Goal: Task Accomplishment & Management: Manage account settings

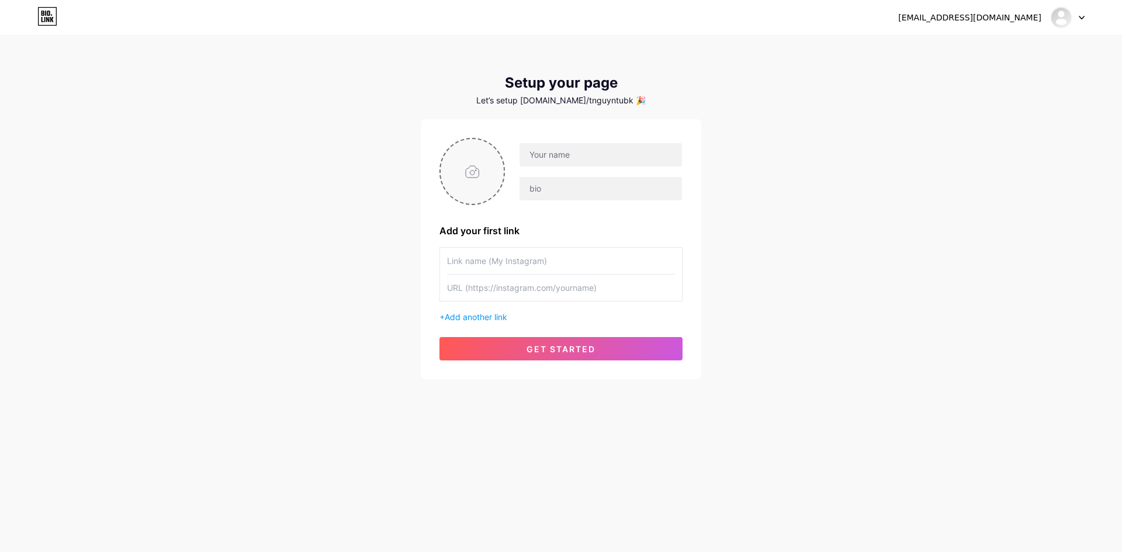
click at [485, 174] on input "file" at bounding box center [471, 171] width 63 height 65
type input "C:\fakepath\Untitled design (1).png"
click at [470, 182] on img at bounding box center [471, 171] width 65 height 67
drag, startPoint x: 469, startPoint y: 182, endPoint x: 460, endPoint y: 179, distance: 9.4
click at [460, 179] on img at bounding box center [471, 171] width 65 height 67
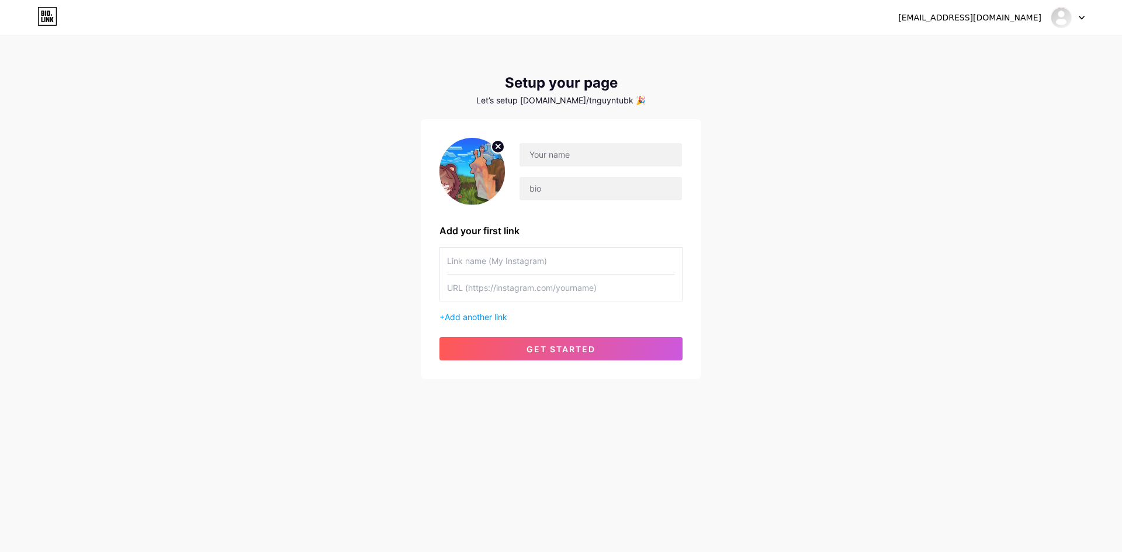
click at [497, 147] on icon at bounding box center [498, 146] width 4 height 4
click at [469, 179] on input "file" at bounding box center [471, 171] width 63 height 65
type input "C:\fakepath\Không Có Tiêu Đề413_20250811020156.png"
click at [567, 168] on div at bounding box center [594, 172] width 178 height 58
click at [568, 161] on input "text" at bounding box center [600, 154] width 162 height 23
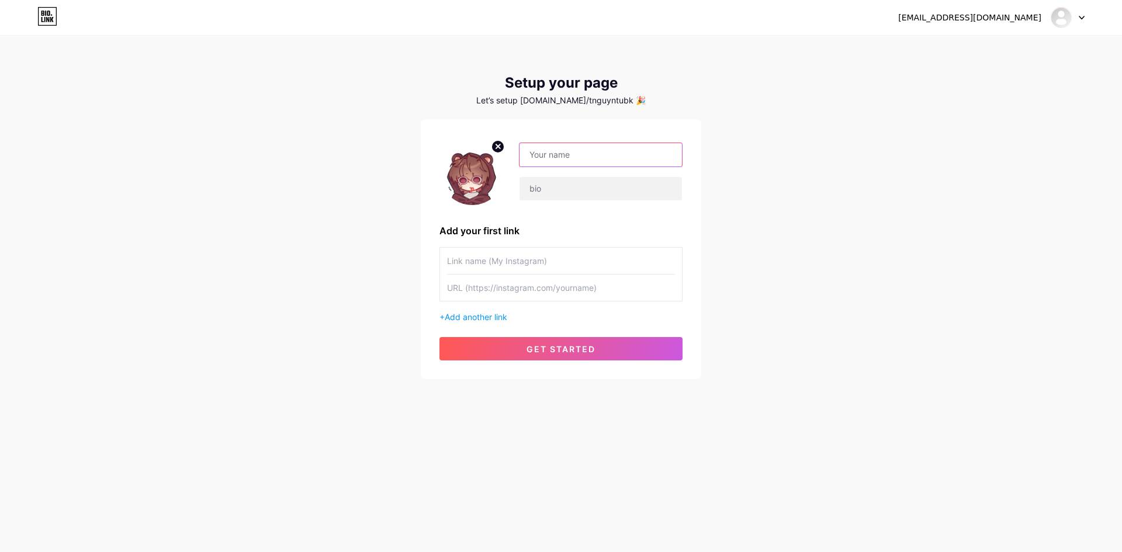
type input "bearseetinh@gmail.com"
drag, startPoint x: 662, startPoint y: 151, endPoint x: 455, endPoint y: 158, distance: 207.5
click at [456, 158] on div "bearseetinh@gmail.com" at bounding box center [560, 171] width 243 height 67
type input "Bear"
click at [547, 193] on input "text" at bounding box center [600, 188] width 162 height 23
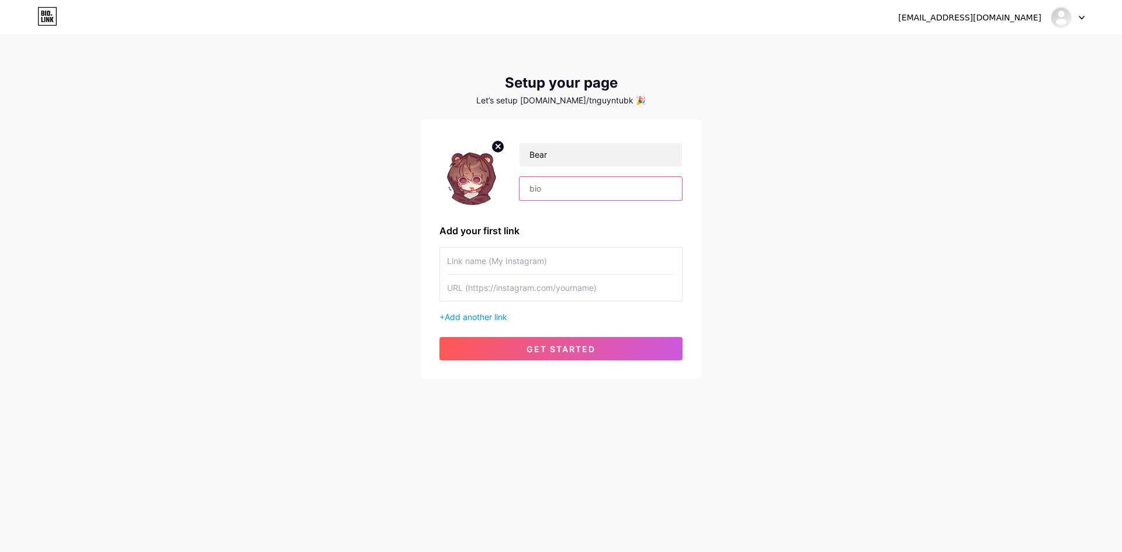
type input "s"
type input "See Tinh"
click at [601, 274] on div at bounding box center [561, 261] width 228 height 27
click at [595, 294] on input "text" at bounding box center [561, 288] width 228 height 26
click at [543, 256] on input "text" at bounding box center [561, 261] width 228 height 26
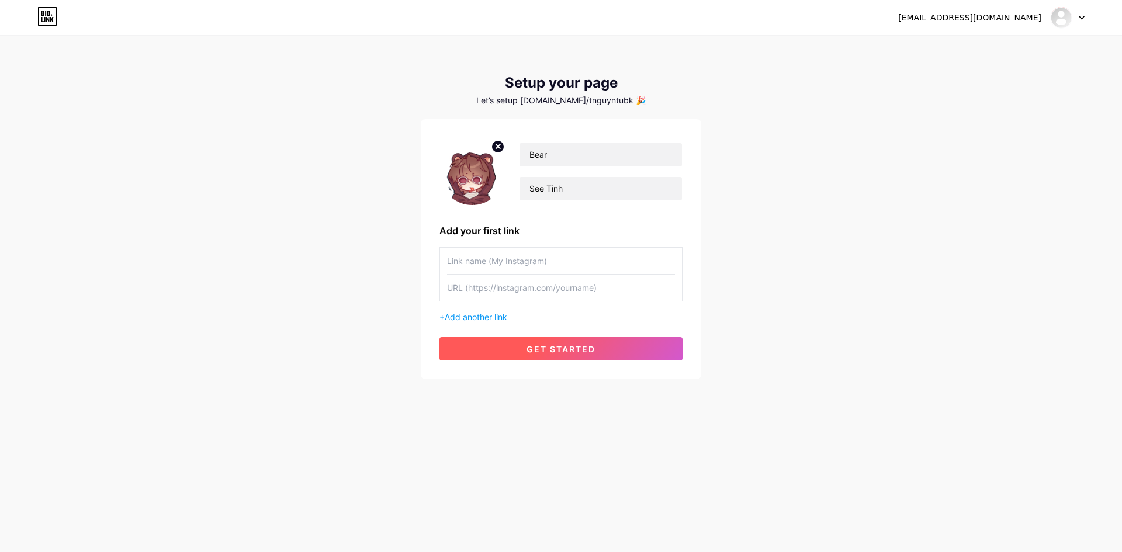
click at [557, 345] on span "get started" at bounding box center [560, 349] width 69 height 10
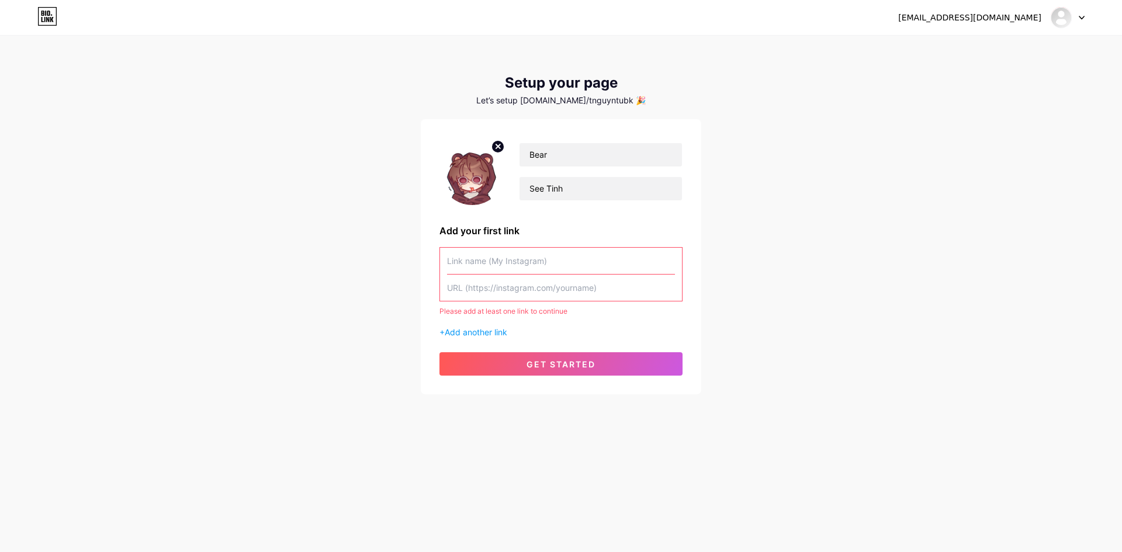
click at [542, 263] on input "text" at bounding box center [561, 261] width 228 height 26
click at [556, 262] on input "text" at bounding box center [561, 261] width 228 height 26
type input "B"
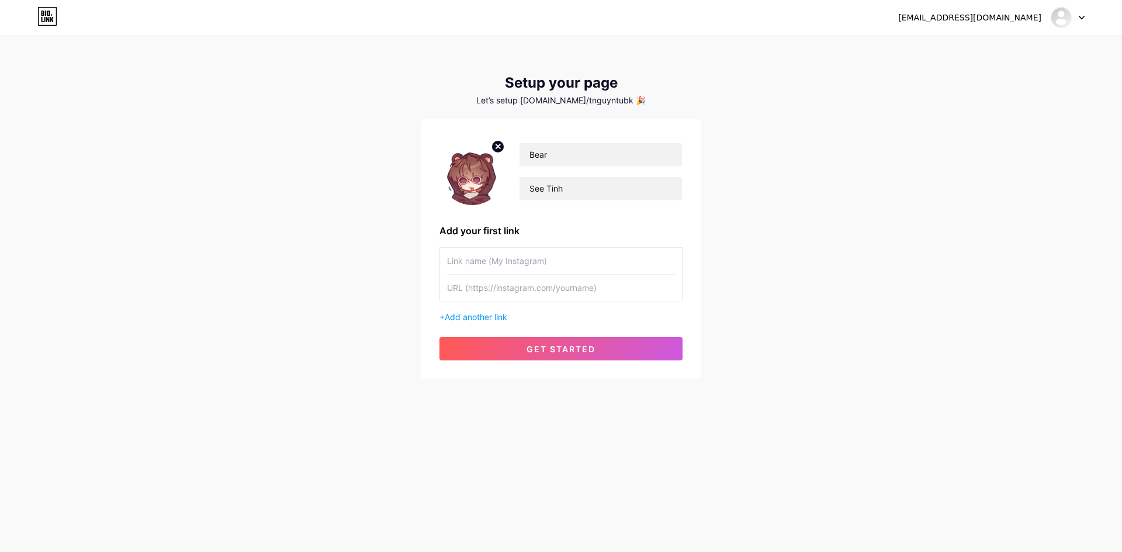
type input "y"
type input "B"
type input "y"
drag, startPoint x: 458, startPoint y: 263, endPoint x: 419, endPoint y: 265, distance: 39.2
click at [419, 265] on div "feelthemelodyofthesong@gmail.com Dashboard Logout Setup your page Let’s setup b…" at bounding box center [561, 208] width 1122 height 417
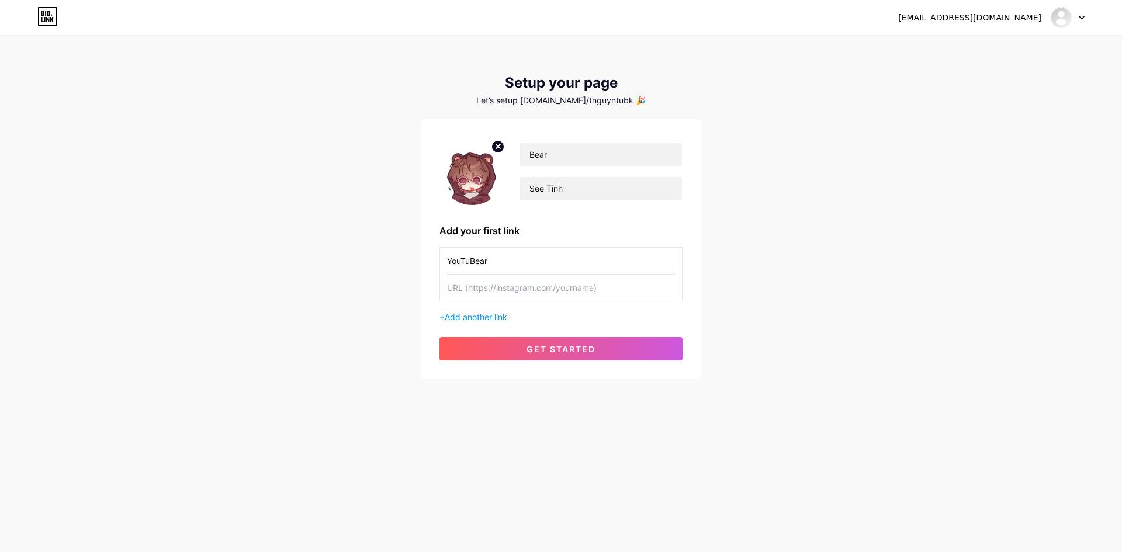
click at [523, 261] on input "YouTuBear" at bounding box center [561, 261] width 228 height 26
type input "YouTuBe"
click at [511, 282] on input "text" at bounding box center [561, 288] width 228 height 26
click at [535, 264] on input "YouTuBe" at bounding box center [561, 261] width 228 height 26
click at [515, 290] on input "text" at bounding box center [561, 288] width 228 height 26
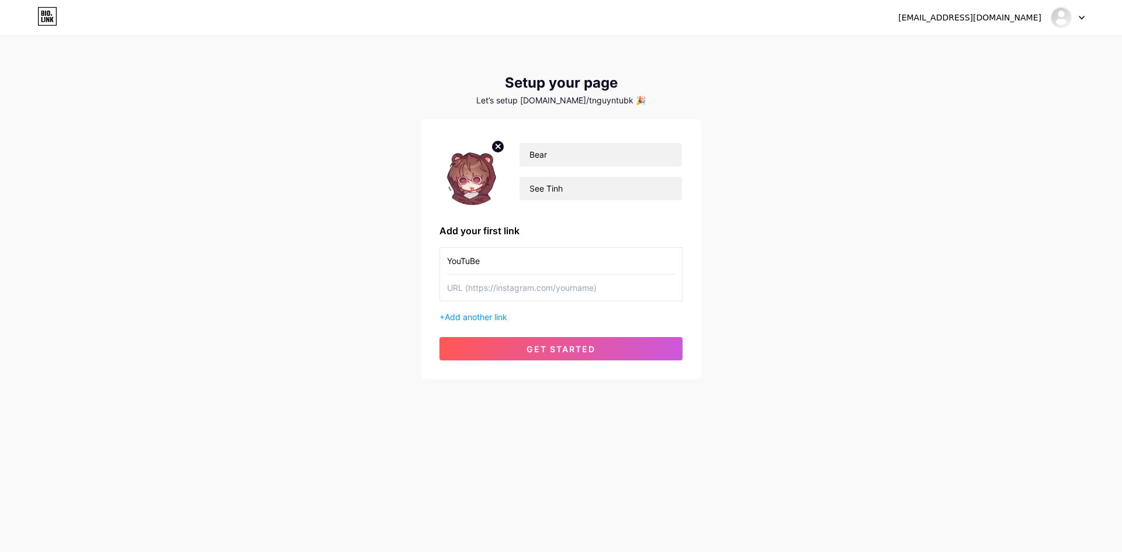
paste input "https://www.youtube.com/@BearSeeTinh2005"
type input "https://www.youtube.com/@BearSeeTinh2005"
click at [523, 349] on button "get started" at bounding box center [560, 348] width 243 height 23
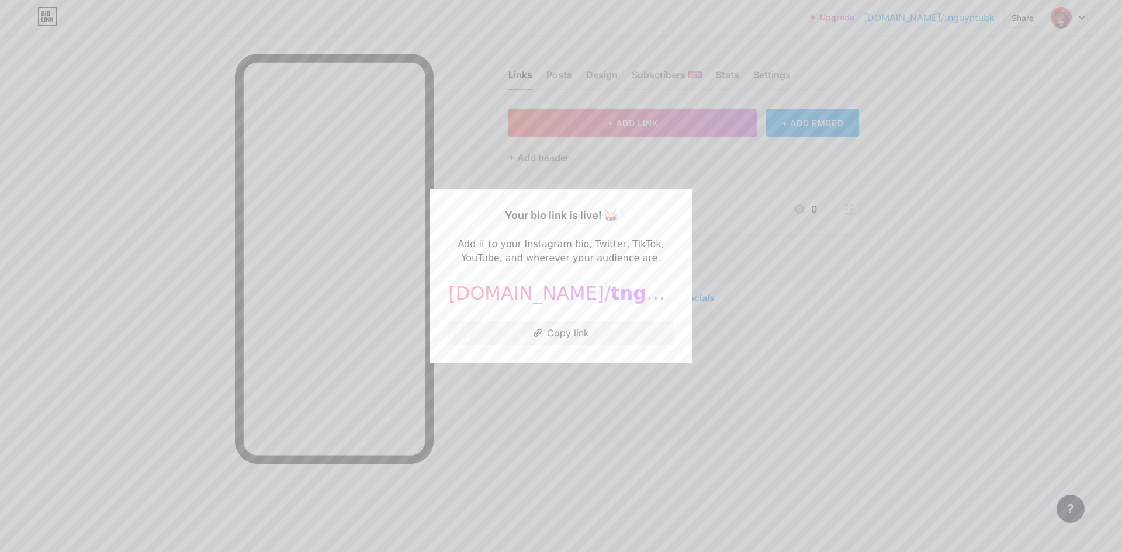
click at [611, 370] on div at bounding box center [561, 276] width 1122 height 552
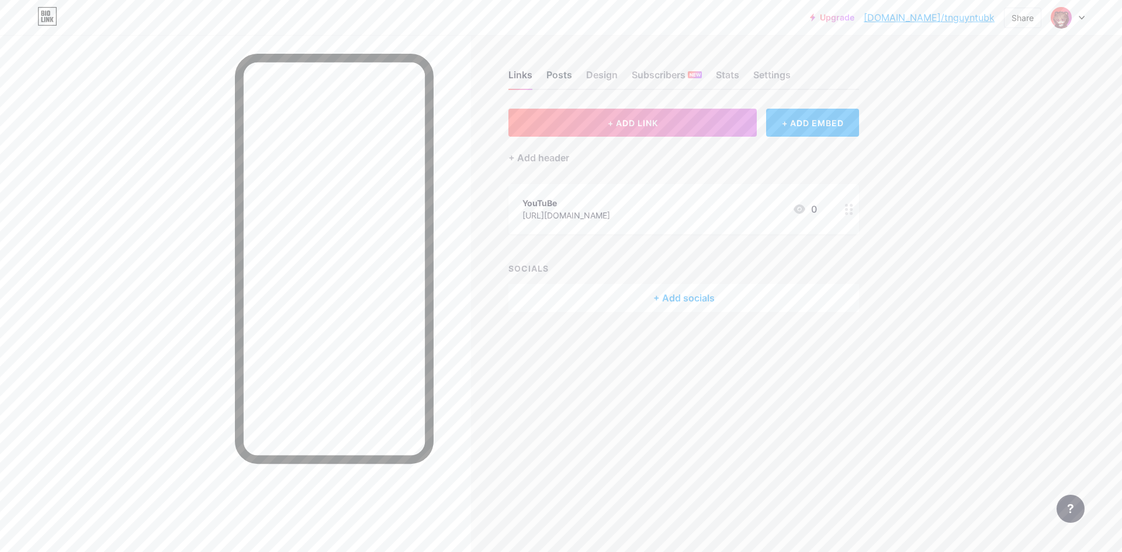
click at [556, 74] on div "Posts" at bounding box center [559, 78] width 26 height 21
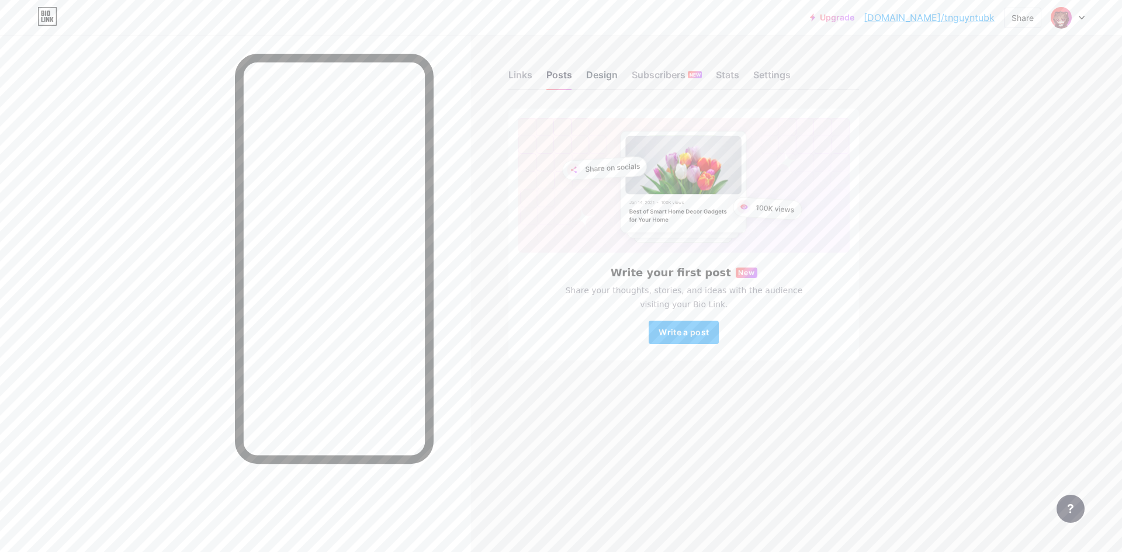
click at [596, 77] on div "Design" at bounding box center [602, 78] width 32 height 21
click at [655, 74] on div "Subscribers NEW" at bounding box center [667, 78] width 70 height 21
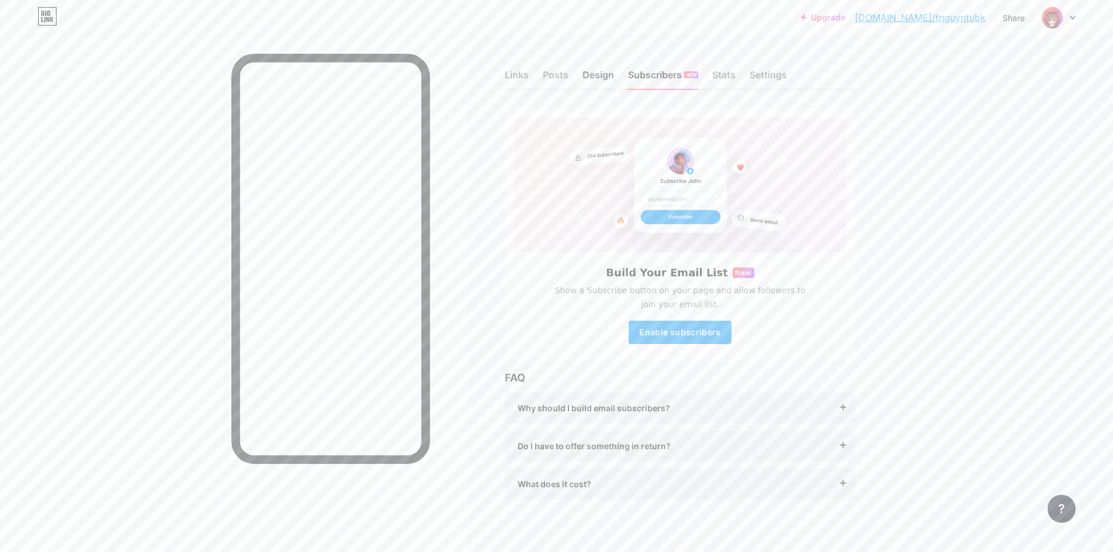
click at [607, 77] on div "Design" at bounding box center [598, 78] width 32 height 21
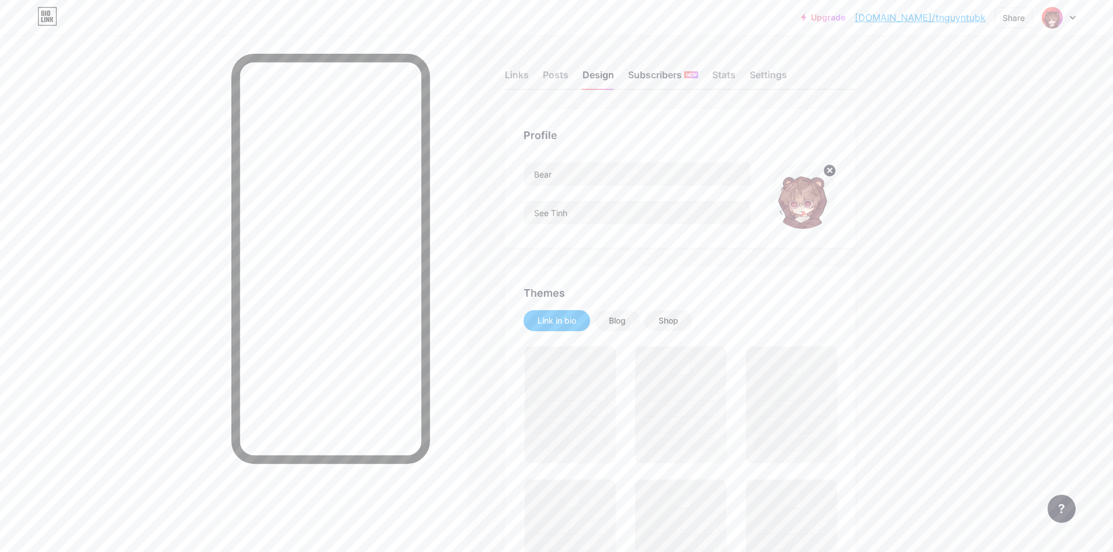
click at [659, 81] on div "Subscribers NEW" at bounding box center [663, 78] width 70 height 21
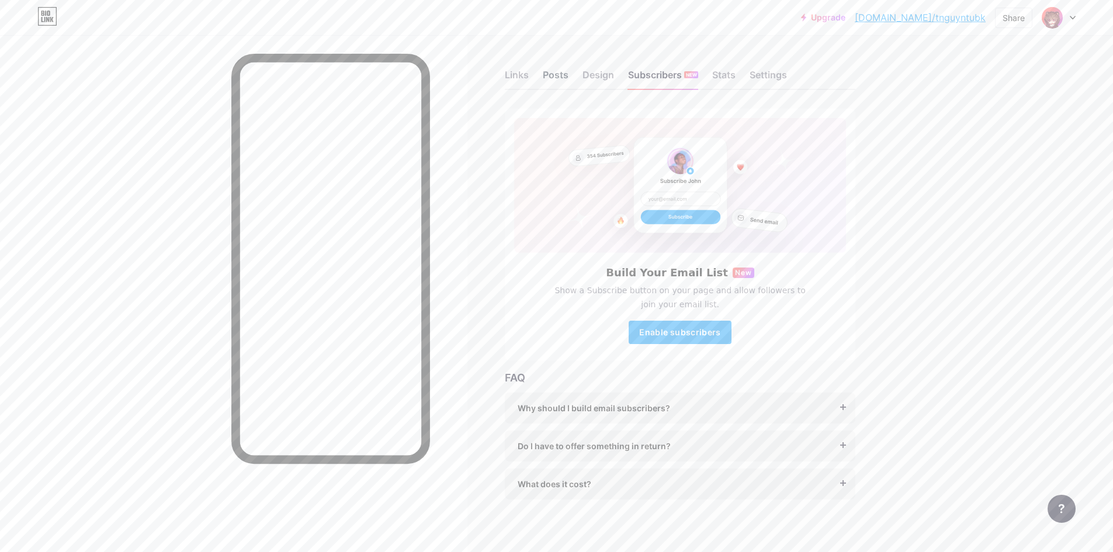
click at [564, 83] on div "Posts" at bounding box center [556, 78] width 26 height 21
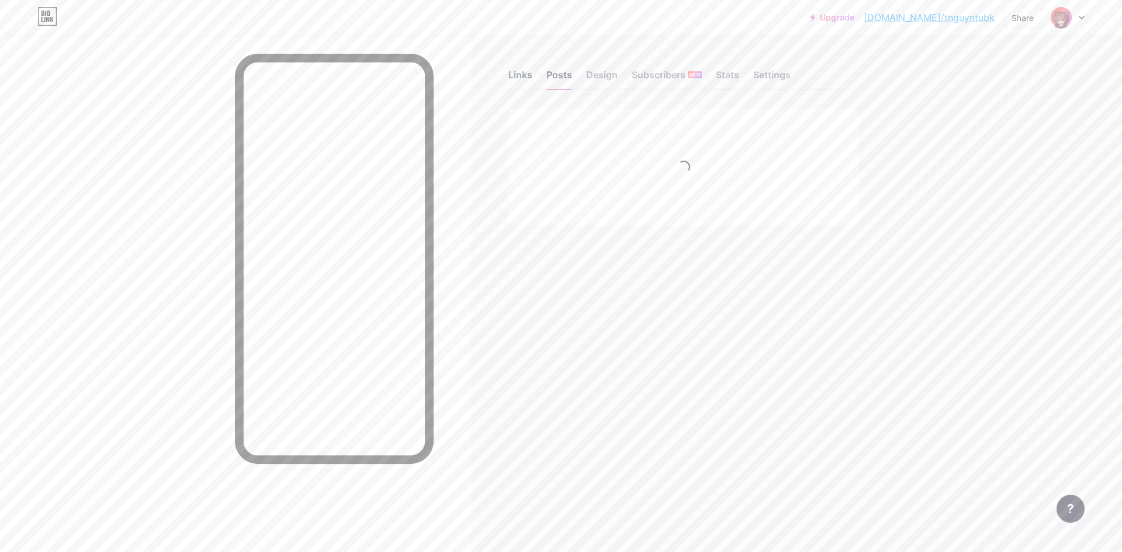
click at [511, 82] on div "Links" at bounding box center [520, 78] width 24 height 21
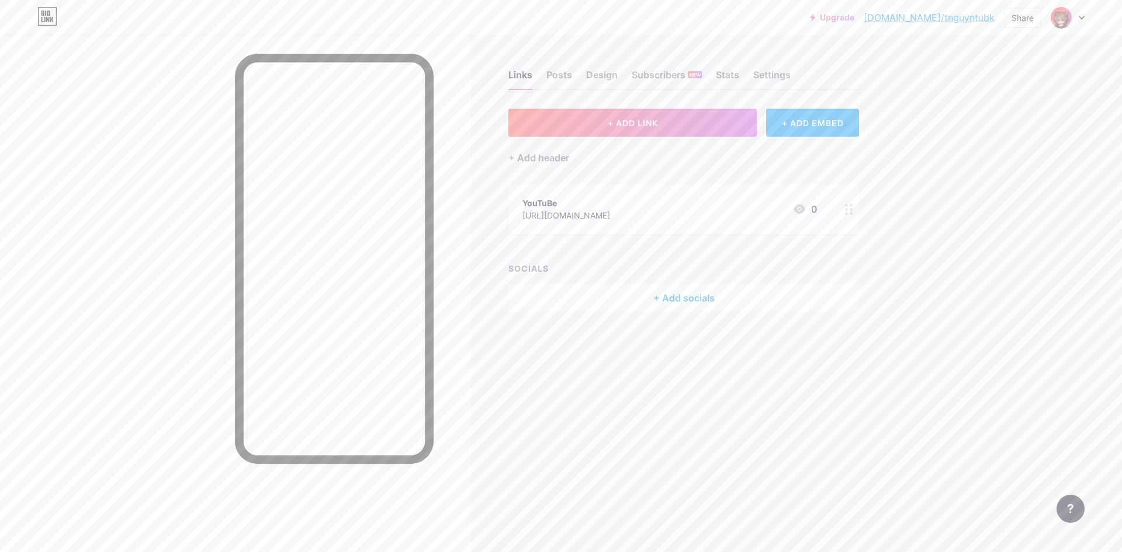
click at [675, 297] on div "+ Add socials" at bounding box center [683, 298] width 351 height 28
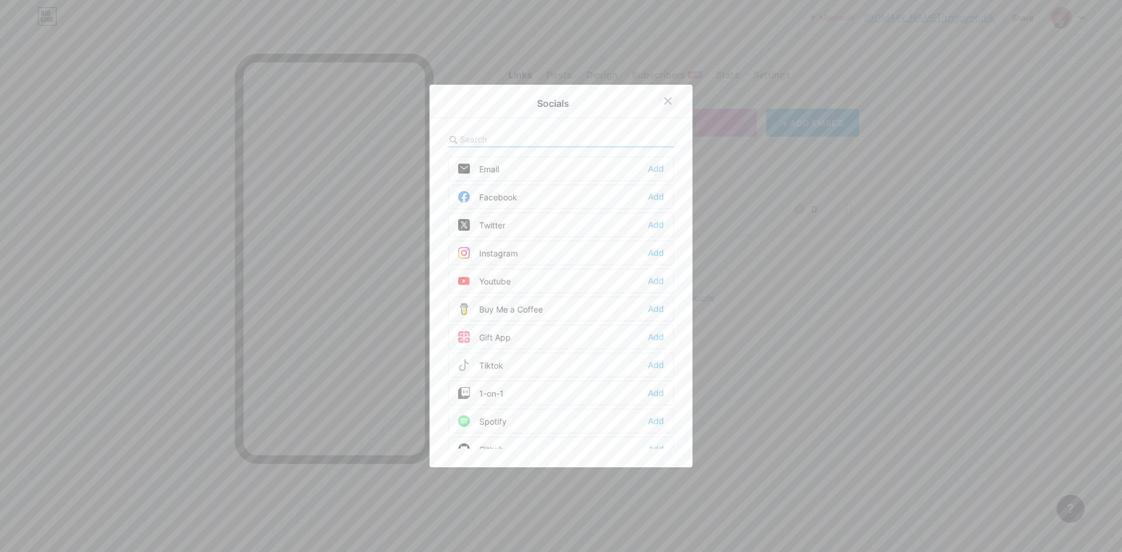
click at [664, 107] on div at bounding box center [667, 101] width 21 height 21
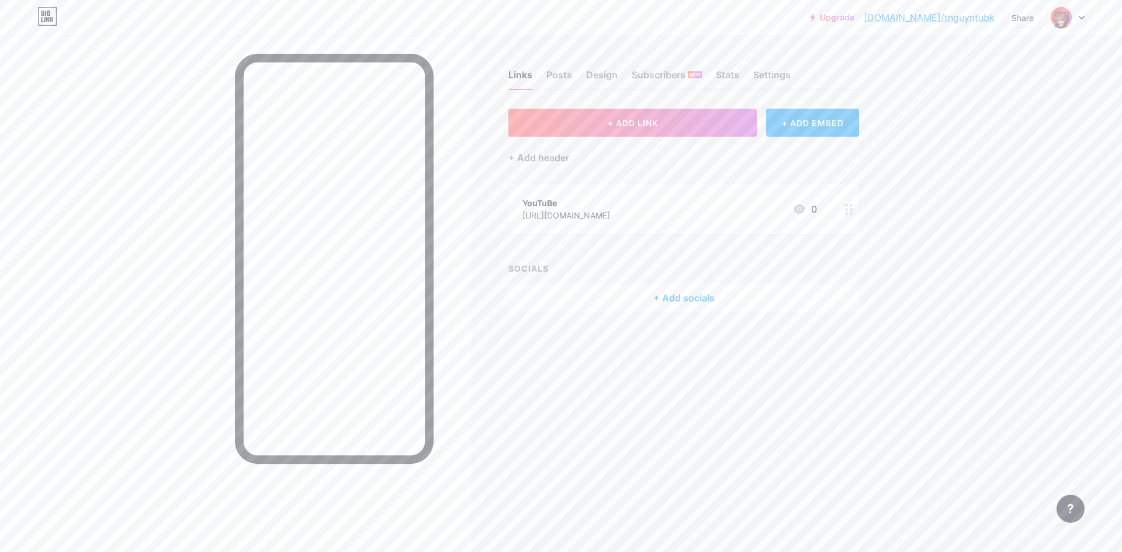
drag, startPoint x: 851, startPoint y: 211, endPoint x: 841, endPoint y: 216, distance: 11.0
click at [841, 216] on div at bounding box center [849, 209] width 20 height 50
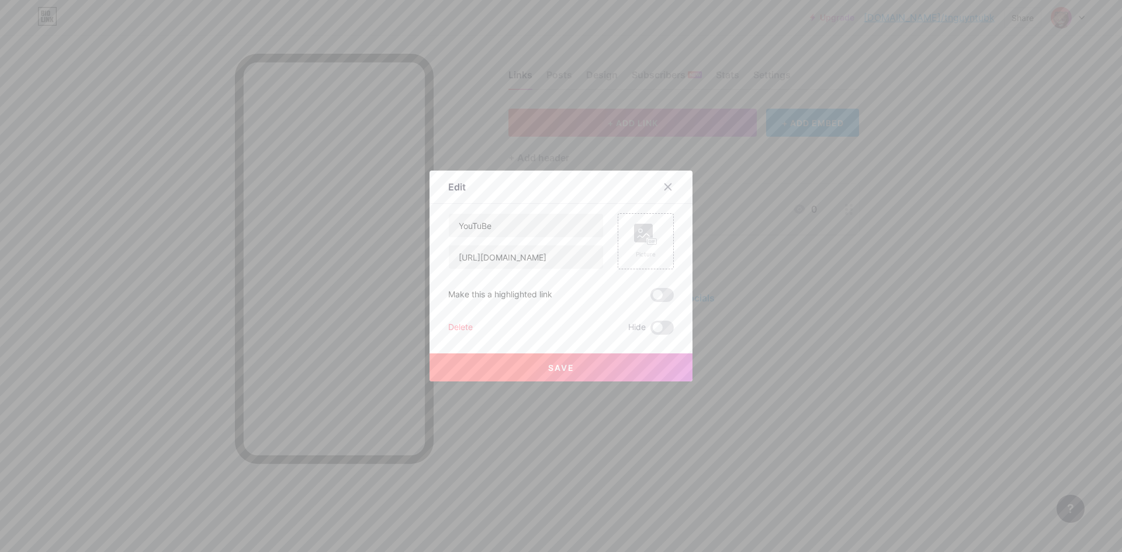
click at [461, 331] on div "Delete" at bounding box center [460, 328] width 25 height 14
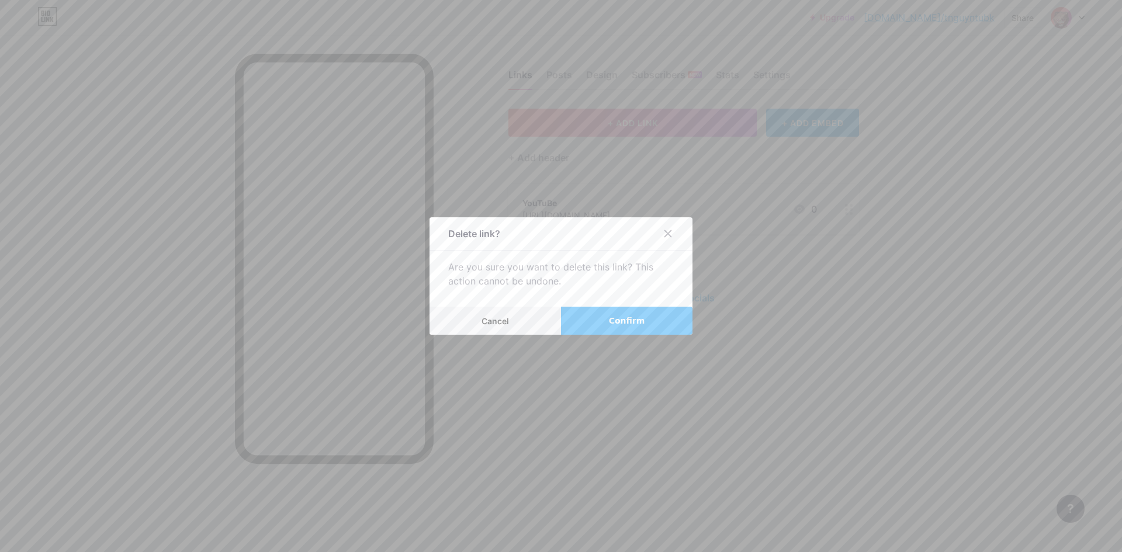
click at [632, 317] on span "Confirm" at bounding box center [627, 321] width 36 height 12
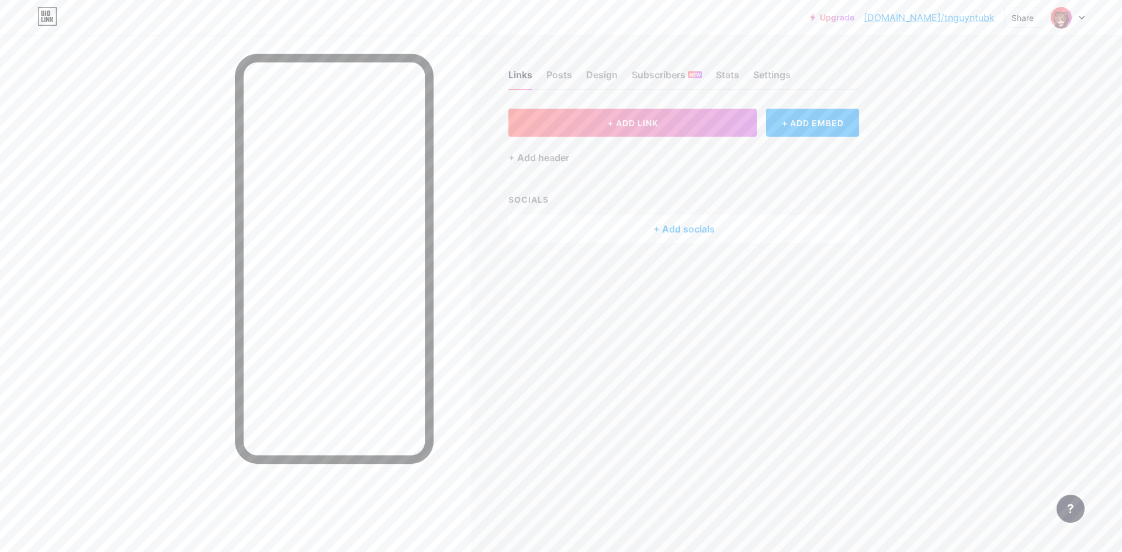
click at [655, 216] on div "+ Add socials" at bounding box center [683, 229] width 351 height 28
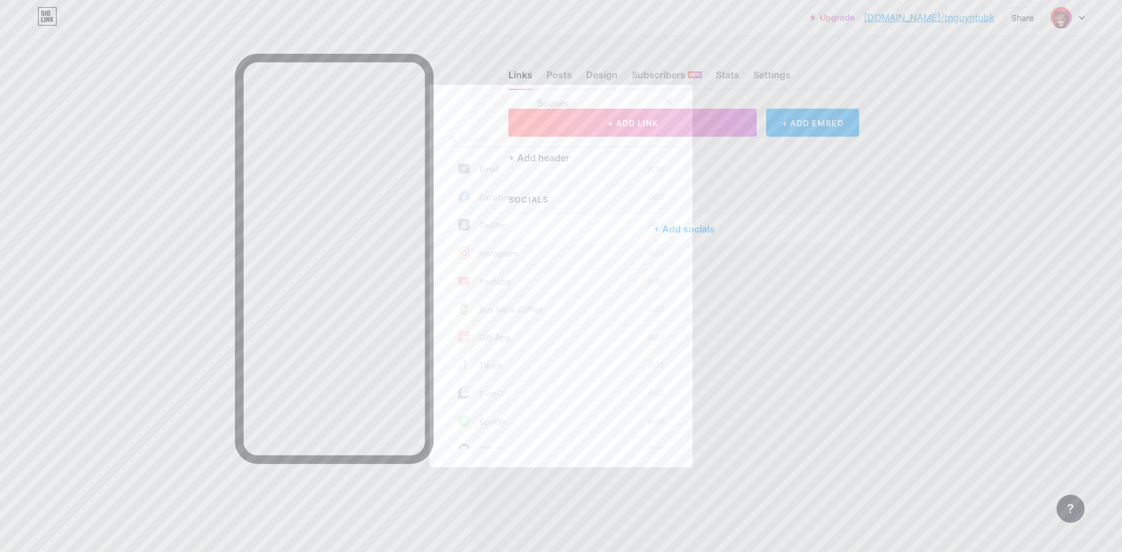
click at [654, 279] on div "Add" at bounding box center [656, 281] width 16 height 12
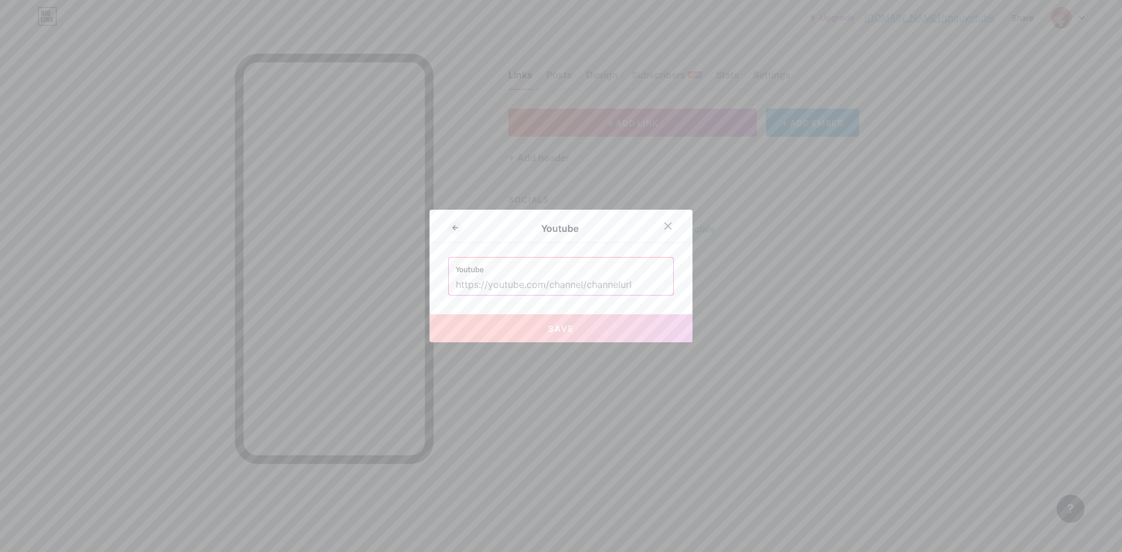
click at [594, 277] on input "text" at bounding box center [561, 285] width 210 height 20
click at [749, 319] on div at bounding box center [561, 276] width 1122 height 552
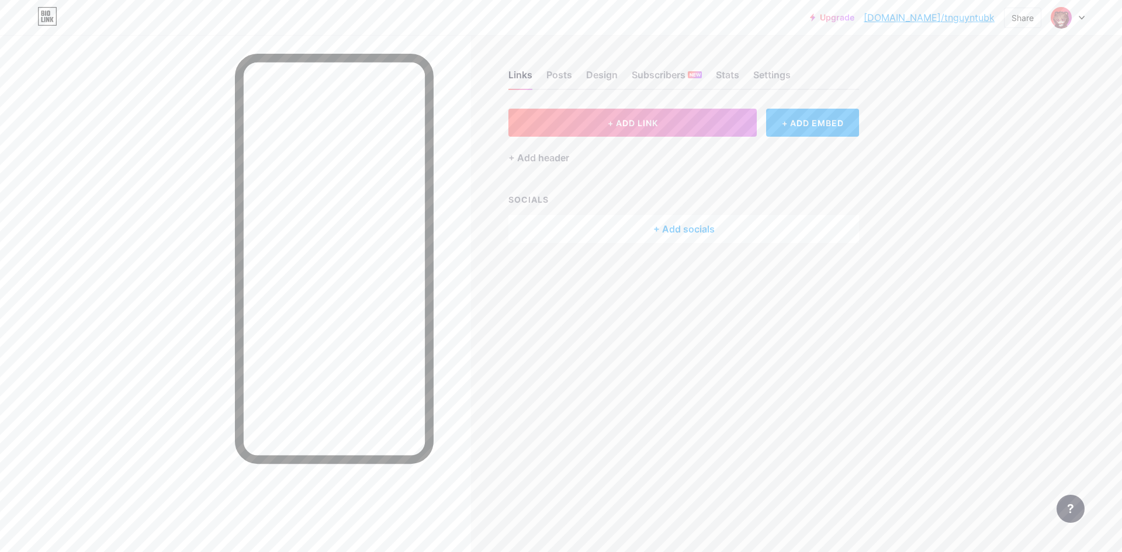
click at [672, 234] on div "+ Add socials" at bounding box center [683, 229] width 351 height 28
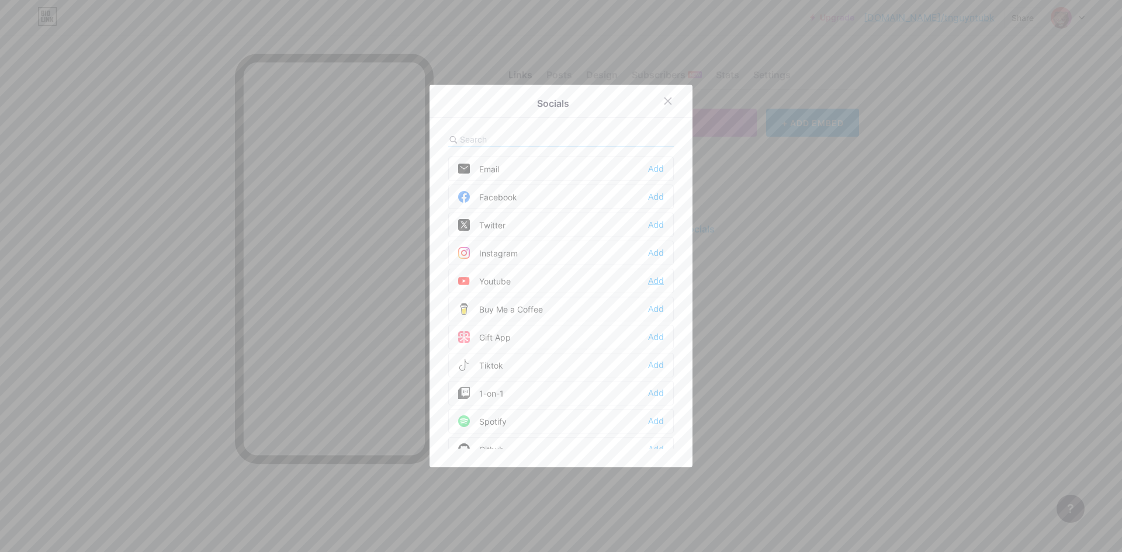
click at [650, 282] on div "Add" at bounding box center [656, 281] width 16 height 12
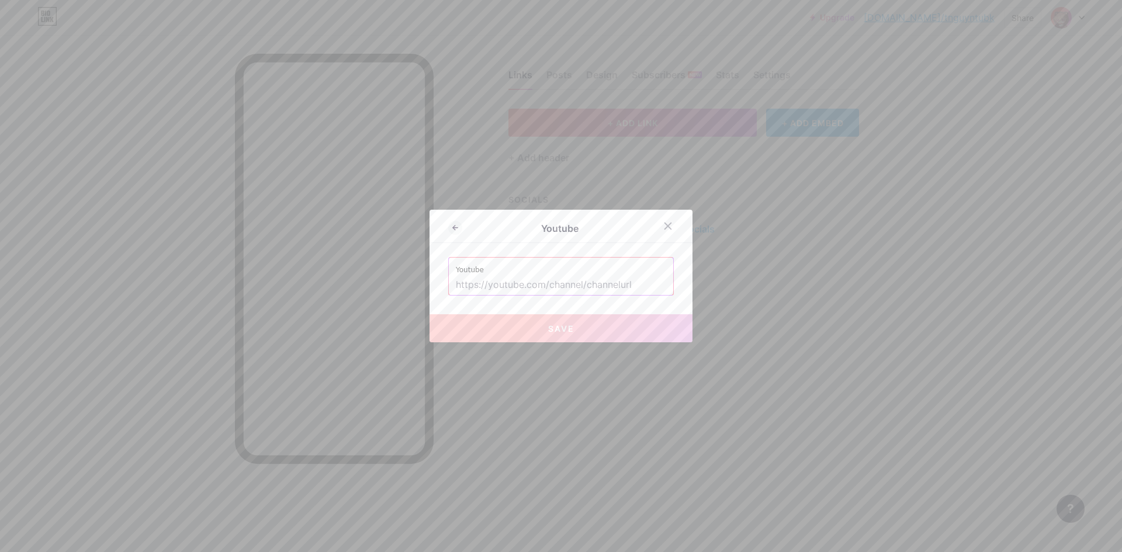
click at [560, 287] on input "text" at bounding box center [561, 285] width 210 height 20
paste input "https://www.youtube.com/@BearSeeTinh2005"
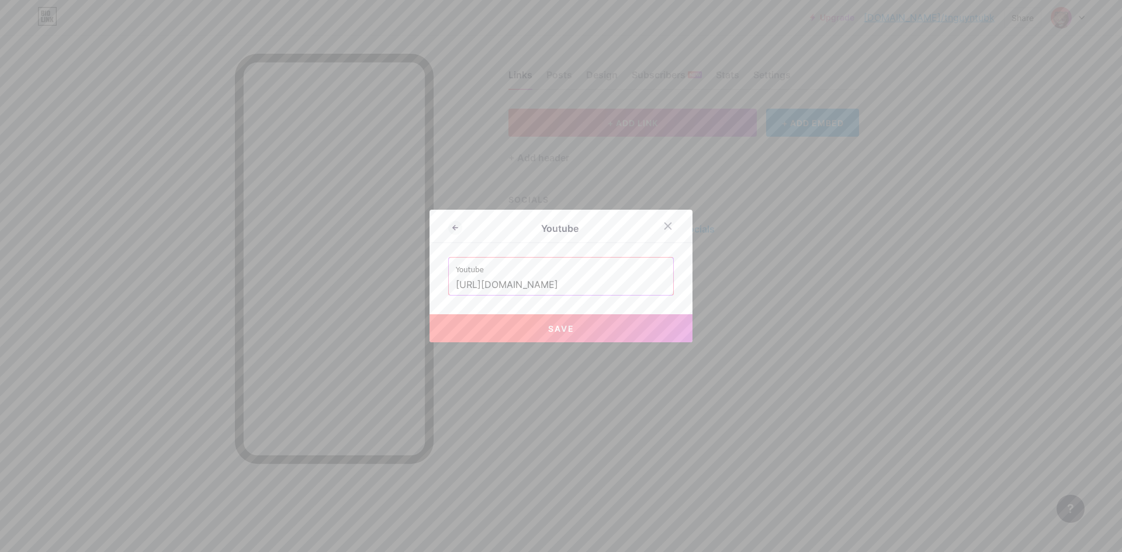
type input "https://www.youtube.com/@BearSeeTinh2005"
click at [488, 323] on button "Save" at bounding box center [560, 328] width 263 height 28
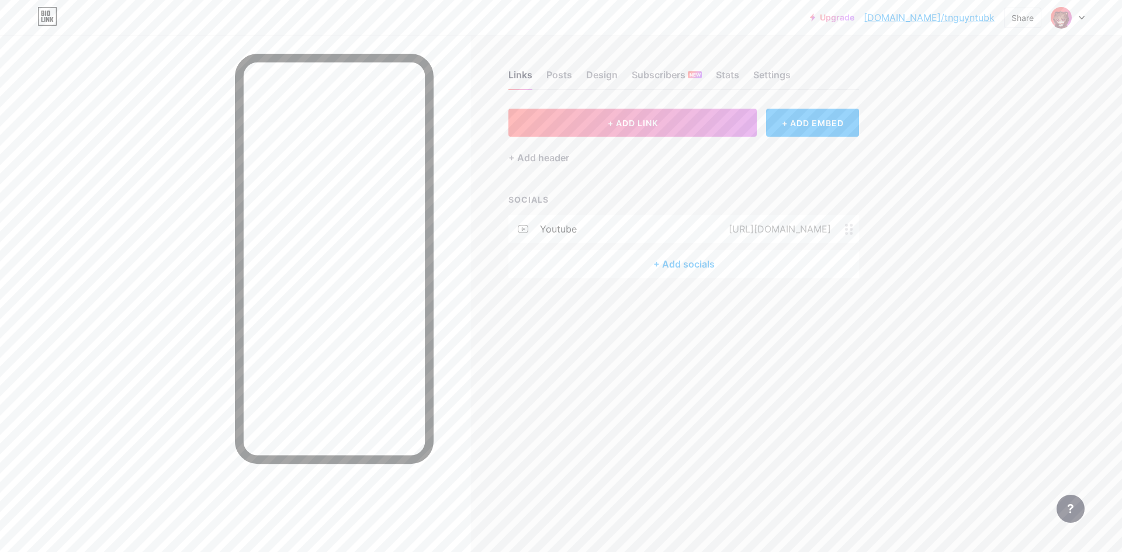
click at [674, 263] on div "+ Add socials" at bounding box center [683, 264] width 351 height 28
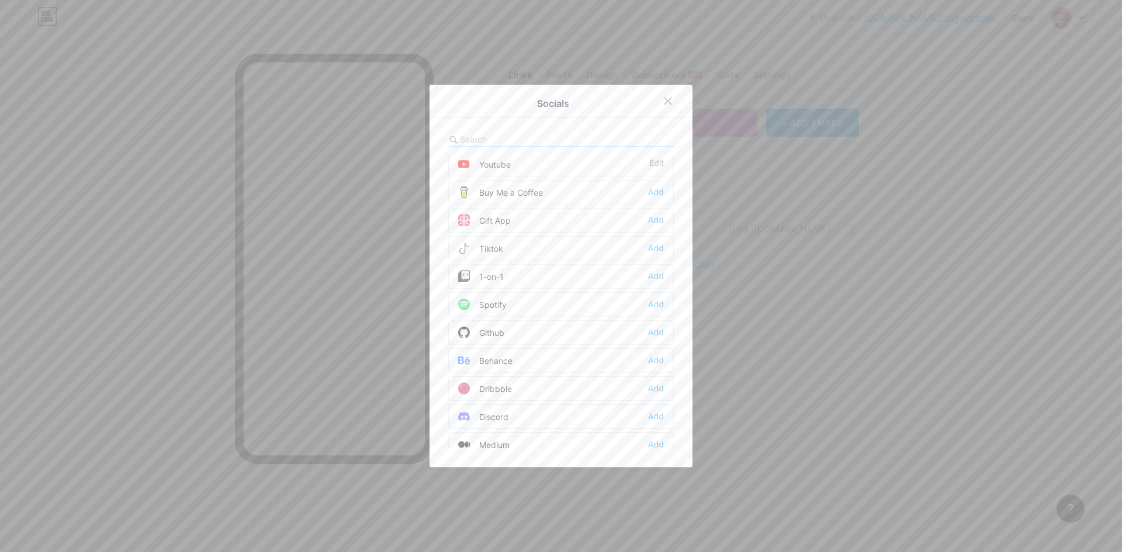
scroll to position [234, 0]
click at [659, 293] on div "Discord Add" at bounding box center [560, 299] width 225 height 25
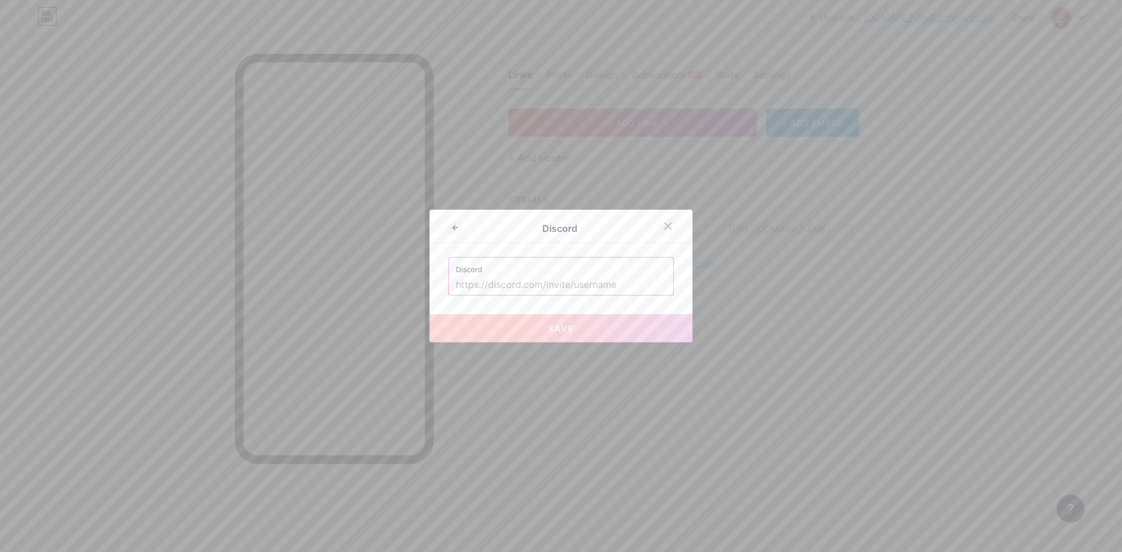
click at [659, 231] on div at bounding box center [667, 226] width 21 height 21
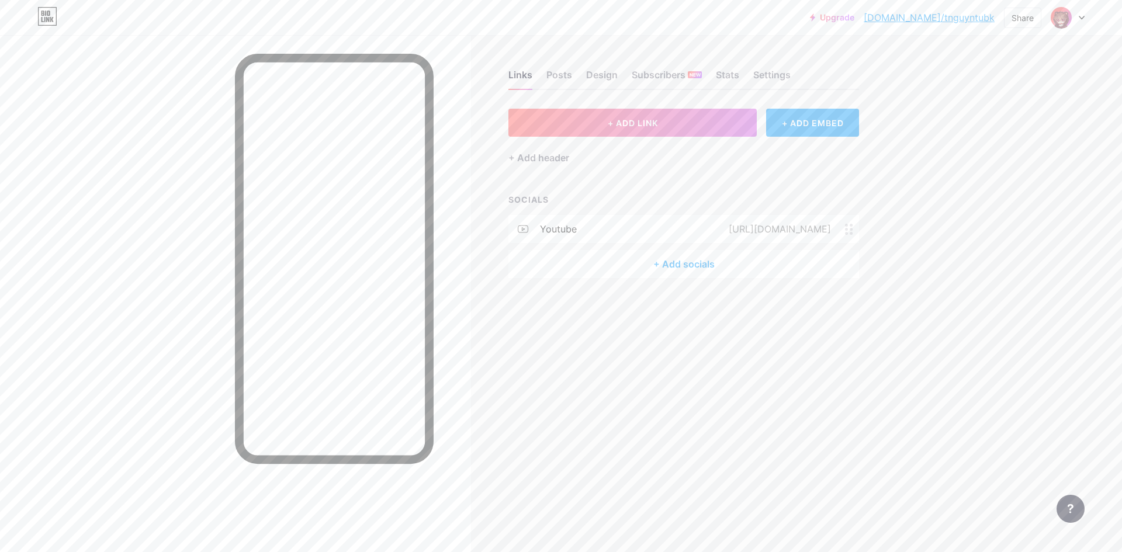
click at [676, 269] on div "+ Add socials" at bounding box center [683, 264] width 351 height 28
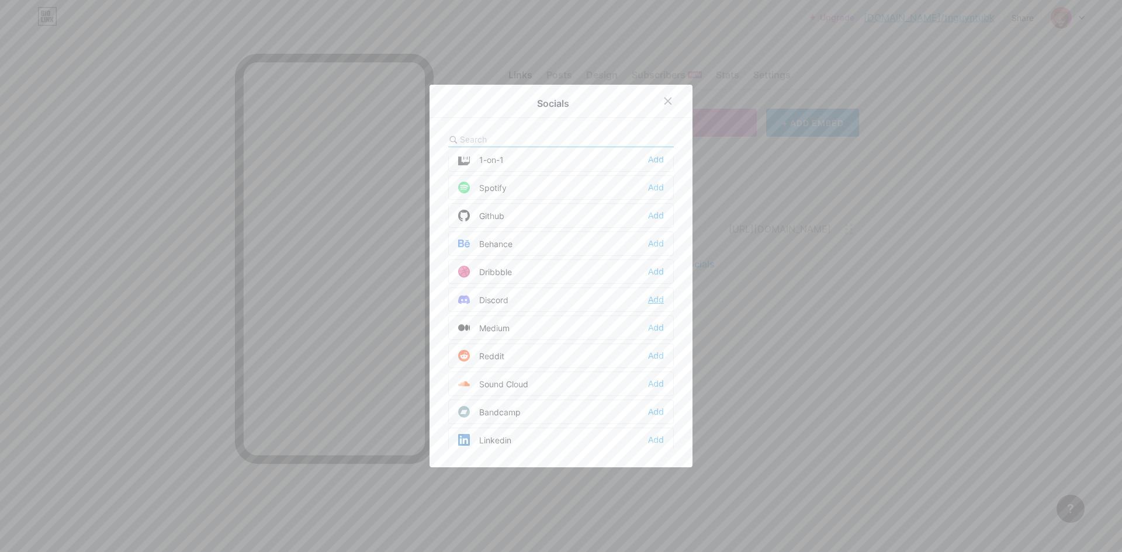
click at [657, 299] on div "Add" at bounding box center [656, 300] width 16 height 12
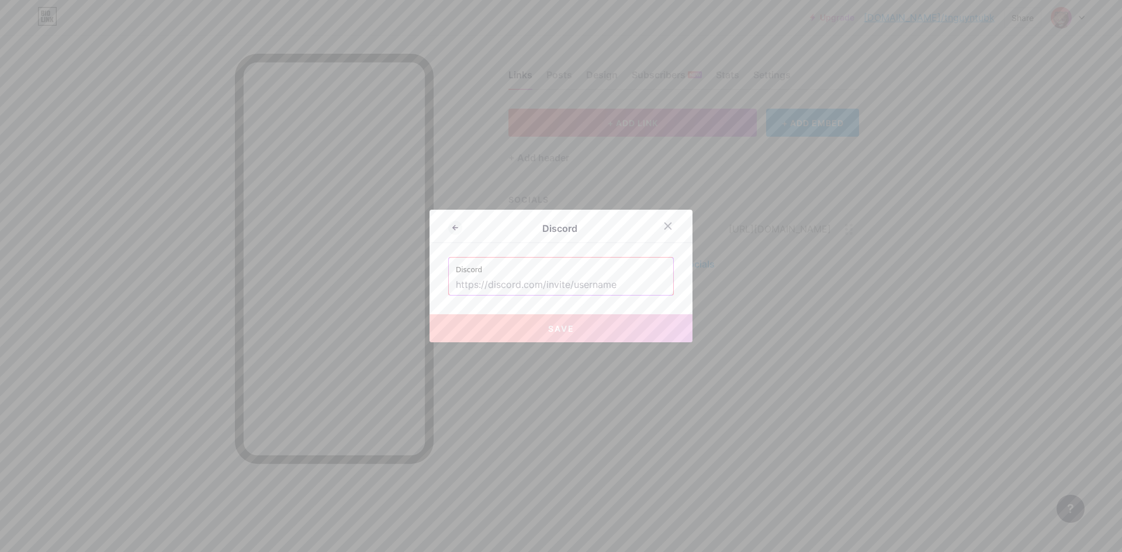
click at [609, 287] on input "text" at bounding box center [561, 285] width 210 height 20
paste input "https://discord.gg/6NBEQ9zyVG"
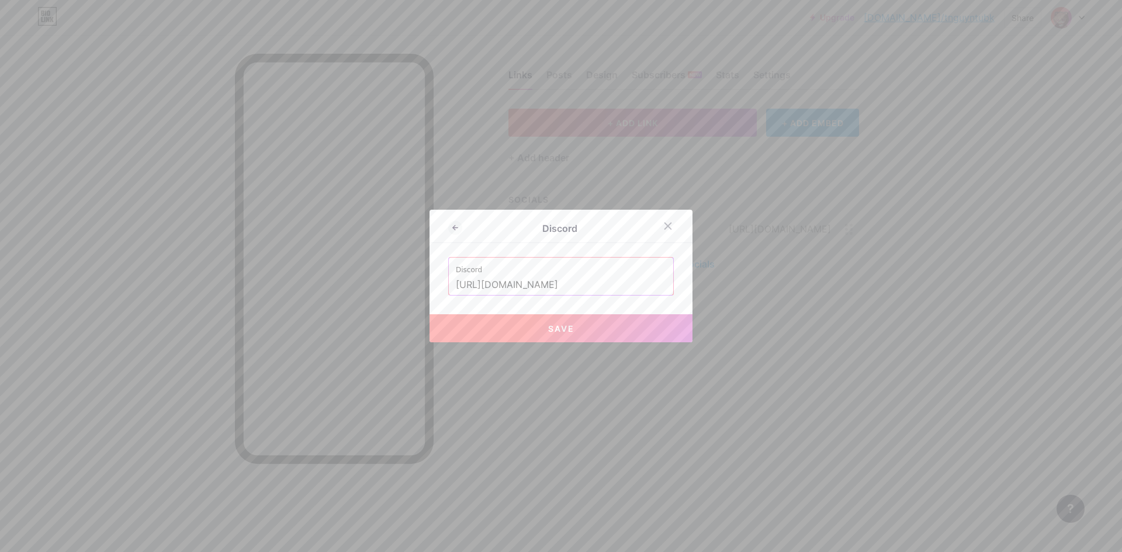
type input "https://discord.gg/6NBEQ9zyVG"
click at [548, 332] on span "Save" at bounding box center [561, 329] width 26 height 10
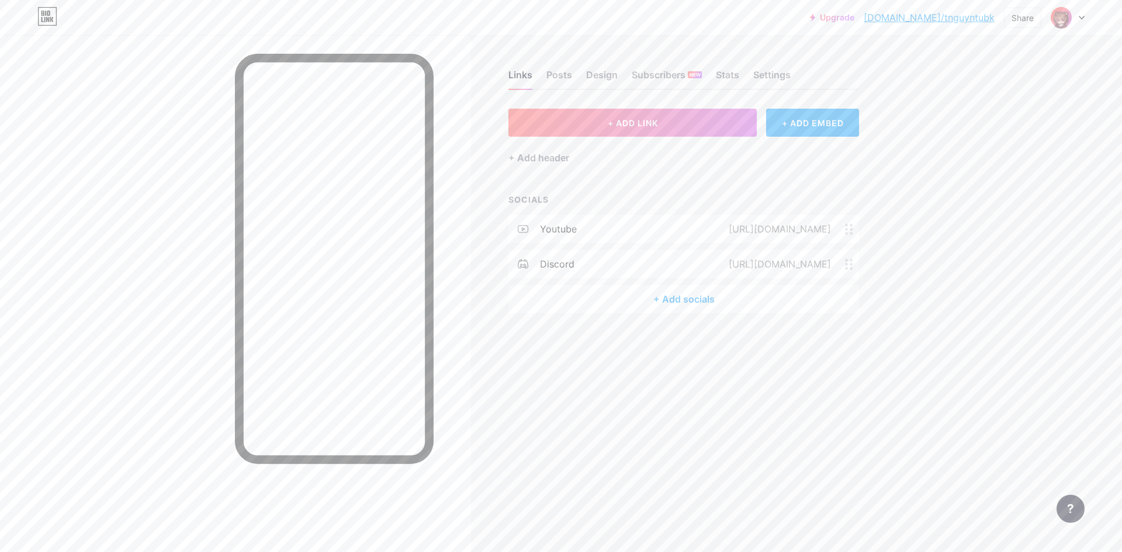
click at [676, 299] on div "+ Add socials" at bounding box center [683, 299] width 351 height 28
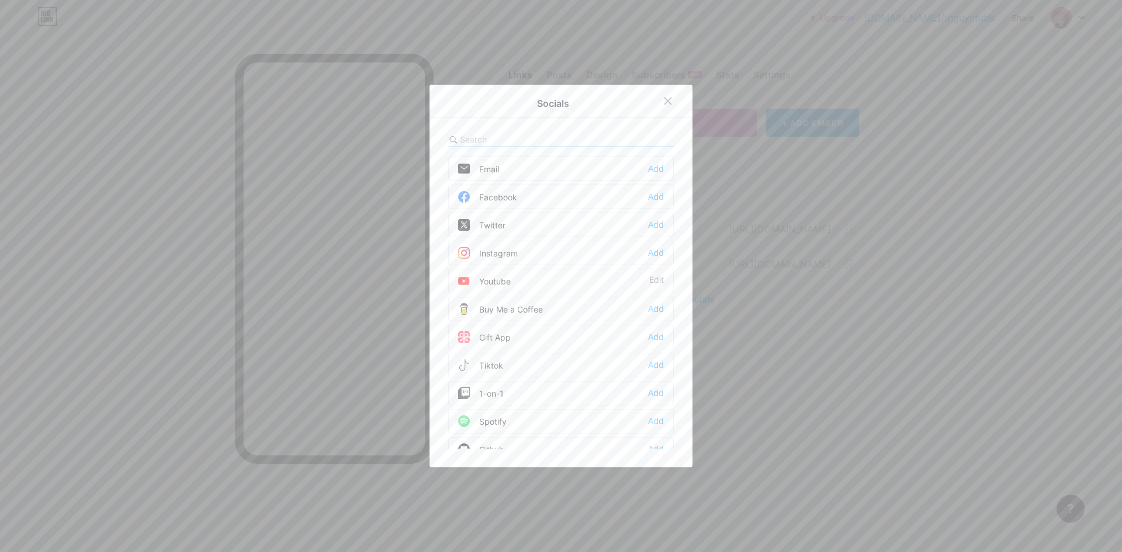
scroll to position [58, 0]
click at [655, 306] on div "Add" at bounding box center [656, 307] width 16 height 12
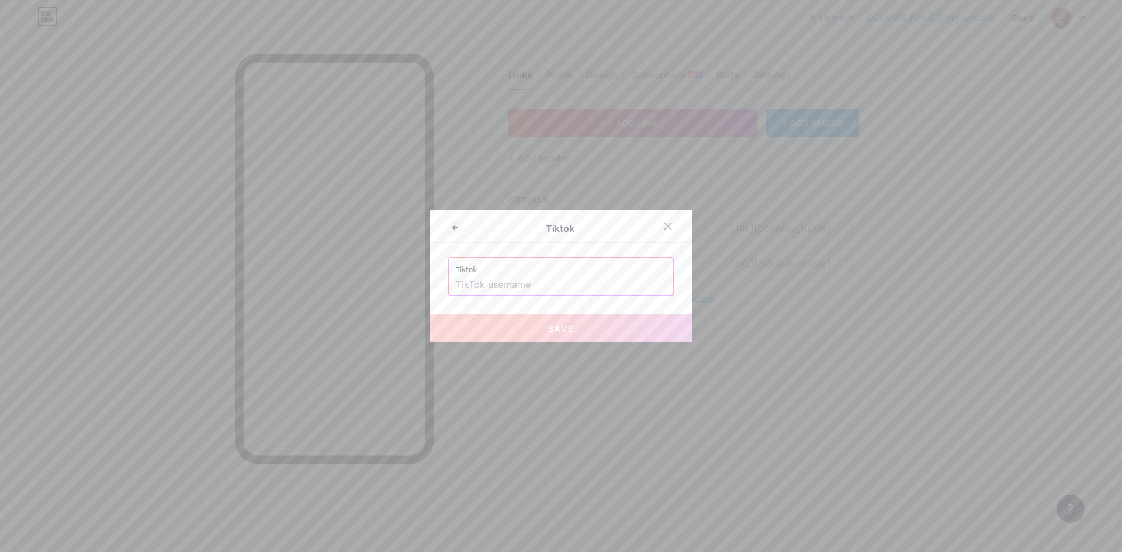
click at [541, 290] on input "text" at bounding box center [561, 285] width 210 height 20
click at [569, 285] on input "text" at bounding box center [561, 285] width 210 height 20
paste input "bearseetinh"
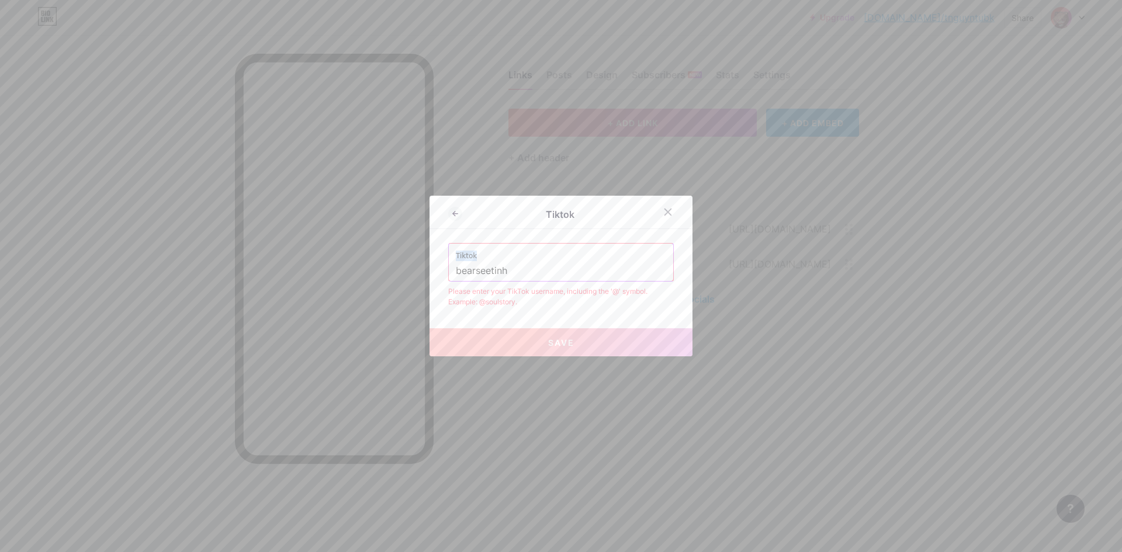
drag, startPoint x: 582, startPoint y: 254, endPoint x: 452, endPoint y: 240, distance: 131.0
click at [453, 240] on div "Tiktok Tiktok bearseetinh Please enter your TikTok username, including the '@' …" at bounding box center [560, 276] width 263 height 161
click at [544, 272] on input "bearseetinh" at bounding box center [561, 271] width 210 height 20
type input "b"
paste input "https://www.tiktok.com/@bearseetinh"
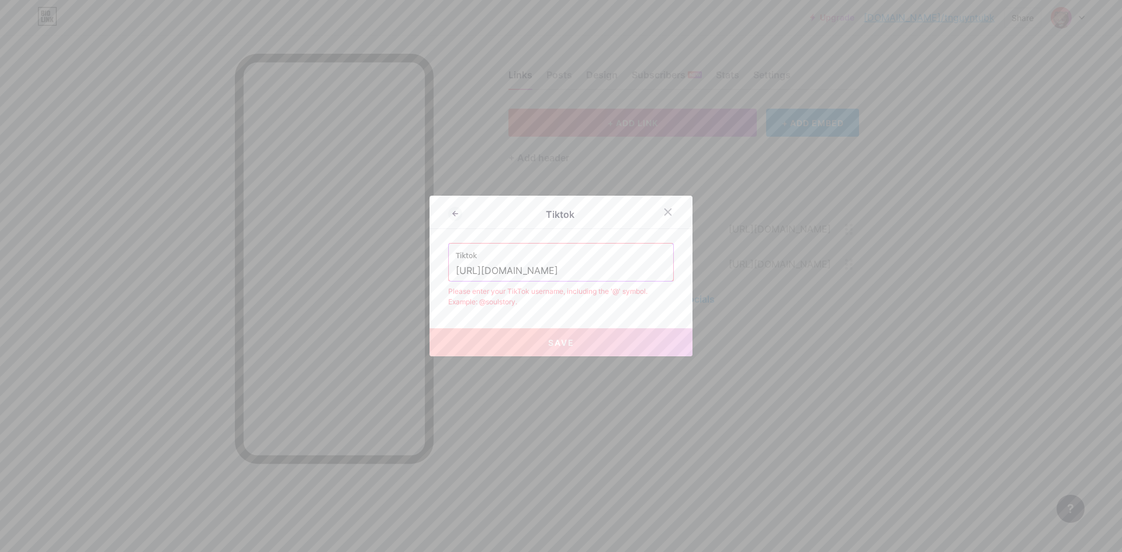
click at [530, 310] on div "Tiktok Tiktok https://www.tiktok.com/@bearseetinh Please enter your TikTok user…" at bounding box center [560, 276] width 263 height 161
click at [619, 331] on button "Save" at bounding box center [560, 342] width 263 height 28
drag, startPoint x: 557, startPoint y: 269, endPoint x: 383, endPoint y: 272, distance: 174.1
click at [383, 272] on div "Tiktok Tiktok https://www.tiktok.com/@bearseetinh Please enter your TikTok user…" at bounding box center [561, 276] width 1122 height 552
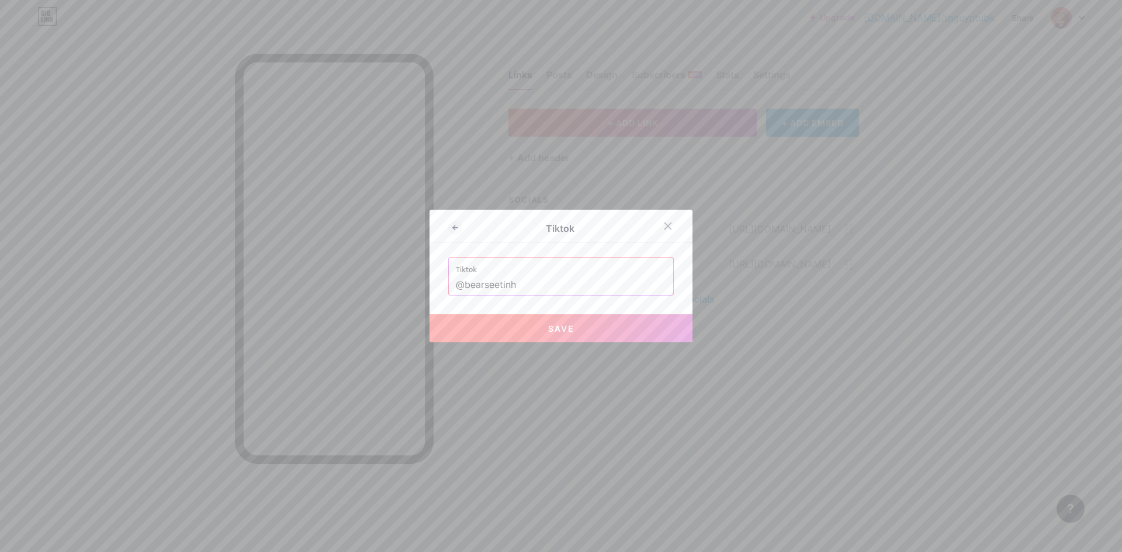
click at [553, 329] on span "Save" at bounding box center [561, 329] width 26 height 10
type input "https://tiktok.com/@bearseetinh"
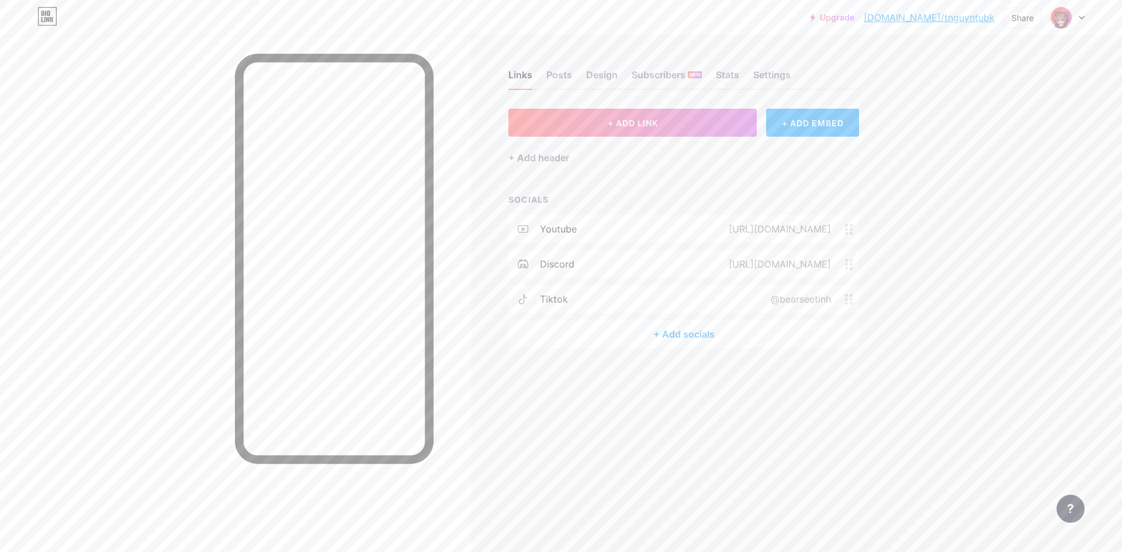
click at [676, 334] on div "+ Add socials" at bounding box center [683, 334] width 351 height 28
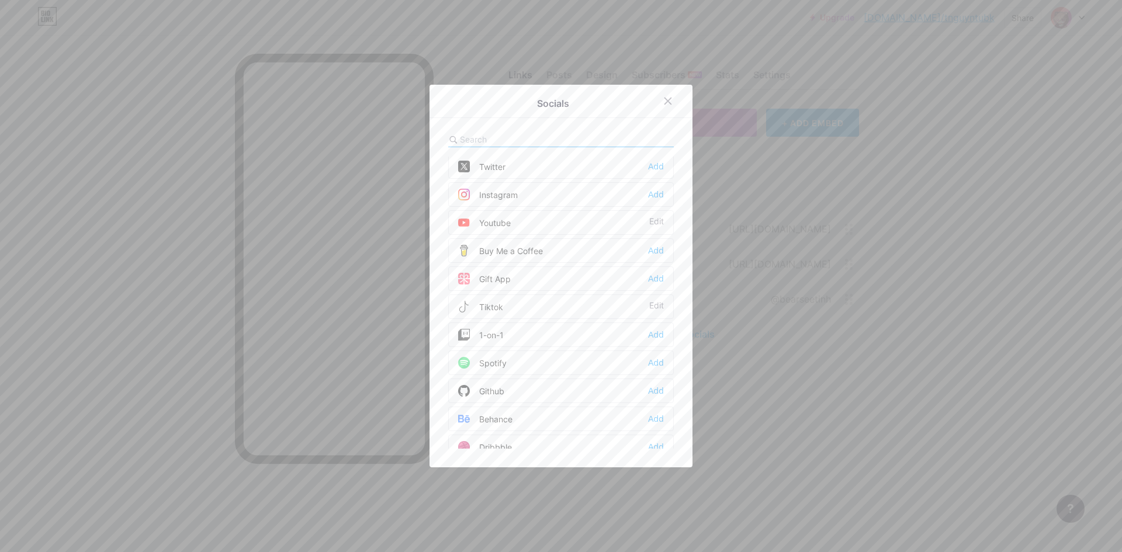
scroll to position [0, 0]
click at [655, 199] on div "Add" at bounding box center [656, 197] width 16 height 12
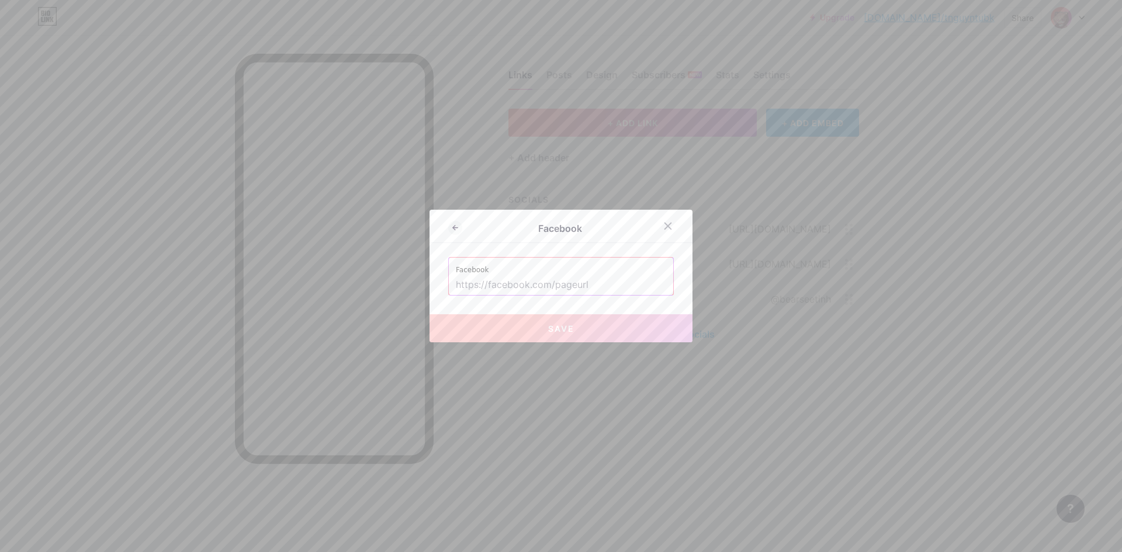
click at [570, 282] on input "text" at bounding box center [561, 285] width 210 height 20
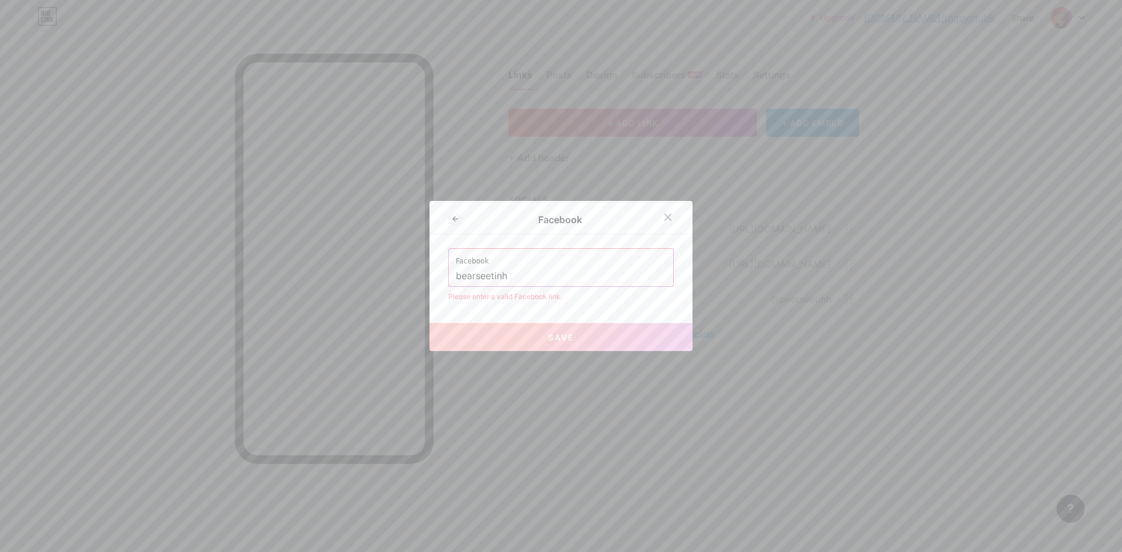
click at [456, 276] on input "bearseetinh" at bounding box center [561, 276] width 210 height 20
click at [561, 281] on input "@bearseetinh" at bounding box center [561, 276] width 210 height 20
click at [460, 276] on input "@bearseetinh" at bounding box center [561, 276] width 210 height 20
type input "bearseetinh"
drag, startPoint x: 572, startPoint y: 272, endPoint x: 261, endPoint y: 285, distance: 311.1
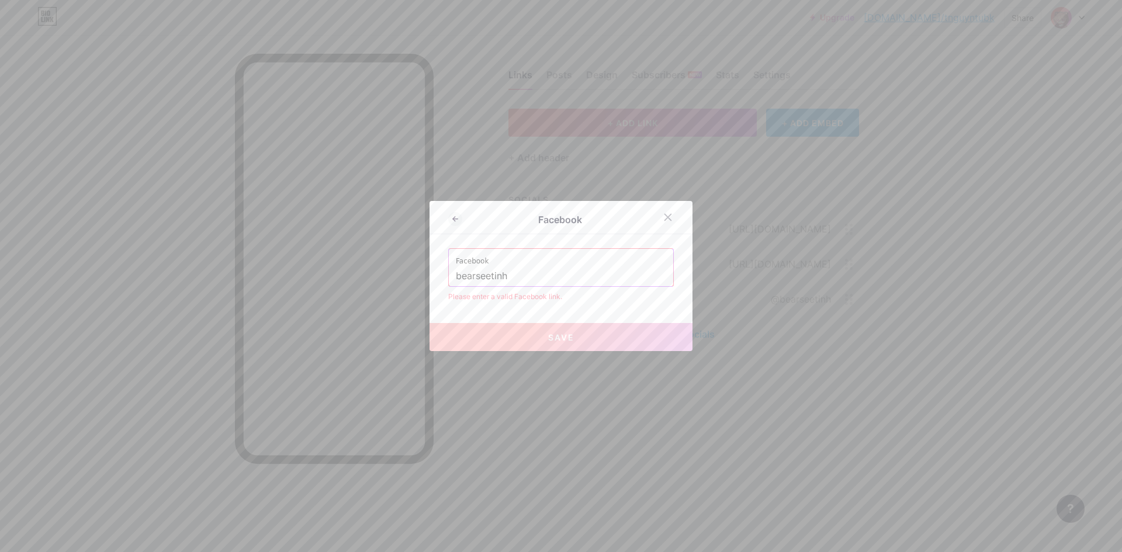
click at [276, 285] on div "Facebook Facebook bearseetinh Please enter a valid Facebook link. Save" at bounding box center [561, 276] width 1122 height 552
paste input "https://www.facebook.com/share/1AmfqGVrZK/"
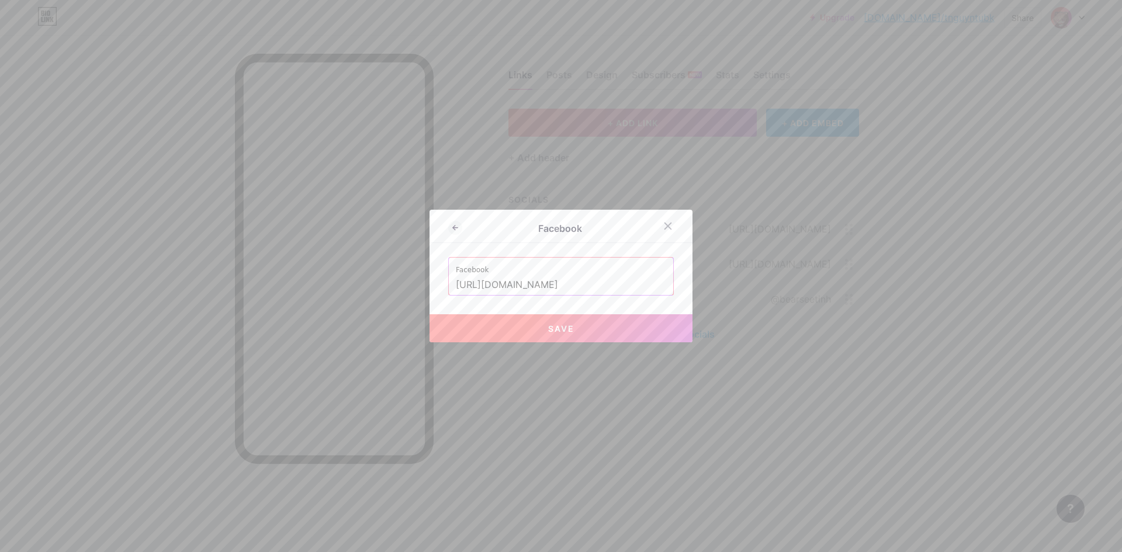
type input "https://www.facebook.com/share/1AmfqGVrZK/"
click at [585, 332] on button "Save" at bounding box center [560, 328] width 263 height 28
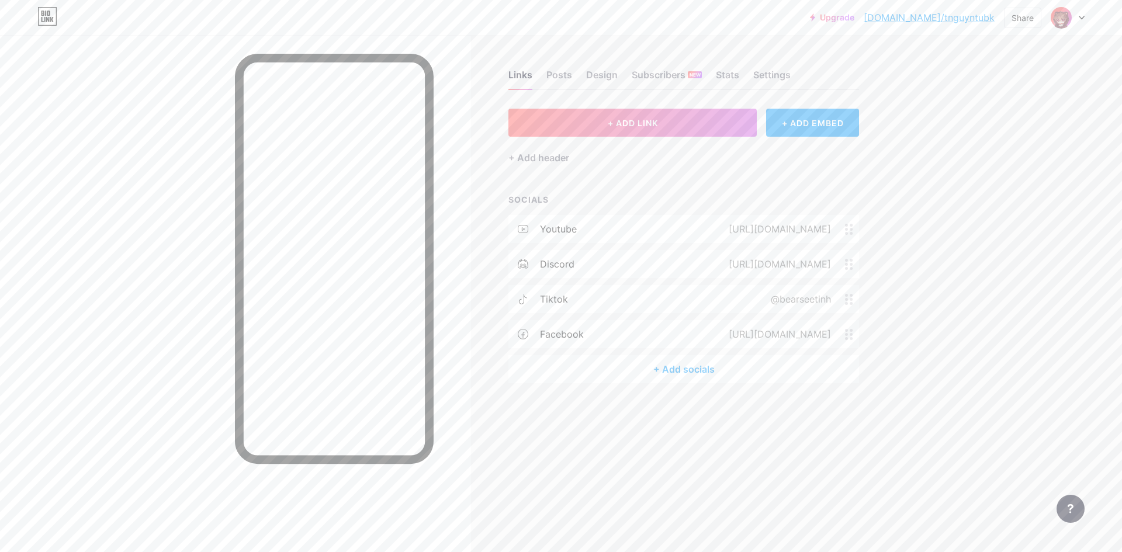
click at [725, 376] on div "+ Add socials" at bounding box center [683, 369] width 351 height 28
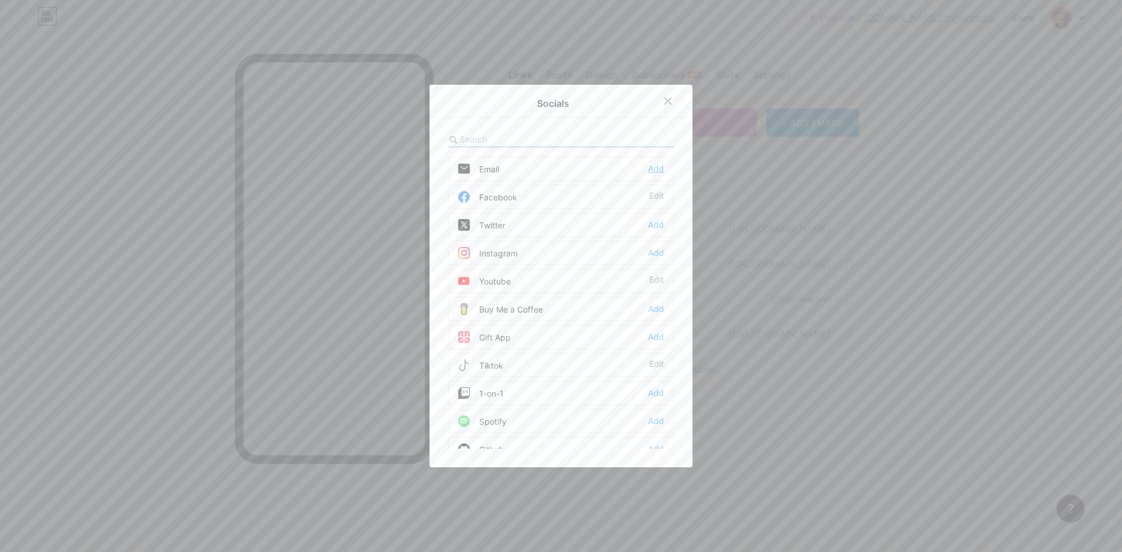
click at [650, 174] on div "Add" at bounding box center [656, 169] width 16 height 12
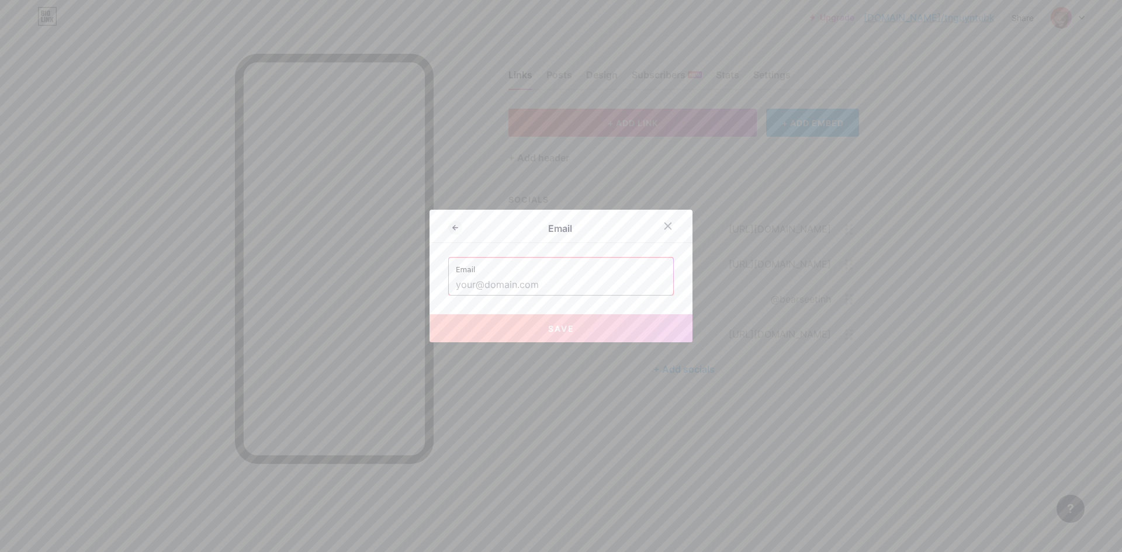
click at [668, 215] on div "Email Email Save" at bounding box center [560, 276] width 263 height 133
click at [657, 230] on div at bounding box center [667, 226] width 21 height 21
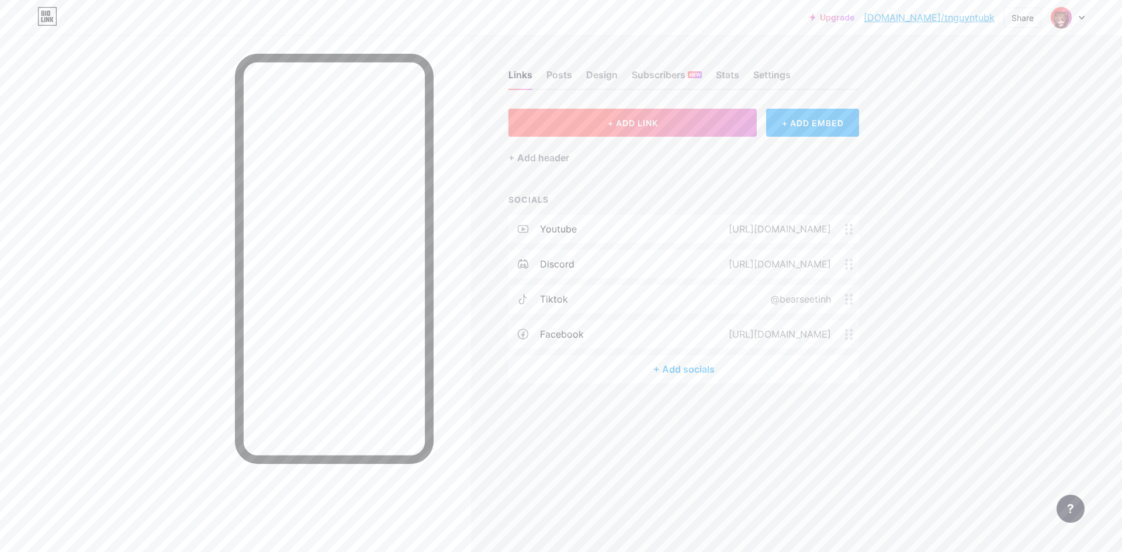
click at [643, 117] on button "+ ADD LINK" at bounding box center [632, 123] width 248 height 28
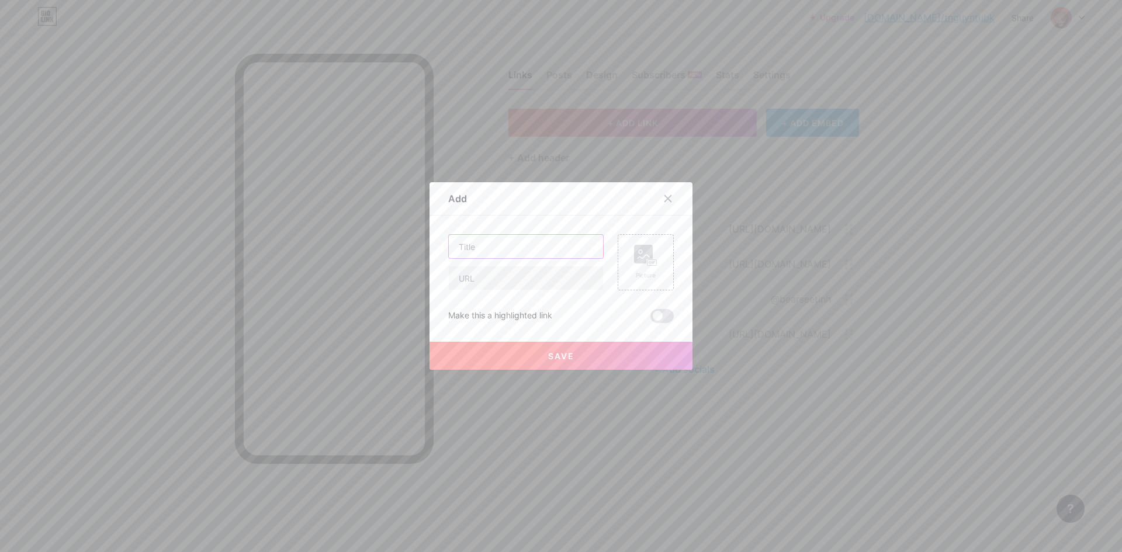
click at [560, 244] on input "text" at bounding box center [526, 246] width 154 height 23
click at [545, 244] on input "text" at bounding box center [526, 246] width 154 height 23
click at [560, 293] on div "Picture Make this a highlighted link Save" at bounding box center [560, 278] width 225 height 89
click at [561, 279] on input "text" at bounding box center [526, 277] width 154 height 23
click at [563, 261] on div at bounding box center [525, 262] width 155 height 56
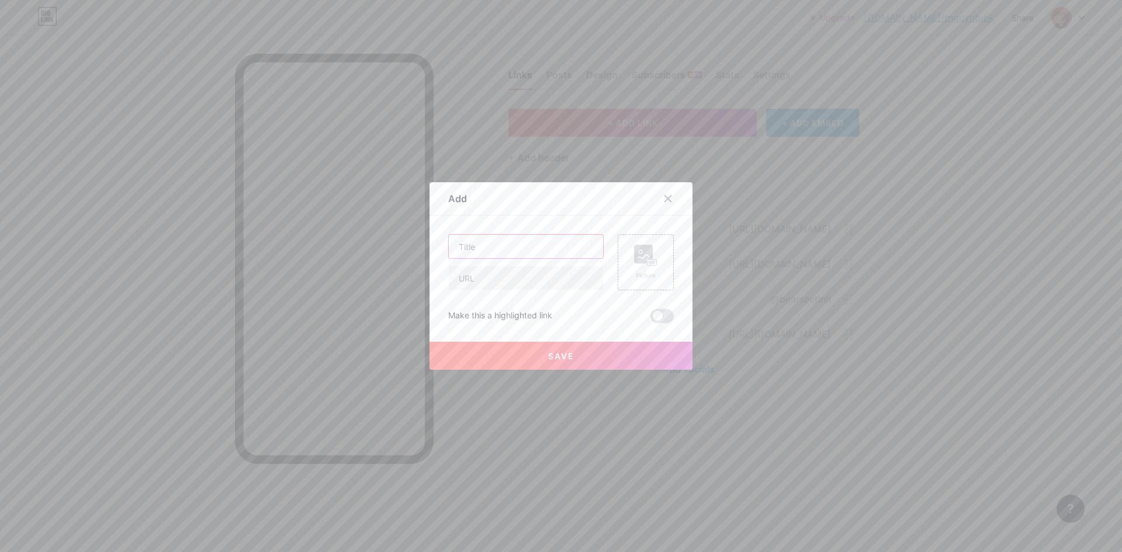
click at [564, 255] on input "text" at bounding box center [526, 246] width 154 height 23
click at [647, 281] on div "Picture" at bounding box center [645, 262] width 56 height 56
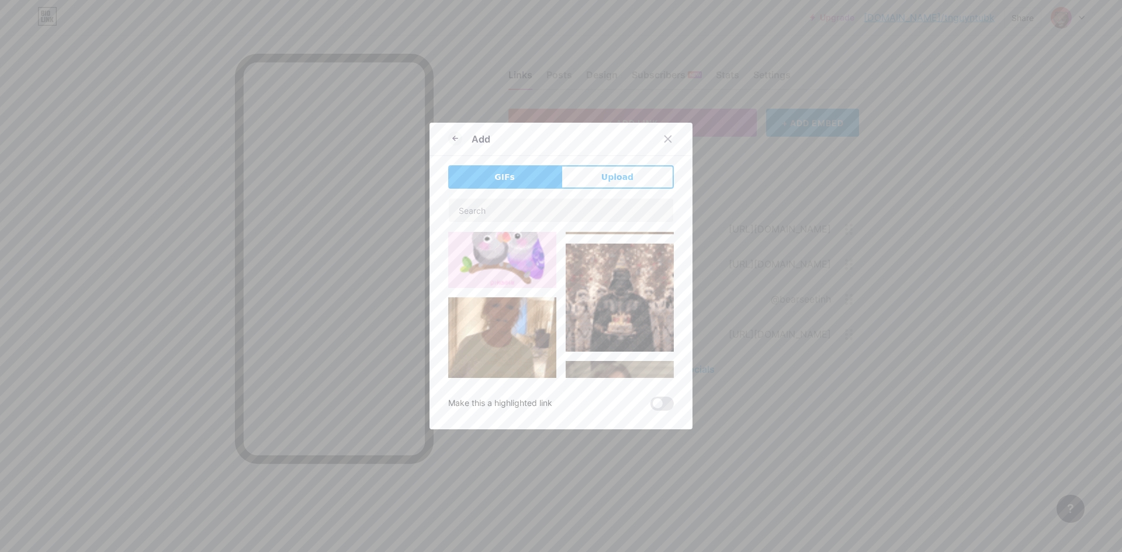
scroll to position [584, 0]
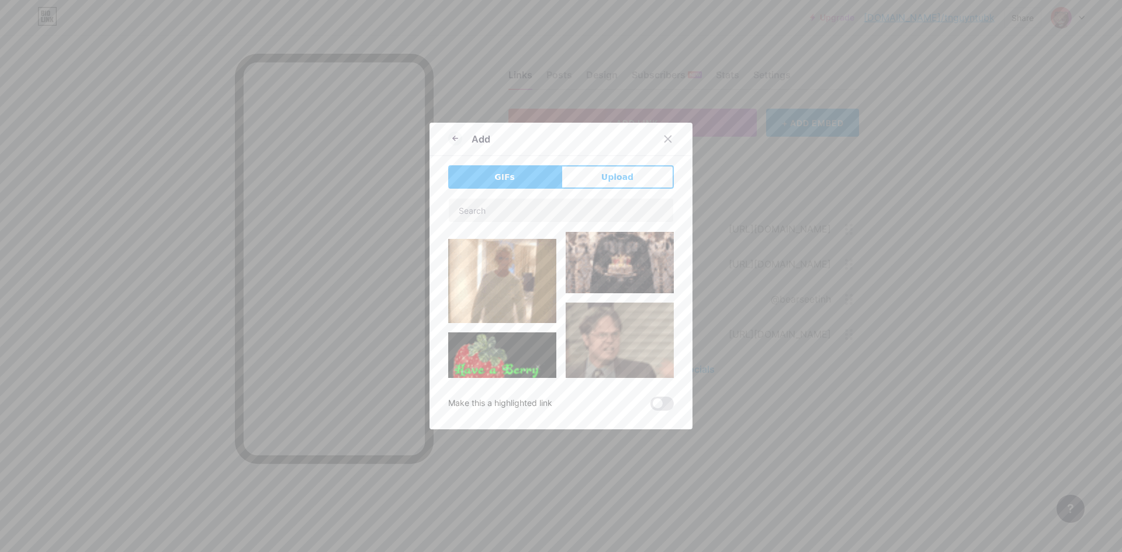
click at [606, 190] on div "GIFs Upload Content YouTube Play YouTube video without leaving your page. ADD V…" at bounding box center [560, 287] width 225 height 245
click at [613, 183] on span "Upload" at bounding box center [617, 177] width 32 height 12
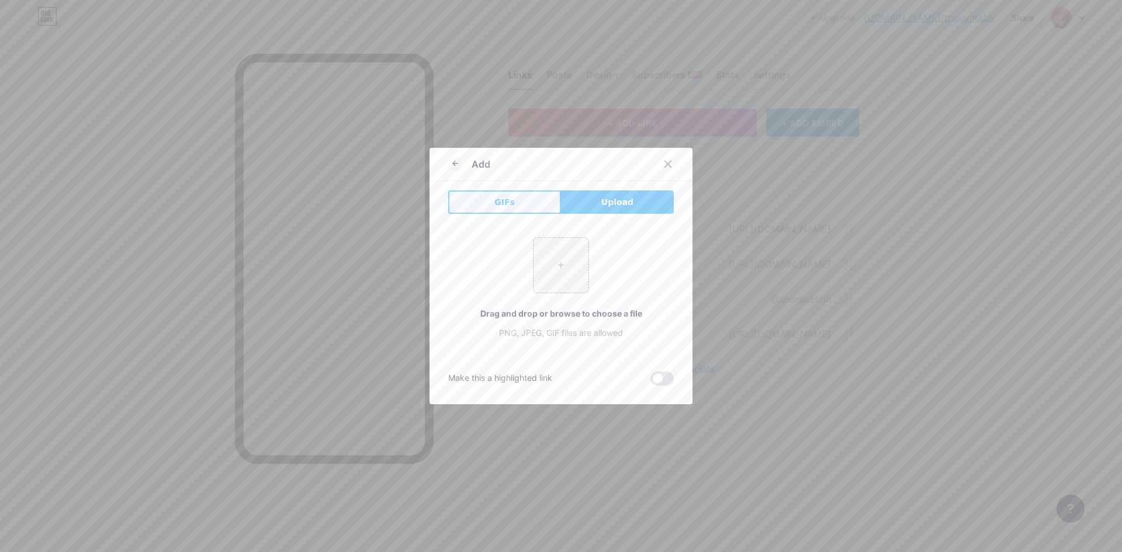
click at [530, 200] on button "GIFs" at bounding box center [504, 201] width 113 height 23
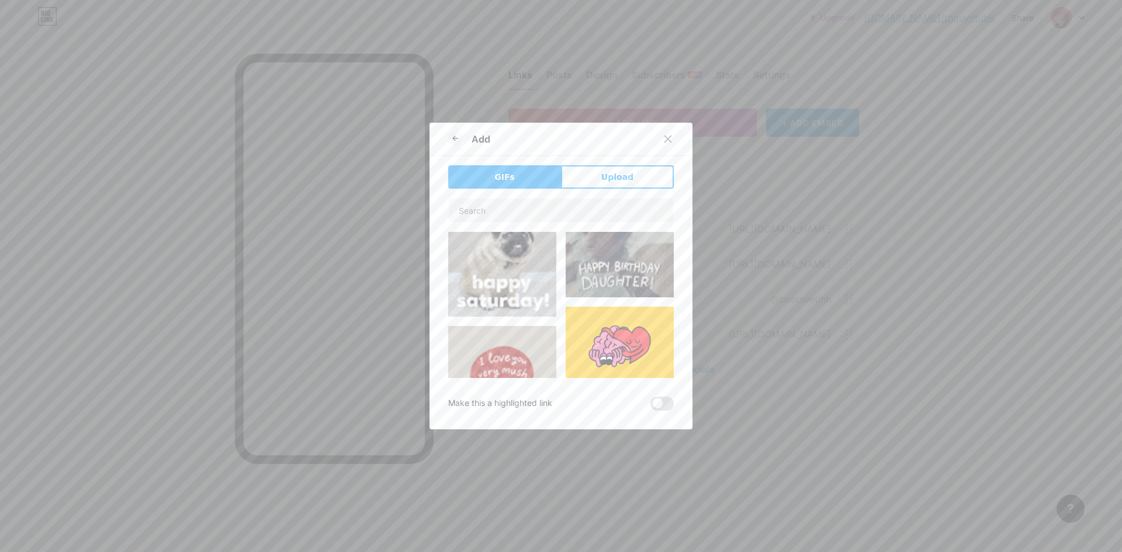
scroll to position [5044, 0]
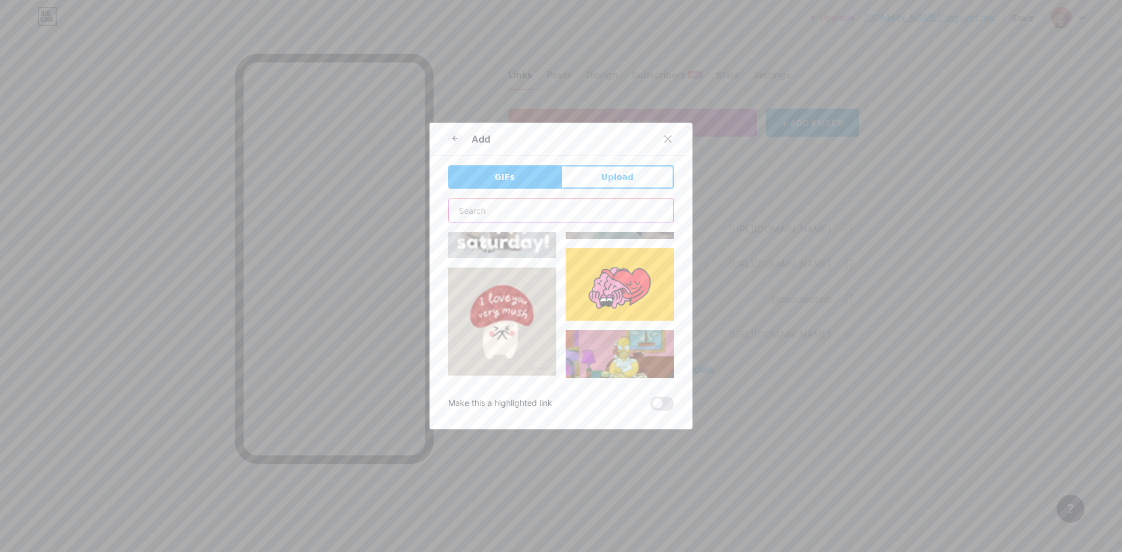
click at [510, 214] on input "text" at bounding box center [561, 210] width 224 height 23
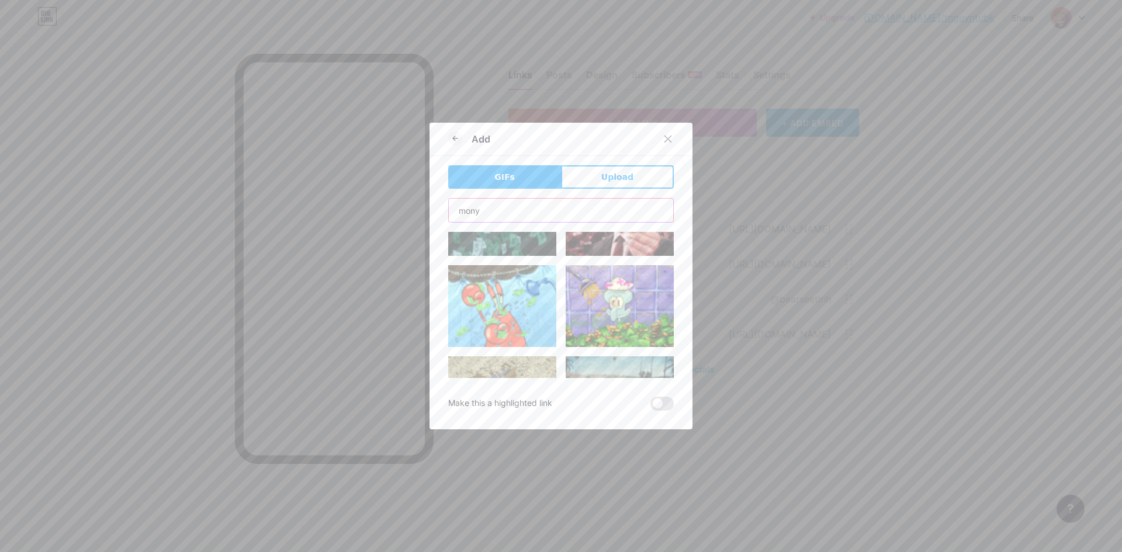
scroll to position [0, 0]
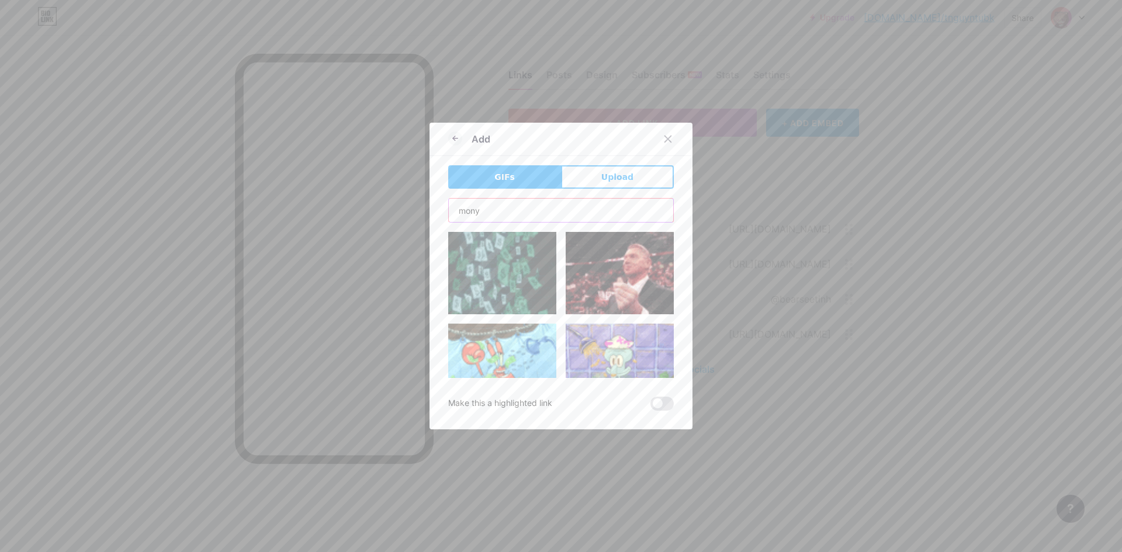
type input "mony"
click at [488, 279] on img at bounding box center [502, 273] width 108 height 82
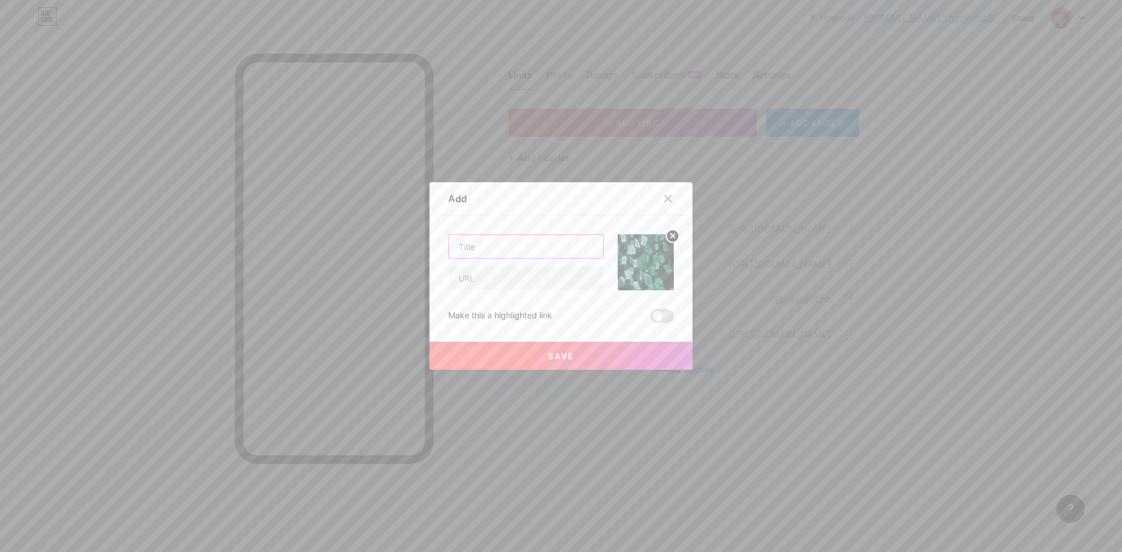
click at [551, 248] on input "text" at bounding box center [526, 246] width 154 height 23
paste input "https://zypage.com/bearseetinh"
drag, startPoint x: 589, startPoint y: 242, endPoint x: 520, endPoint y: 258, distance: 71.2
click at [520, 258] on input "Donate Zhttps://zypage.com/bearseetinh" at bounding box center [526, 246] width 154 height 23
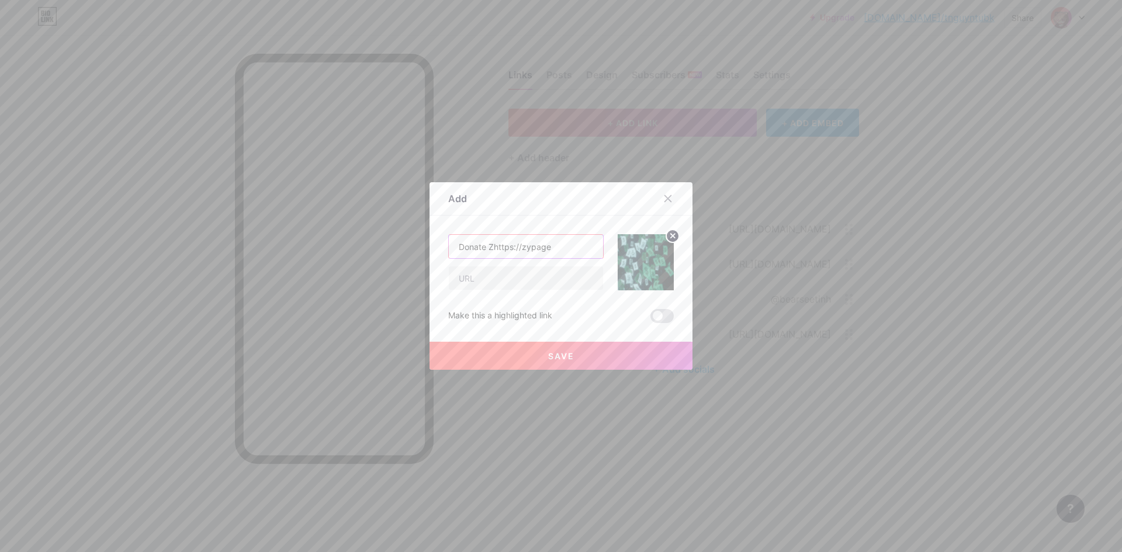
scroll to position [0, 0]
drag, startPoint x: 518, startPoint y: 244, endPoint x: 484, endPoint y: 249, distance: 34.2
click at [484, 249] on input "Donate Zhttps://zypage" at bounding box center [526, 246] width 154 height 23
click at [489, 246] on input "Donate zypage" at bounding box center [526, 246] width 154 height 23
type input "Donate Zypage"
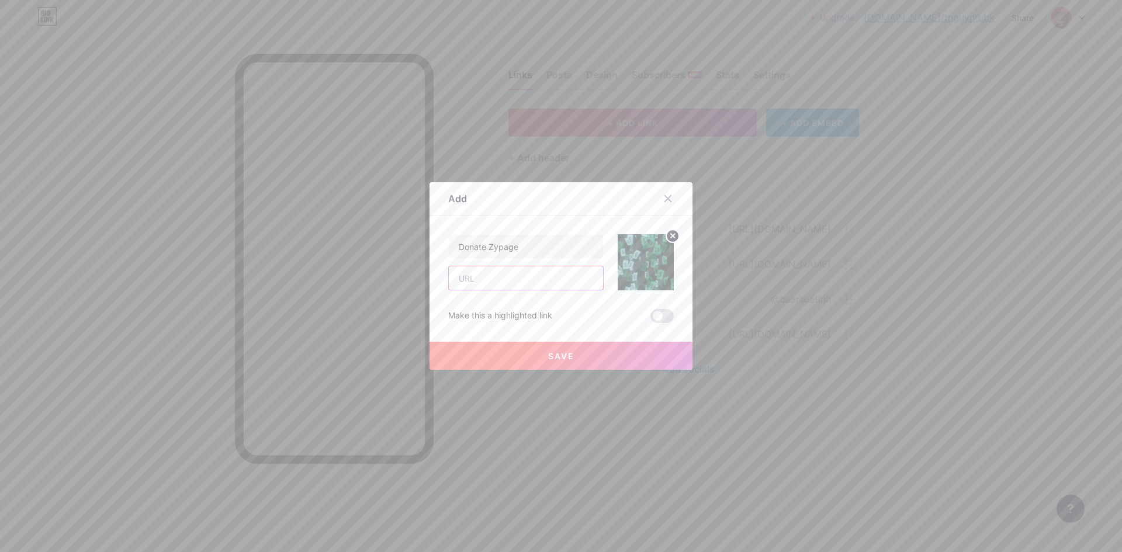
click at [540, 274] on input "text" at bounding box center [526, 277] width 154 height 23
paste input "https://zypage.com/bearseetinh"
type input "https://zypage.com/bearseetinh"
click at [653, 318] on span at bounding box center [661, 316] width 23 height 14
click at [650, 319] on input "checkbox" at bounding box center [650, 319] width 0 height 0
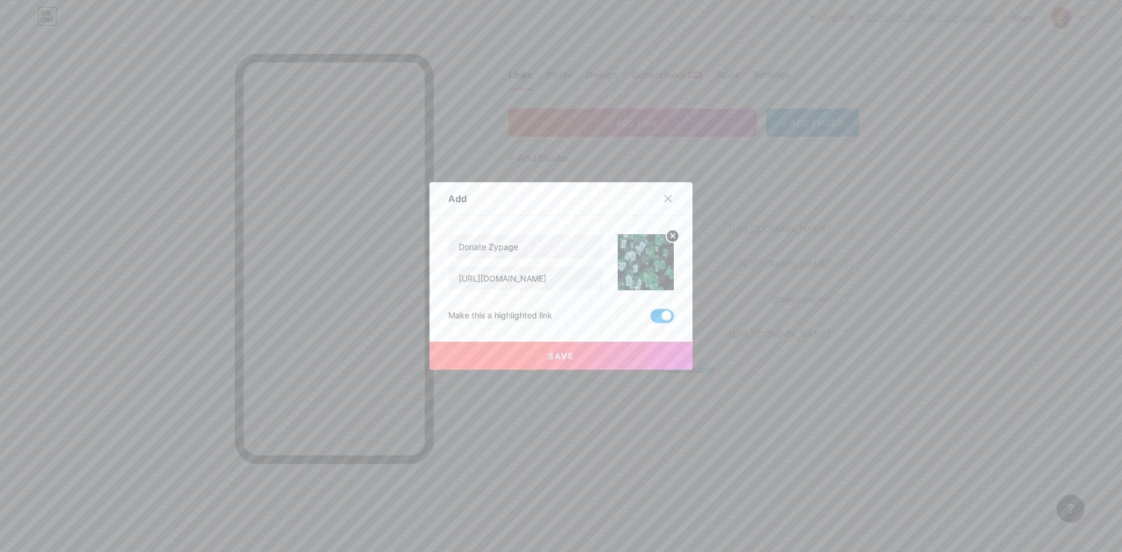
click at [620, 353] on button "Save" at bounding box center [560, 356] width 263 height 28
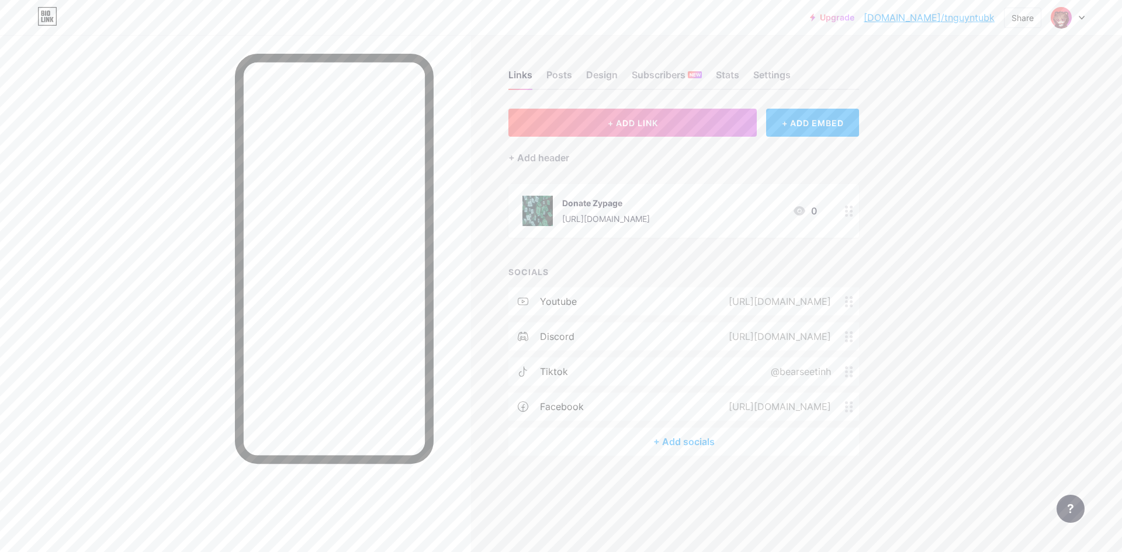
click at [287, 19] on div "Upgrade bio.link/tnguyn... bio.link/tnguyntubk Share Switch accounts Bear bio.l…" at bounding box center [561, 17] width 1122 height 21
click at [1057, 17] on img at bounding box center [1061, 17] width 19 height 19
click at [997, 75] on div "Bear bio.link/tnguyntubk" at bounding box center [1018, 75] width 90 height 21
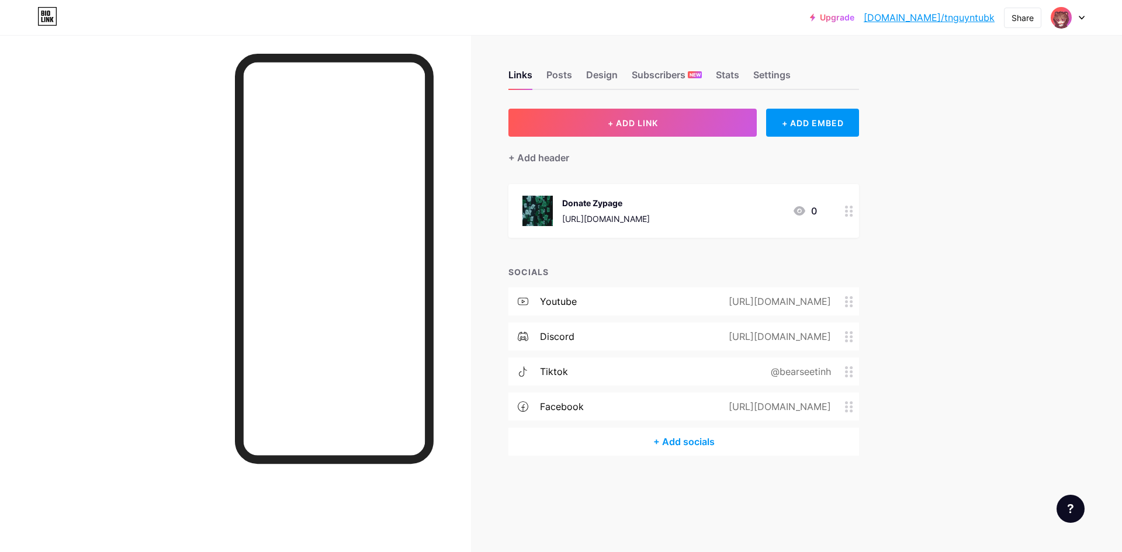
click at [43, 25] on icon at bounding box center [47, 16] width 20 height 19
click at [39, 13] on icon at bounding box center [48, 17] width 18 height 18
click at [1058, 18] on img at bounding box center [1061, 17] width 19 height 19
click at [1003, 75] on div "Bear bio.link/tnguyntubk" at bounding box center [1018, 75] width 90 height 21
click at [568, 75] on div "Posts" at bounding box center [559, 78] width 26 height 21
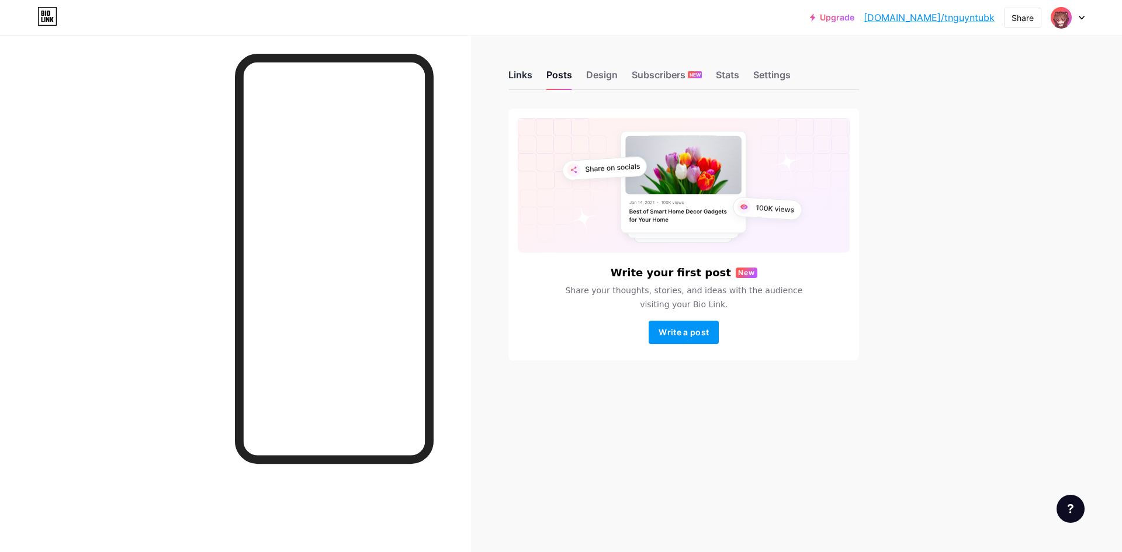
click at [526, 76] on div "Links" at bounding box center [520, 78] width 24 height 21
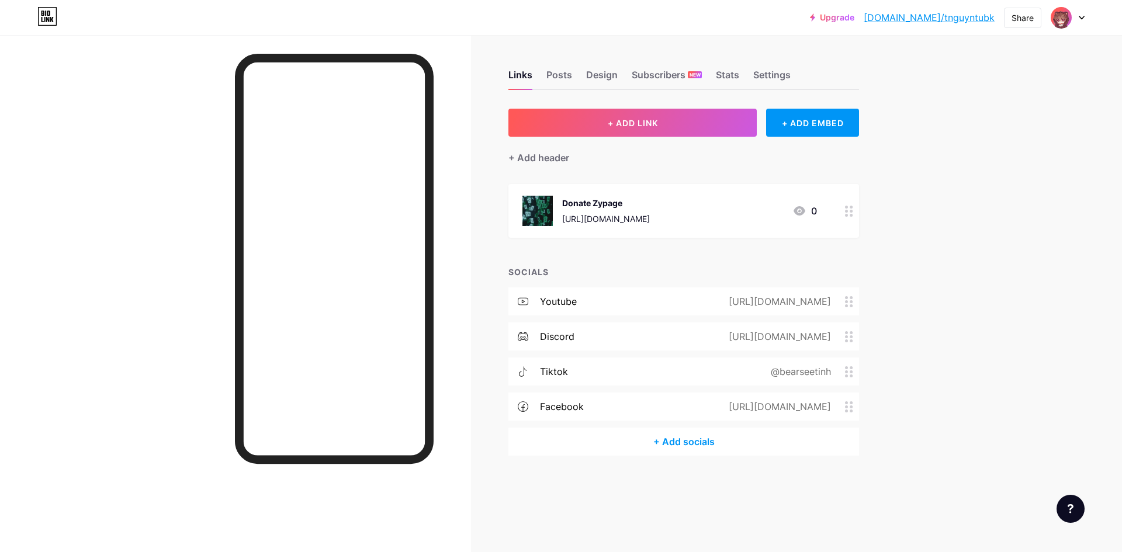
click at [46, 15] on icon at bounding box center [47, 16] width 20 height 19
click at [1080, 18] on icon at bounding box center [1081, 18] width 6 height 4
drag, startPoint x: 861, startPoint y: 185, endPoint x: 869, endPoint y: 189, distance: 9.7
click at [861, 186] on div "Links Posts Design Subscribers NEW Stats Settings + ADD LINK + ADD EMBED + Add …" at bounding box center [454, 274] width 908 height 479
click at [46, 17] on icon at bounding box center [47, 16] width 20 height 19
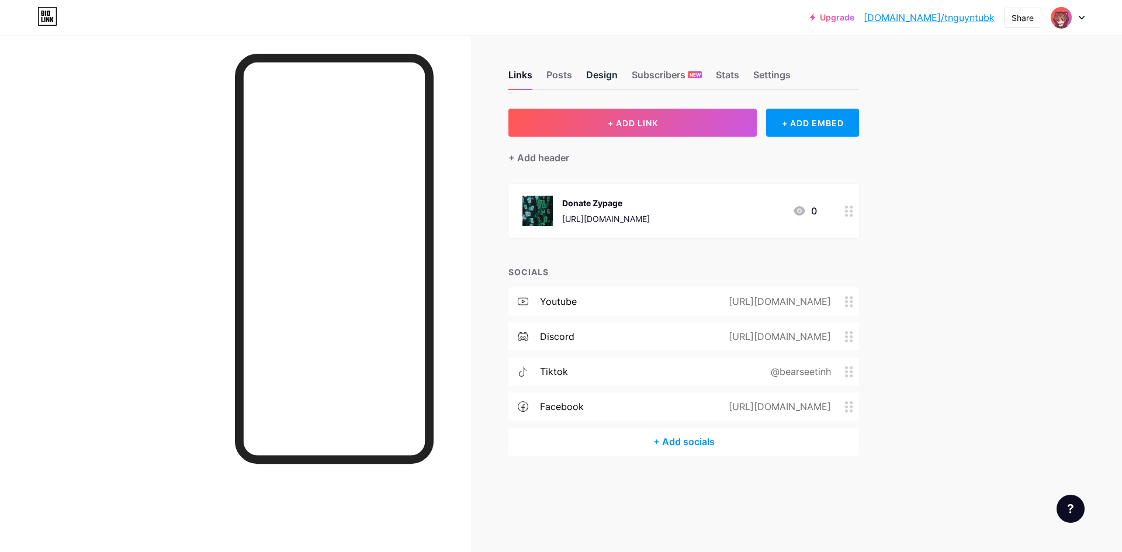
click at [605, 77] on div "Design" at bounding box center [602, 78] width 32 height 21
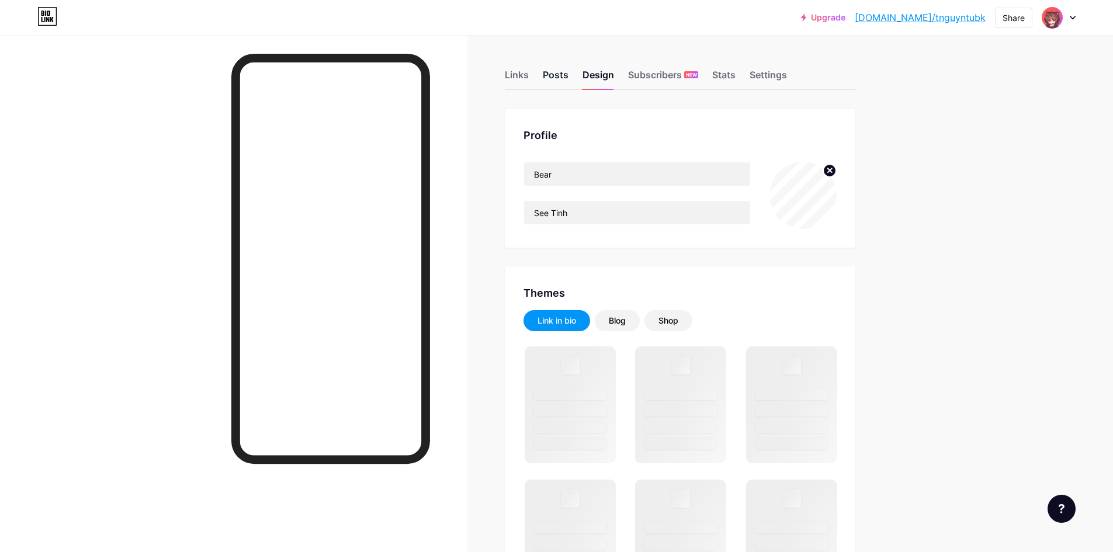
click at [560, 76] on div "Posts" at bounding box center [556, 78] width 26 height 21
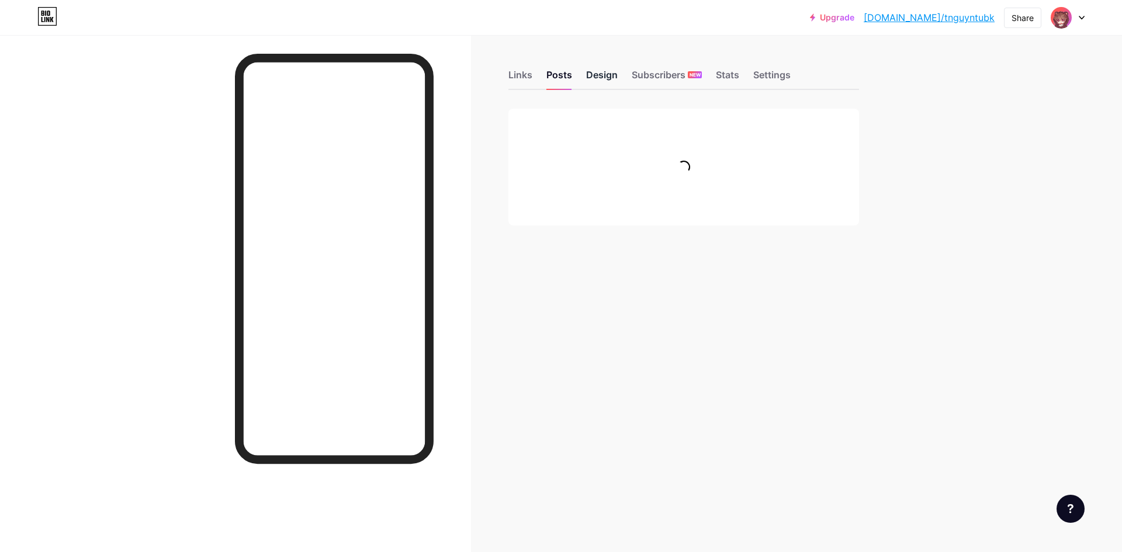
click at [598, 80] on div "Design" at bounding box center [602, 78] width 32 height 21
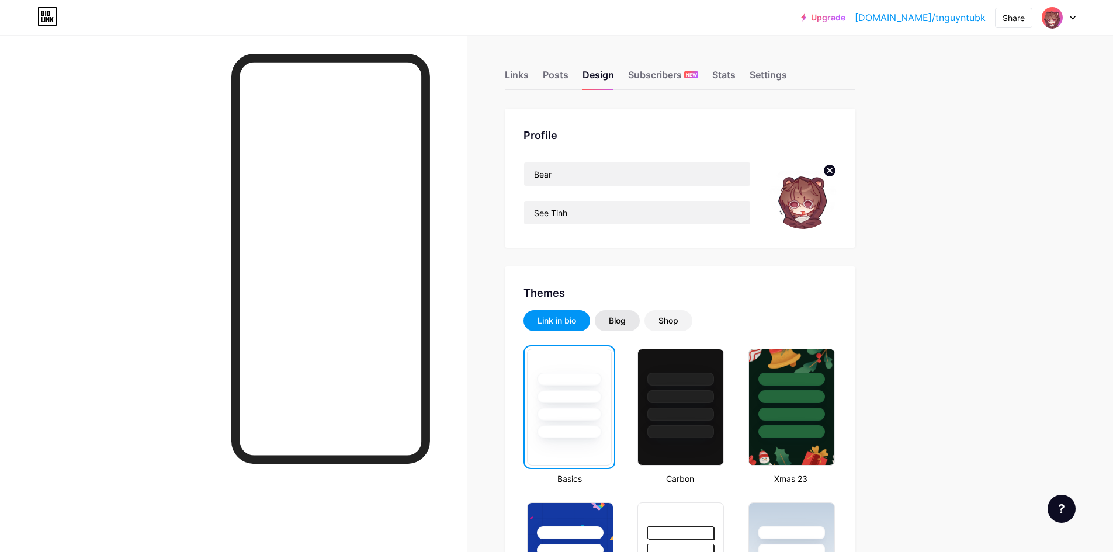
click at [633, 319] on div "Blog" at bounding box center [617, 320] width 45 height 21
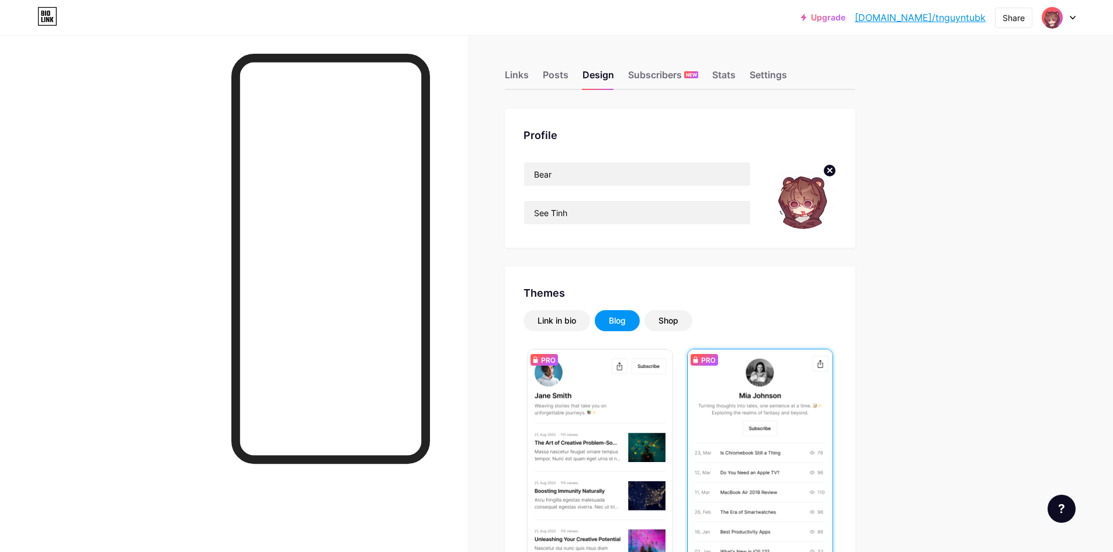
scroll to position [175, 0]
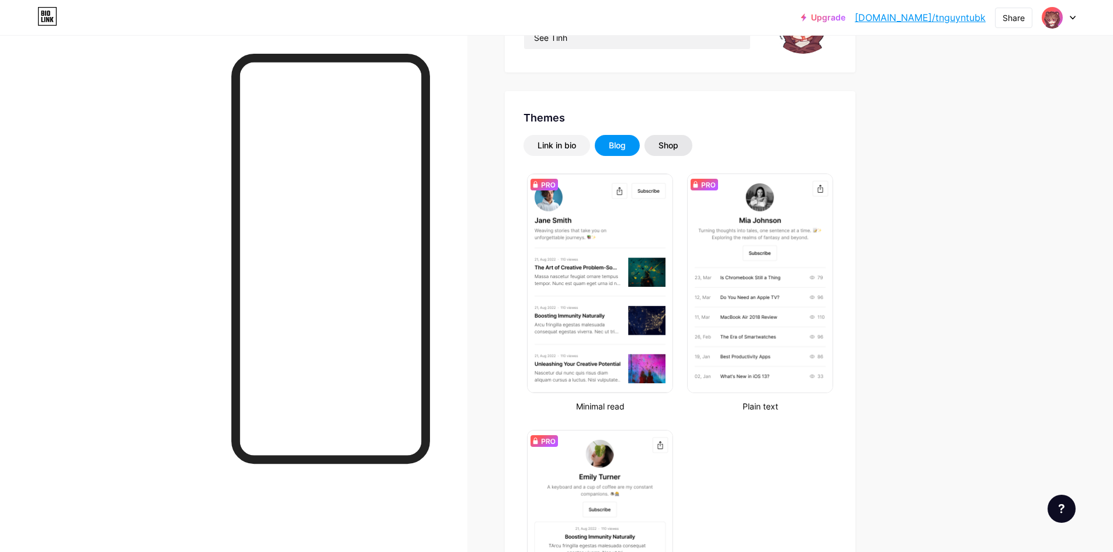
click at [678, 148] on div "Shop" at bounding box center [668, 146] width 20 height 12
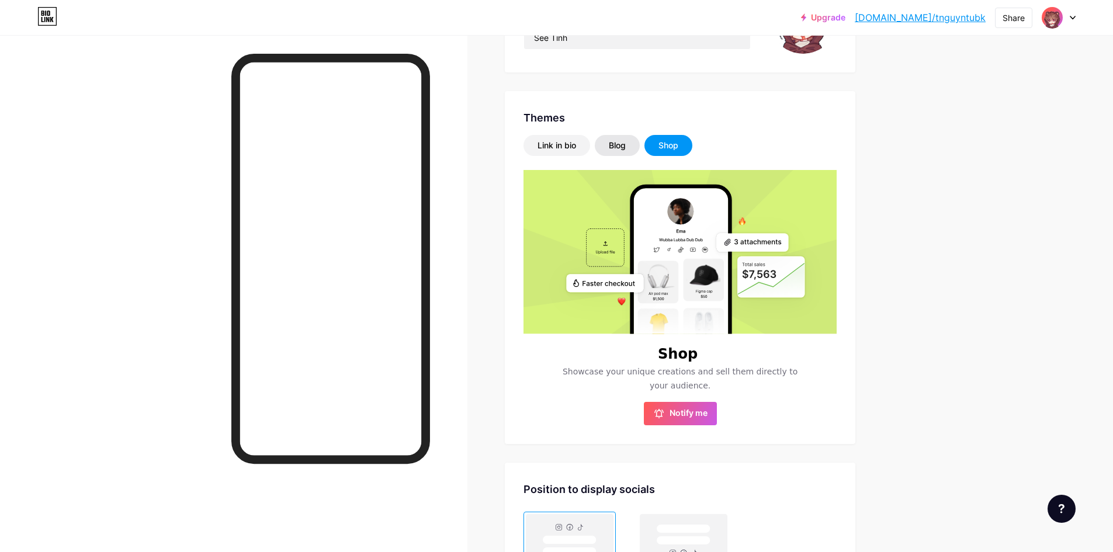
click at [622, 145] on div "Blog" at bounding box center [617, 146] width 17 height 12
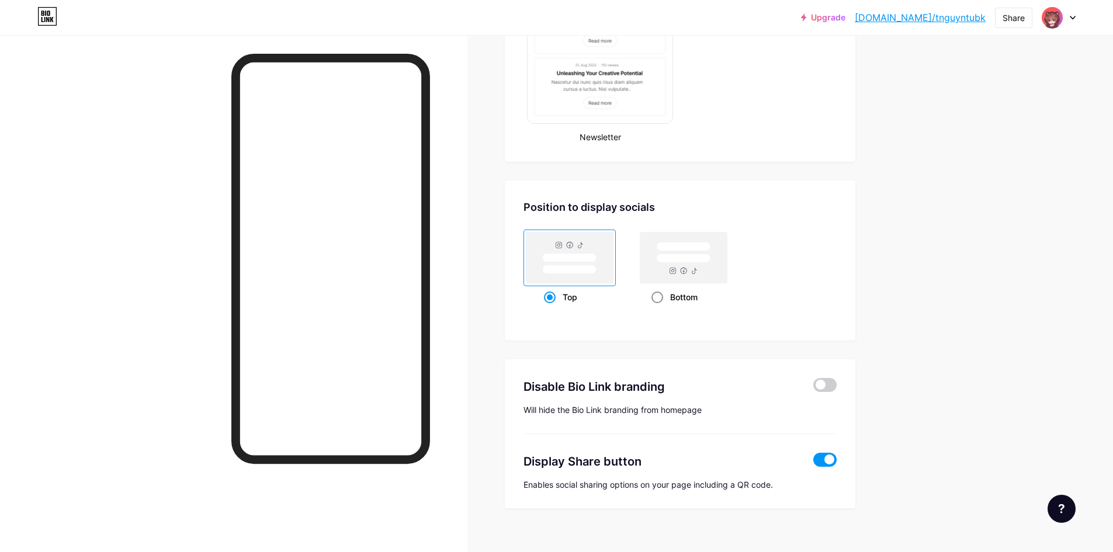
scroll to position [716, 0]
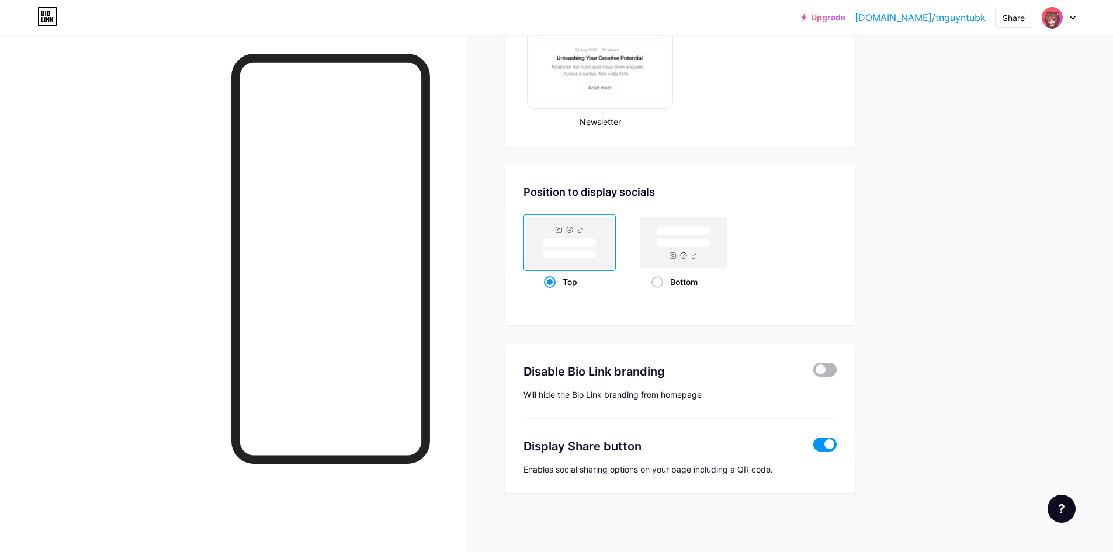
click at [831, 371] on span at bounding box center [824, 370] width 23 height 14
click at [813, 373] on input "checkbox" at bounding box center [813, 373] width 0 height 0
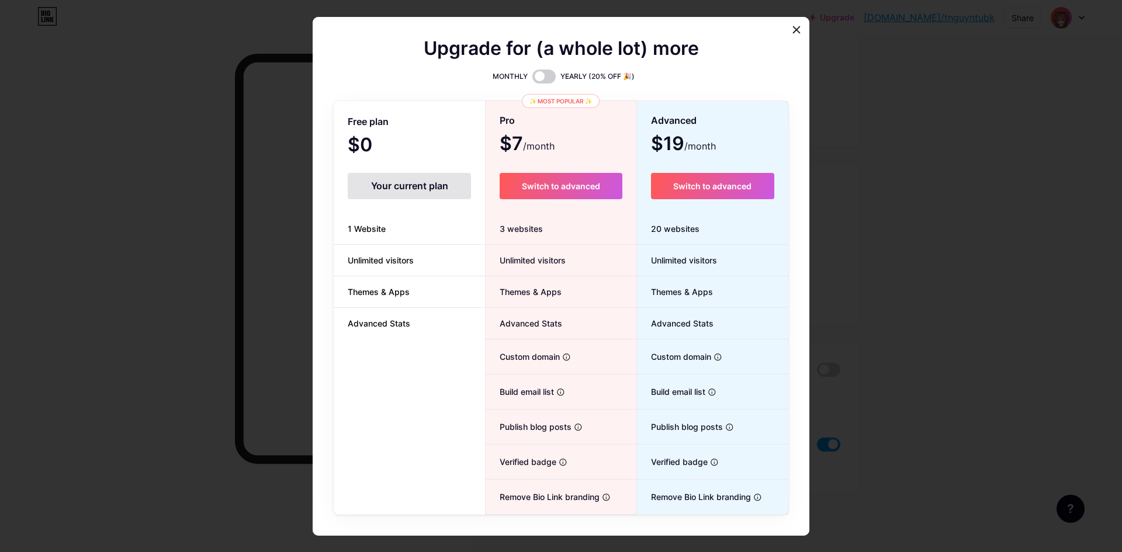
click at [855, 353] on div at bounding box center [561, 276] width 1122 height 552
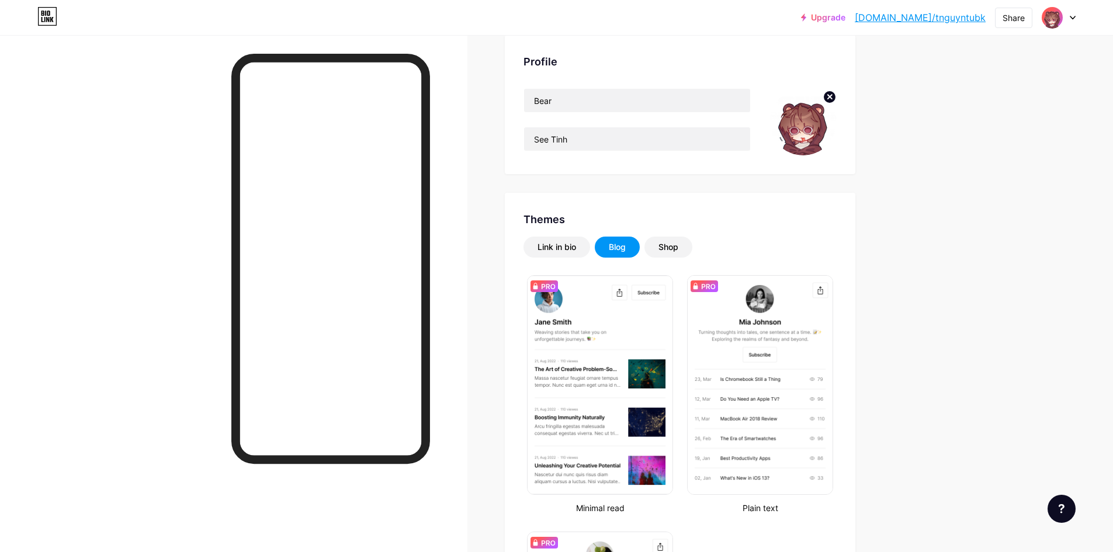
scroll to position [0, 0]
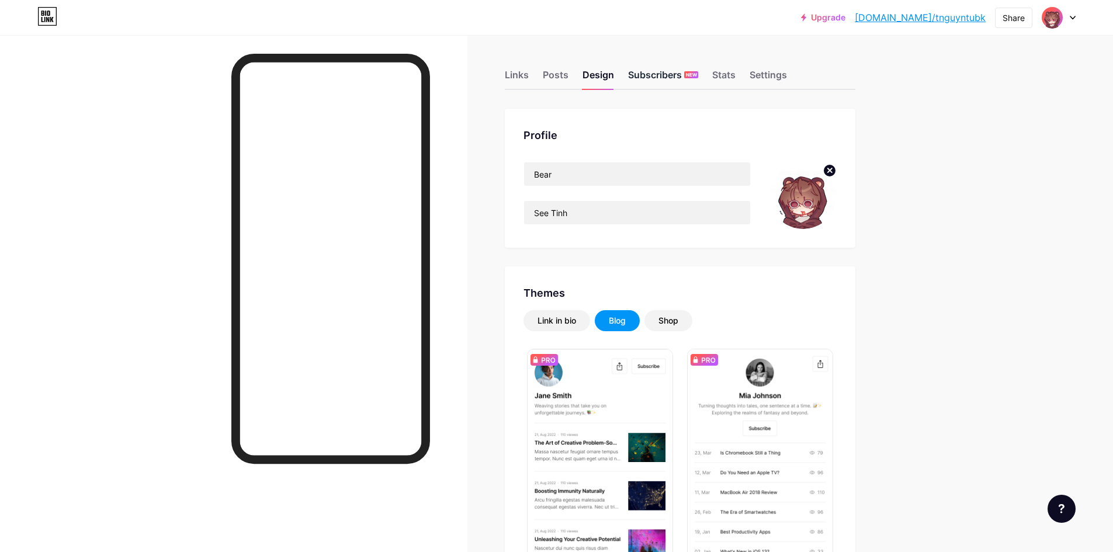
click at [662, 83] on div "Subscribers NEW" at bounding box center [663, 78] width 70 height 21
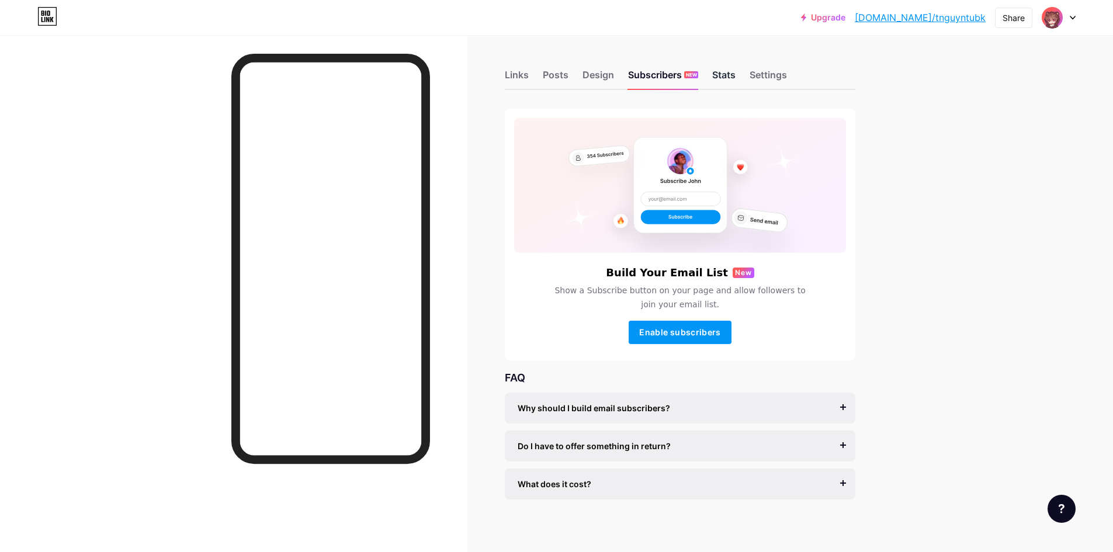
click at [728, 79] on div "Stats" at bounding box center [723, 78] width 23 height 21
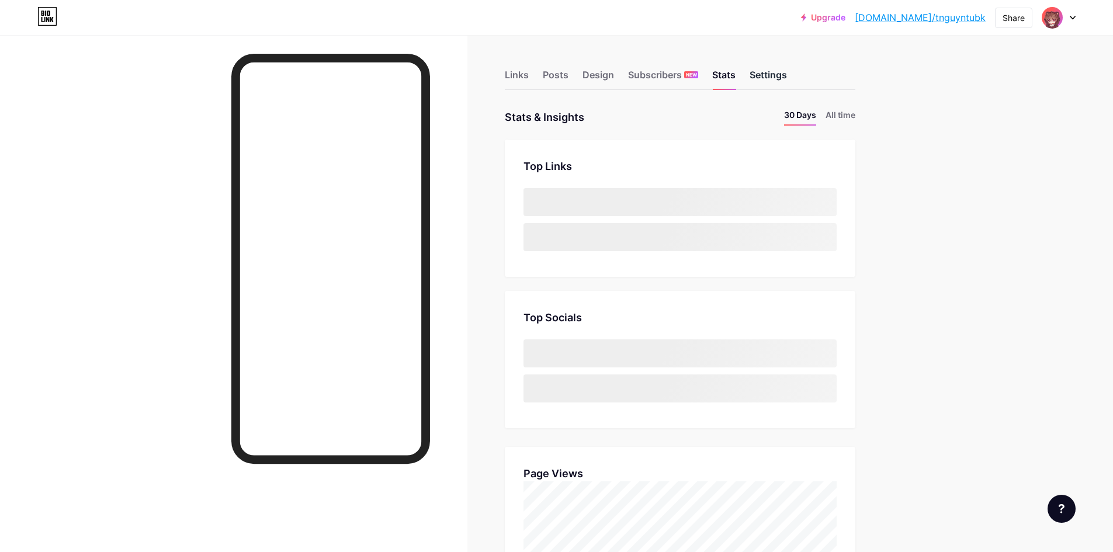
scroll to position [552, 1113]
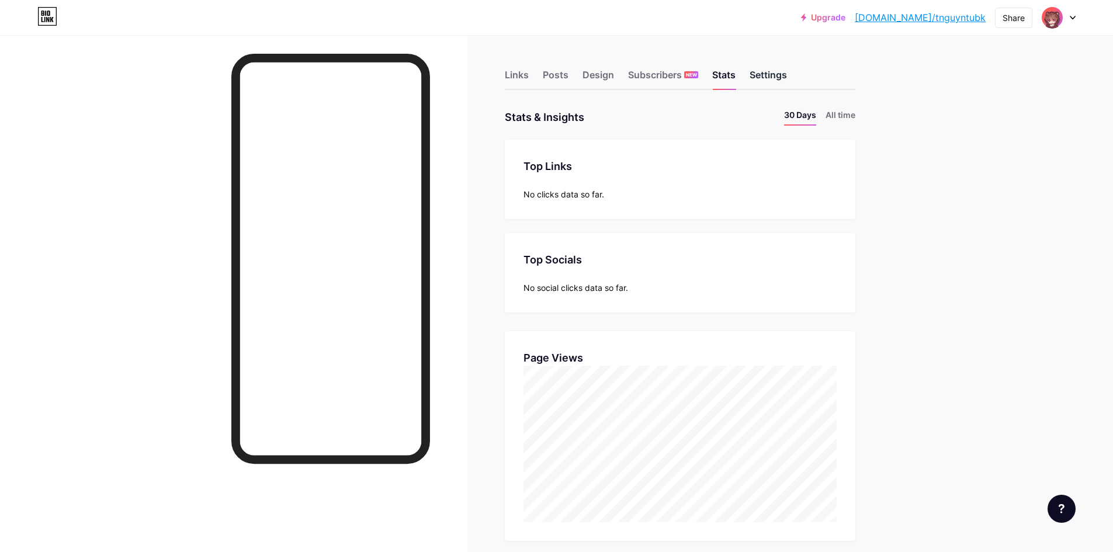
click at [783, 86] on div "Settings" at bounding box center [768, 78] width 37 height 21
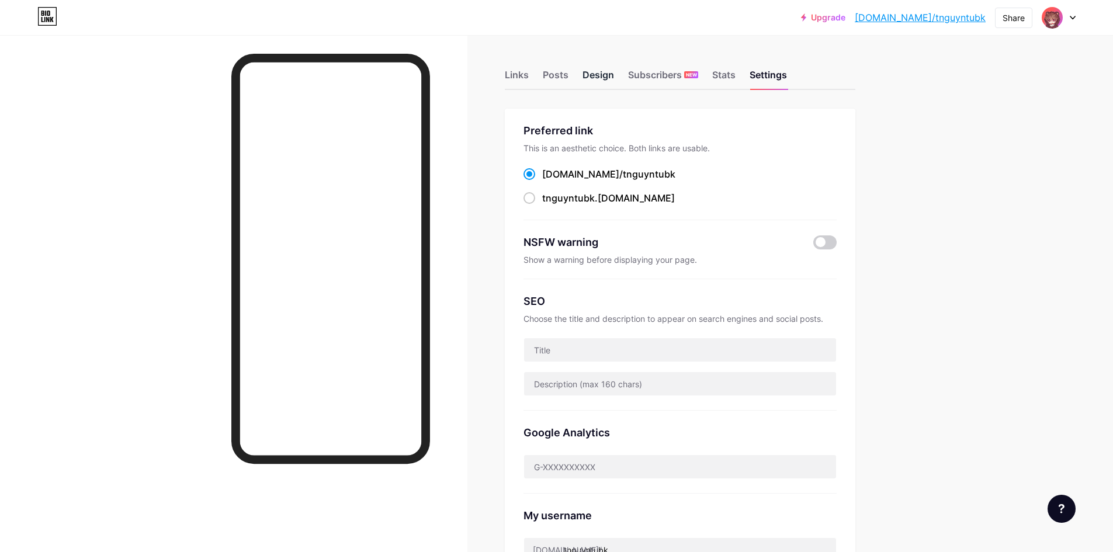
click at [612, 79] on div "Design" at bounding box center [598, 78] width 32 height 21
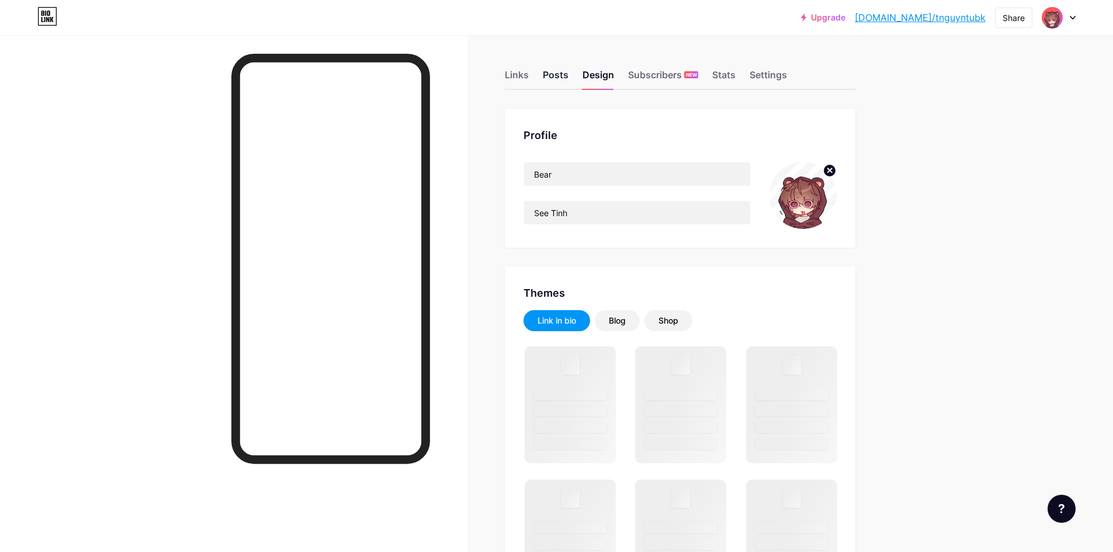
click at [559, 78] on div "Posts" at bounding box center [556, 78] width 26 height 21
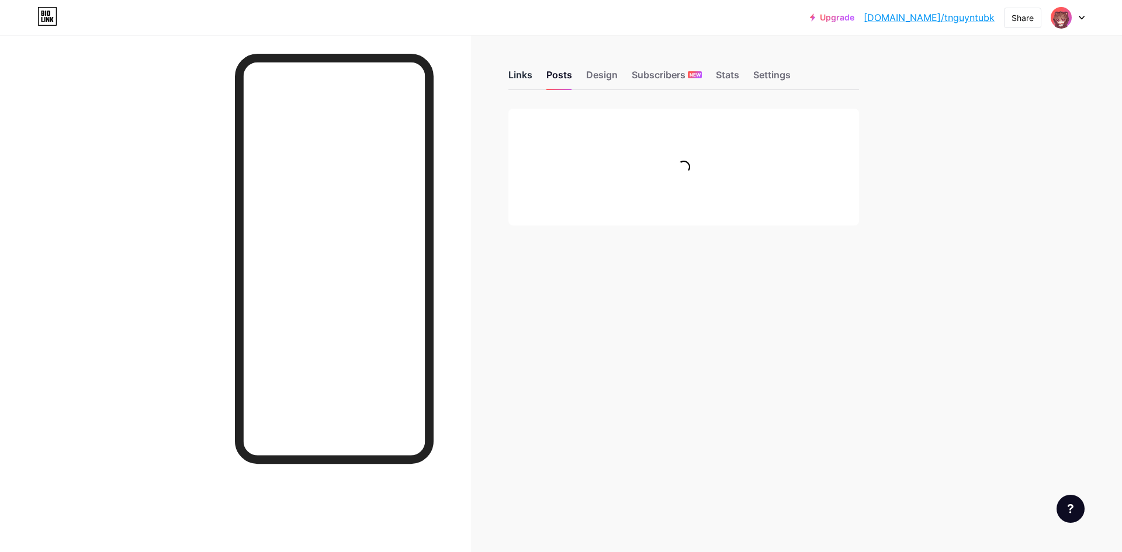
click at [526, 76] on div "Links" at bounding box center [520, 78] width 24 height 21
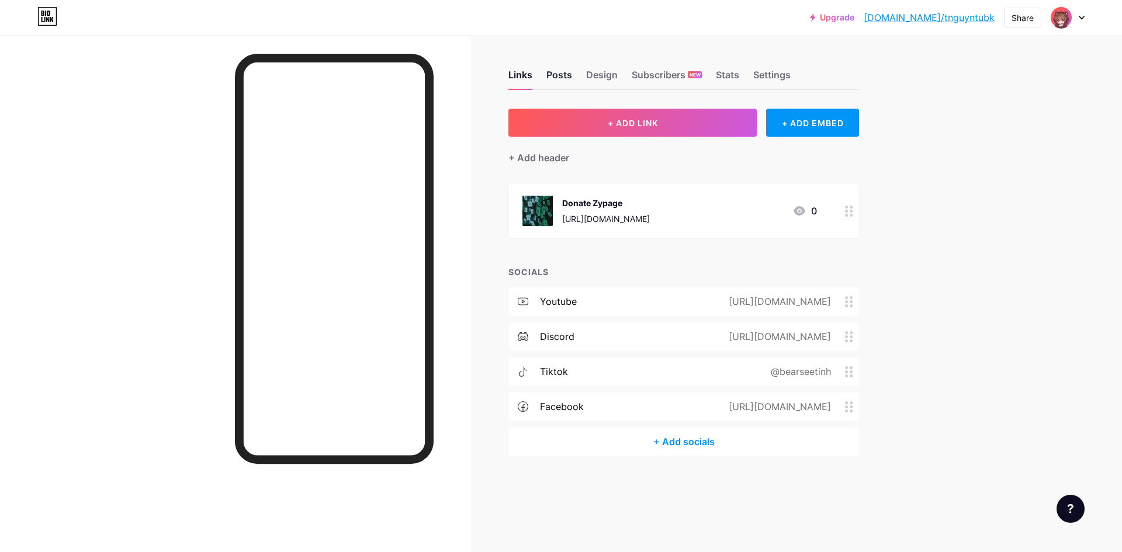
click at [564, 80] on div "Posts" at bounding box center [559, 78] width 26 height 21
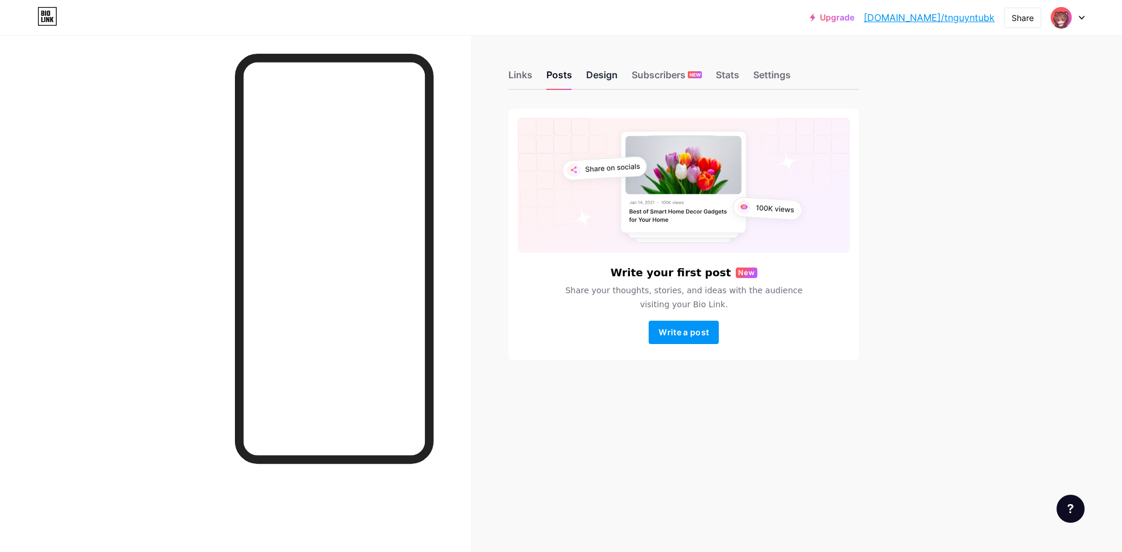
click at [610, 79] on div "Design" at bounding box center [602, 78] width 32 height 21
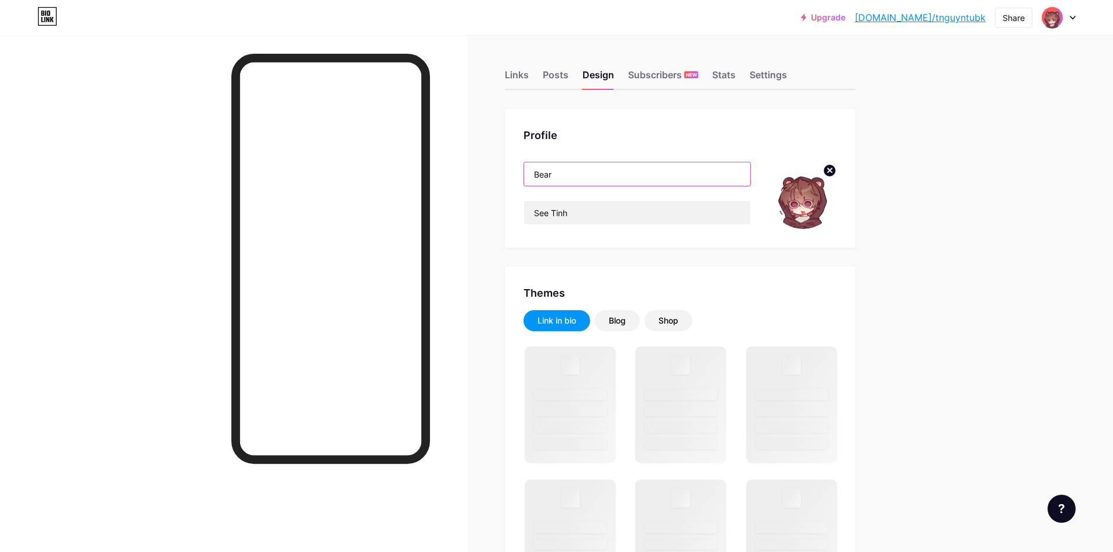
drag, startPoint x: 606, startPoint y: 171, endPoint x: 492, endPoint y: 174, distance: 113.4
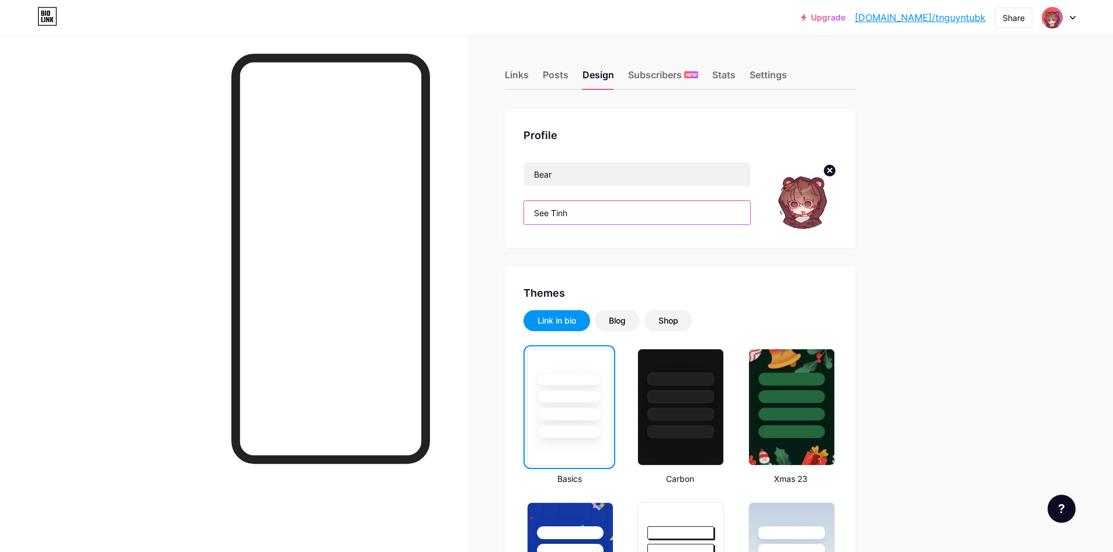
drag, startPoint x: 581, startPoint y: 205, endPoint x: 526, endPoint y: 207, distance: 55.0
click at [526, 207] on div "Profile Bear See Tinh" at bounding box center [680, 178] width 351 height 139
click at [591, 178] on input "Bear" at bounding box center [637, 173] width 226 height 23
paste input "See Tinh"
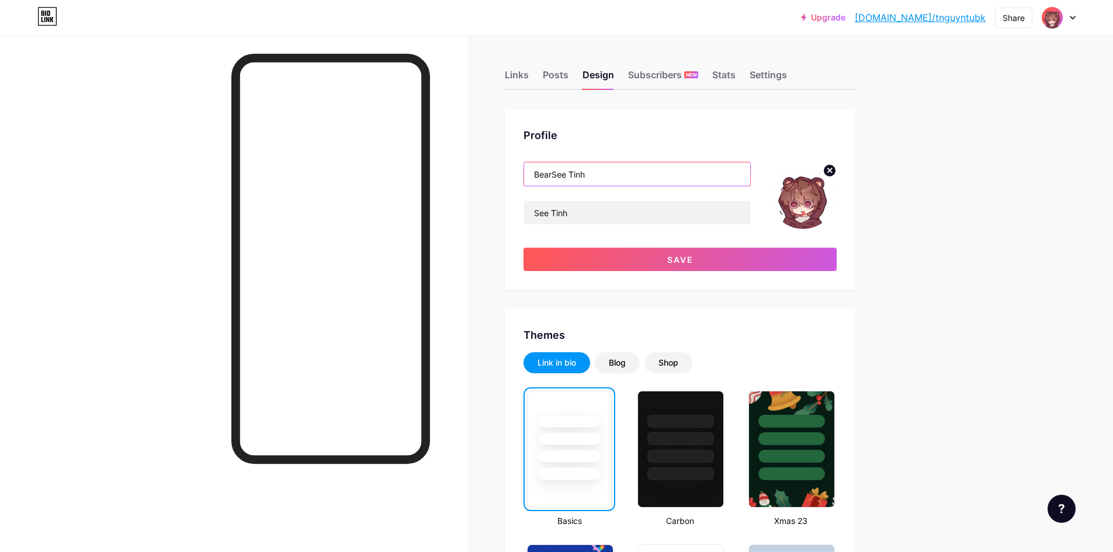
click at [560, 173] on input "BearSee Tinh" at bounding box center [637, 173] width 226 height 23
click at [558, 174] on input "BearSee Tinh" at bounding box center [637, 173] width 226 height 23
click at [556, 174] on input "BearSee Tinh" at bounding box center [637, 173] width 226 height 23
click at [620, 174] on input "Bear See Tinh" at bounding box center [637, 173] width 226 height 23
type input "Bear See Tinh"
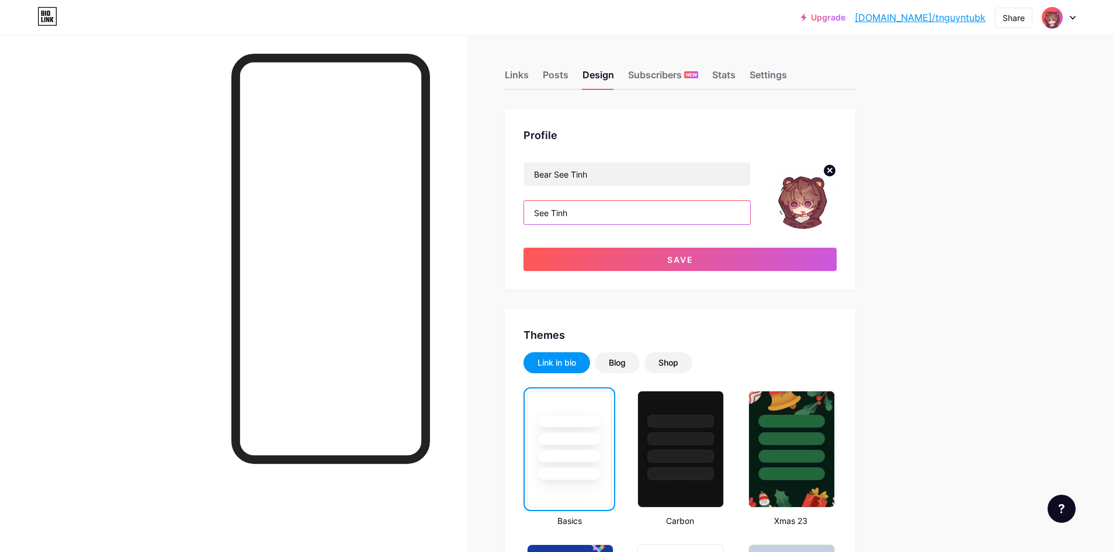
click at [612, 214] on input "See Tinh" at bounding box center [637, 212] width 226 height 23
drag, startPoint x: 612, startPoint y: 214, endPoint x: 514, endPoint y: 209, distance: 98.3
click at [514, 209] on div "Profile Bear See Tinh See Tinh Save" at bounding box center [680, 199] width 351 height 181
type input "x"
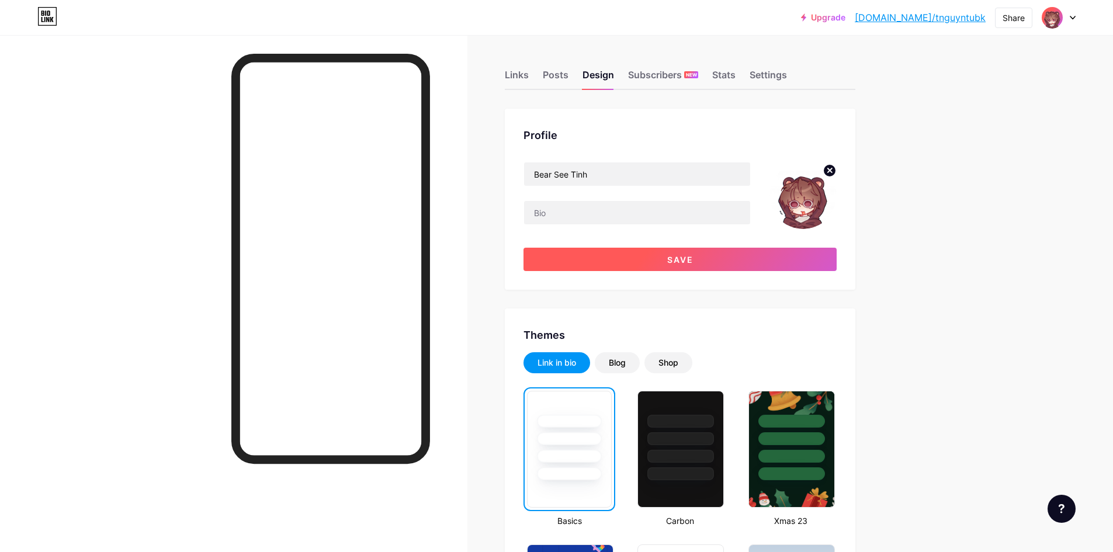
click at [679, 262] on span "Save" at bounding box center [680, 260] width 26 height 10
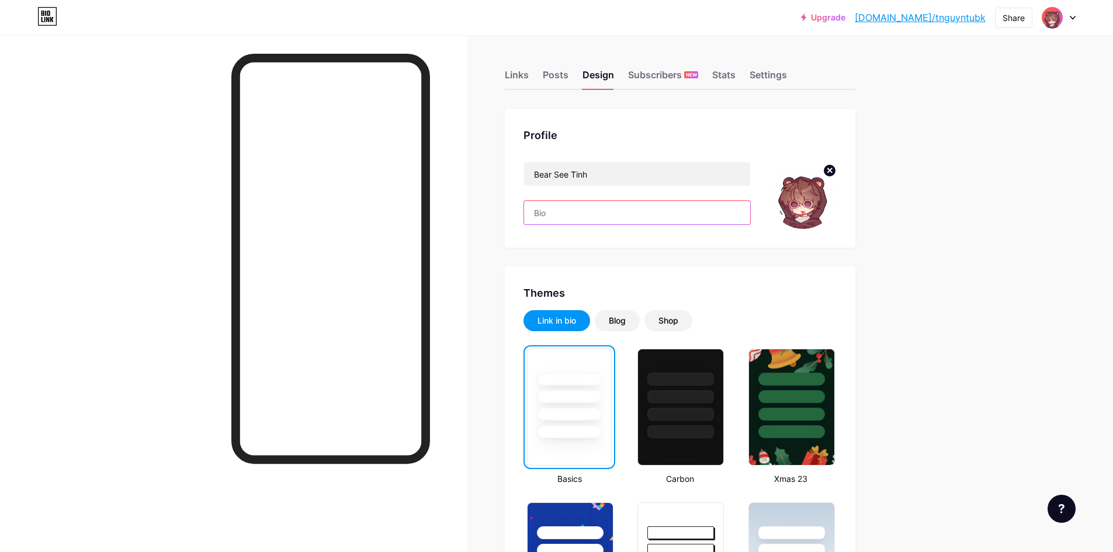
click at [623, 212] on input "text" at bounding box center [637, 212] width 226 height 23
drag, startPoint x: 195, startPoint y: 57, endPoint x: 210, endPoint y: 60, distance: 15.5
click at [194, 55] on div at bounding box center [233, 311] width 467 height 552
click at [672, 78] on div "Subscribers NEW" at bounding box center [663, 78] width 70 height 21
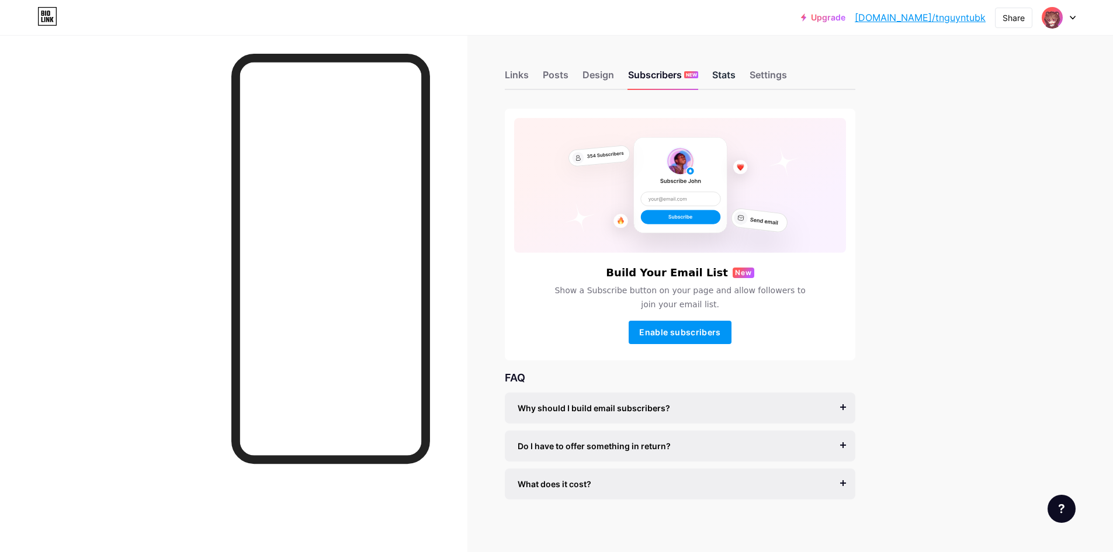
click at [729, 87] on div "Stats" at bounding box center [723, 78] width 23 height 21
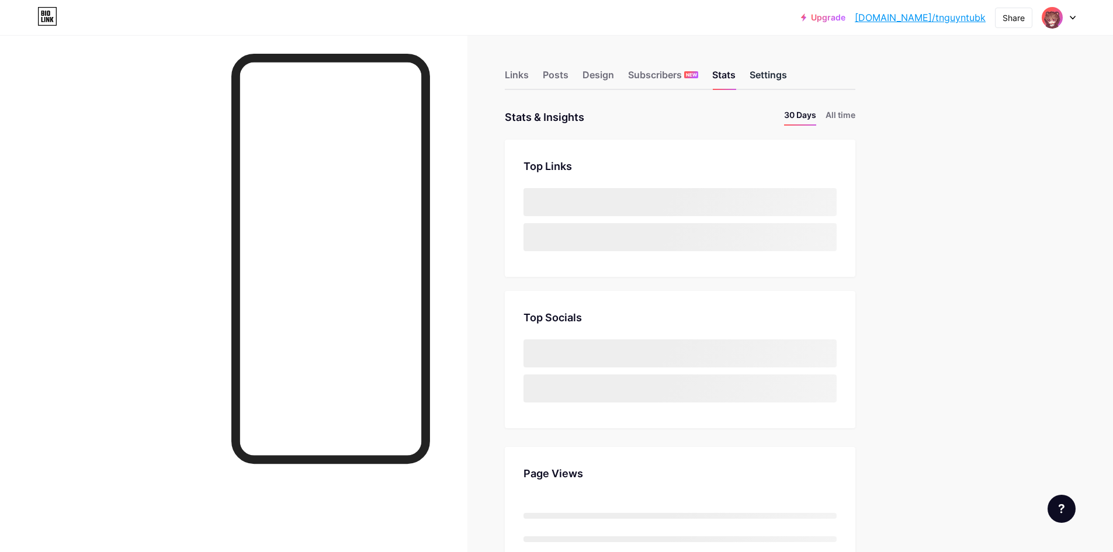
click at [776, 78] on div "Settings" at bounding box center [768, 78] width 37 height 21
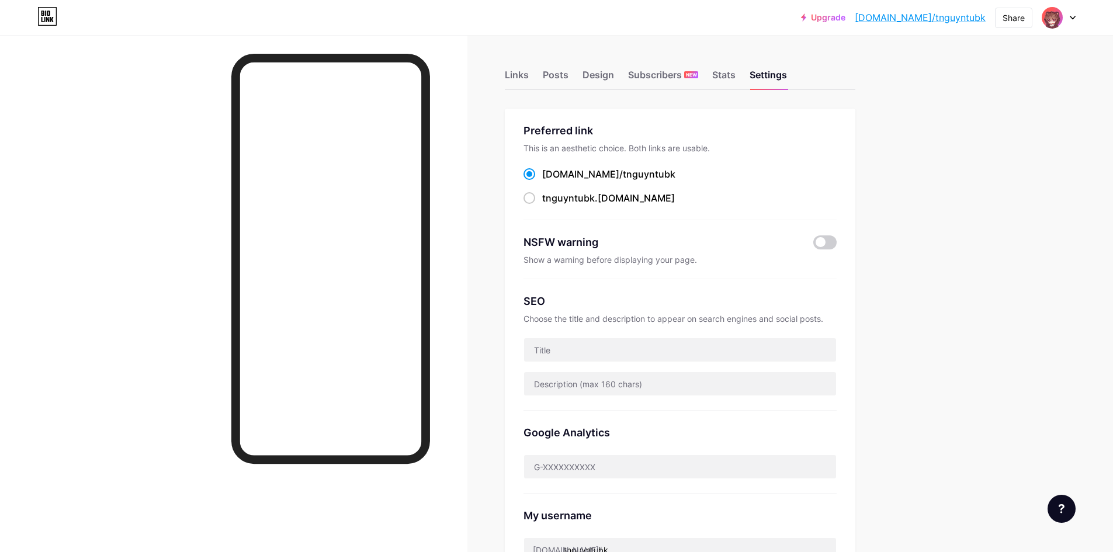
click at [1008, 75] on div "Upgrade bio.link/tnguyn... bio.link/tnguyntubk Share Switch accounts Bear See T…" at bounding box center [556, 457] width 1113 height 915
click at [826, 240] on span at bounding box center [824, 242] width 23 height 14
click at [813, 245] on input "checkbox" at bounding box center [813, 245] width 0 height 0
click at [837, 239] on span at bounding box center [824, 242] width 23 height 14
click at [813, 245] on input "checkbox" at bounding box center [813, 245] width 0 height 0
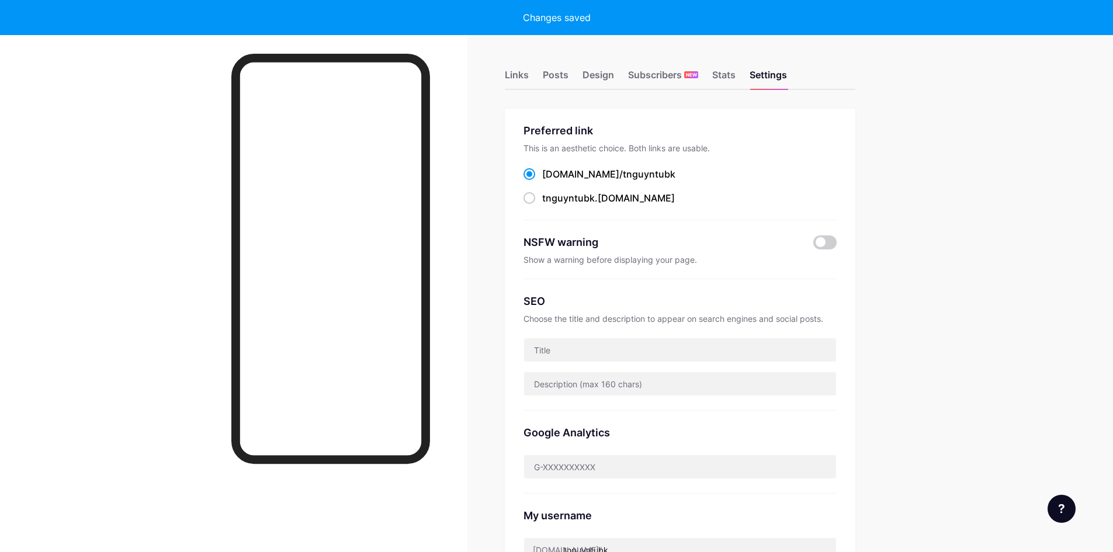
click at [531, 172] on span at bounding box center [529, 174] width 12 height 12
click at [542, 181] on input "[DOMAIN_NAME]/ tnguyntubk" at bounding box center [546, 185] width 8 height 8
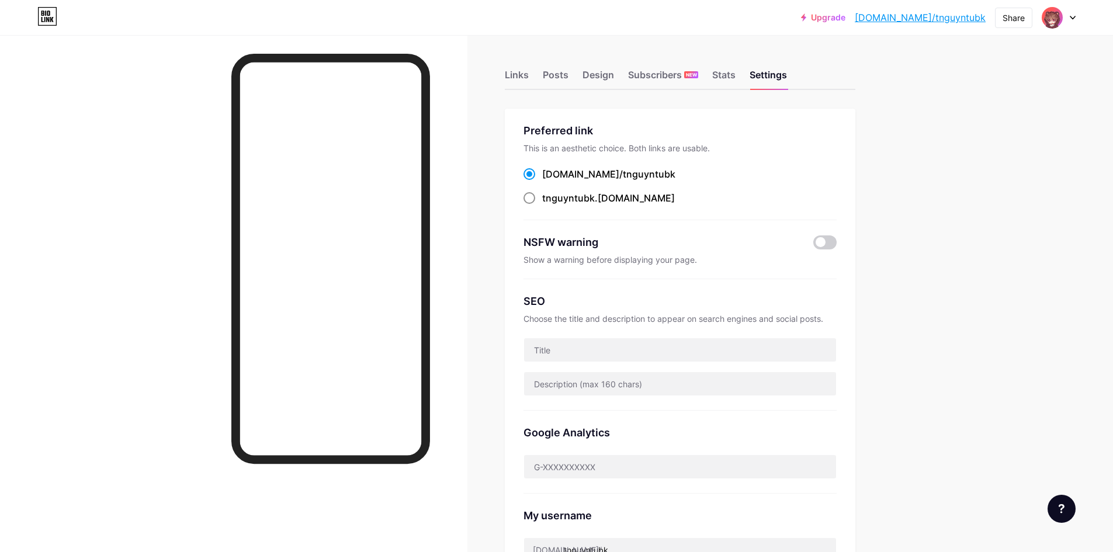
click at [530, 199] on span at bounding box center [529, 198] width 12 height 12
click at [542, 205] on input "tnguyntubk .[DOMAIN_NAME]" at bounding box center [546, 209] width 8 height 8
radio input "true"
click at [535, 179] on span at bounding box center [529, 174] width 12 height 12
click at [542, 181] on input "[DOMAIN_NAME]/ tnguyntubk" at bounding box center [546, 185] width 8 height 8
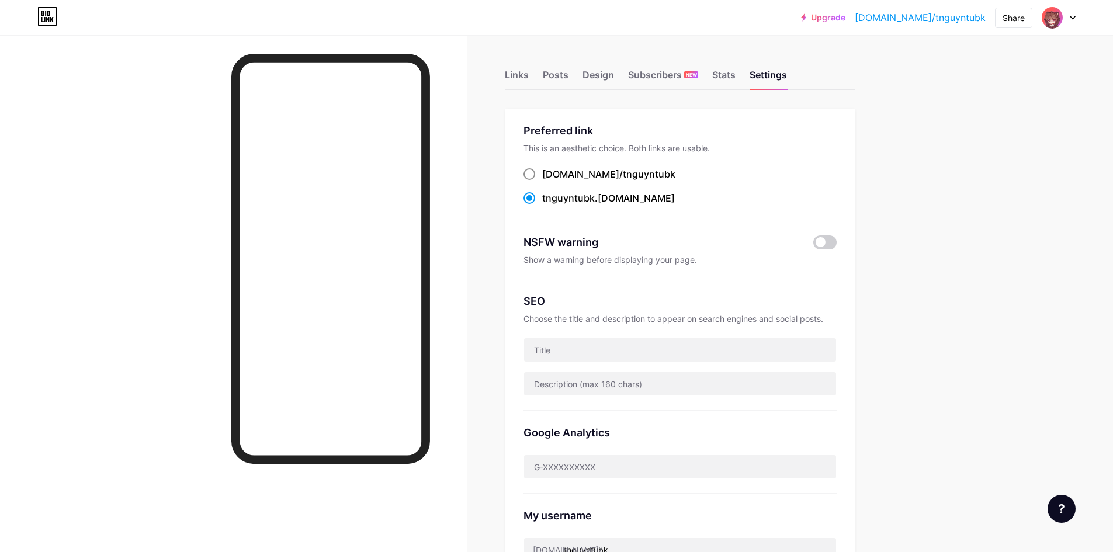
radio input "true"
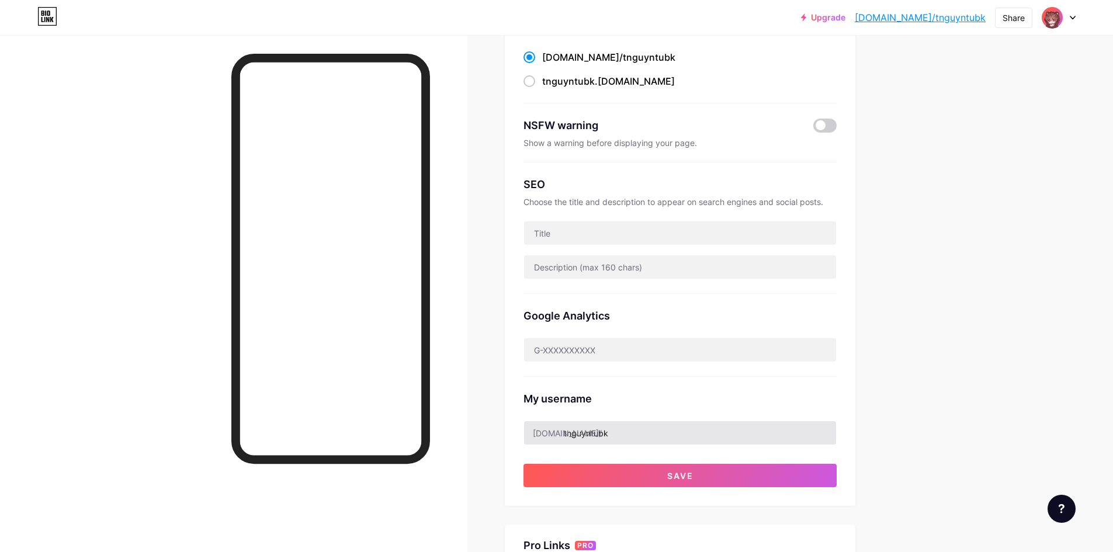
scroll to position [292, 0]
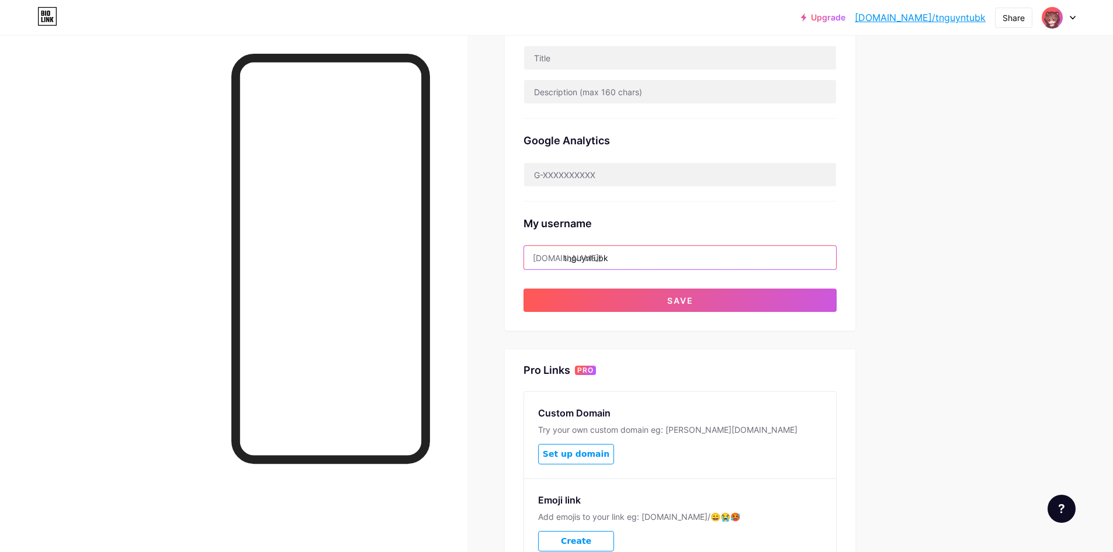
drag, startPoint x: 637, startPoint y: 255, endPoint x: 570, endPoint y: 262, distance: 67.0
click at [567, 265] on input "tnguyntubk" at bounding box center [680, 257] width 312 height 23
type input "b"
click at [626, 261] on input "bearseetinh" at bounding box center [680, 257] width 312 height 23
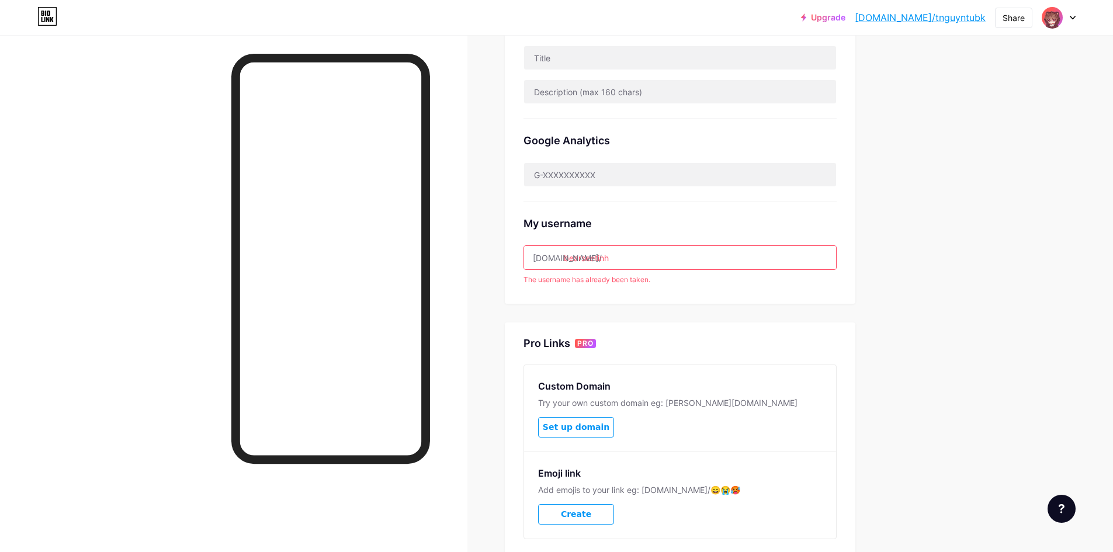
click at [634, 255] on input "bearseetinh" at bounding box center [680, 257] width 312 height 23
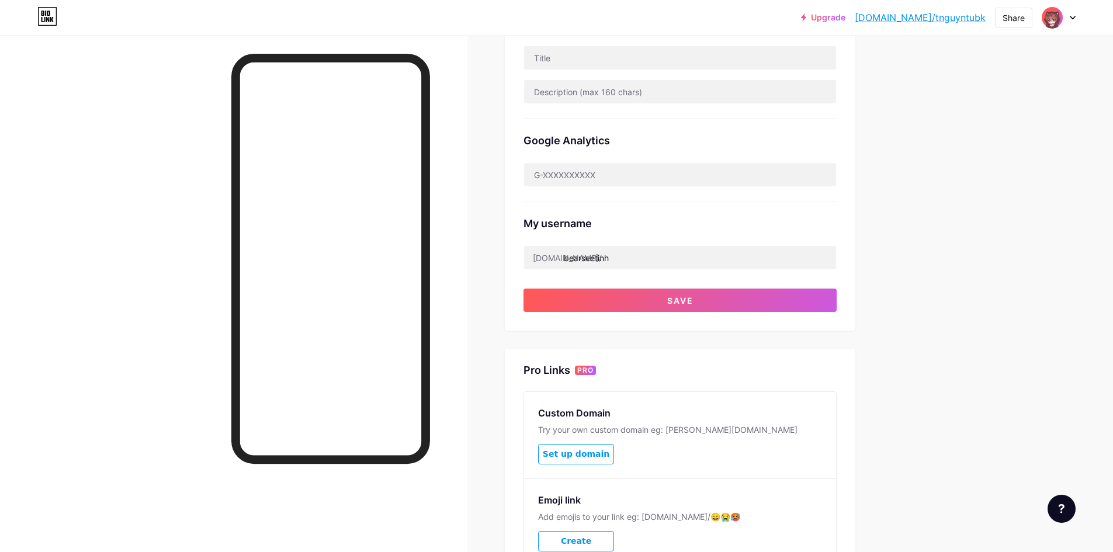
click at [870, 252] on div "Links Posts Design Subscribers NEW Stats Settings Preferred link This is an aes…" at bounding box center [452, 204] width 904 height 922
click at [811, 258] on input "bearseetinh" at bounding box center [680, 257] width 312 height 23
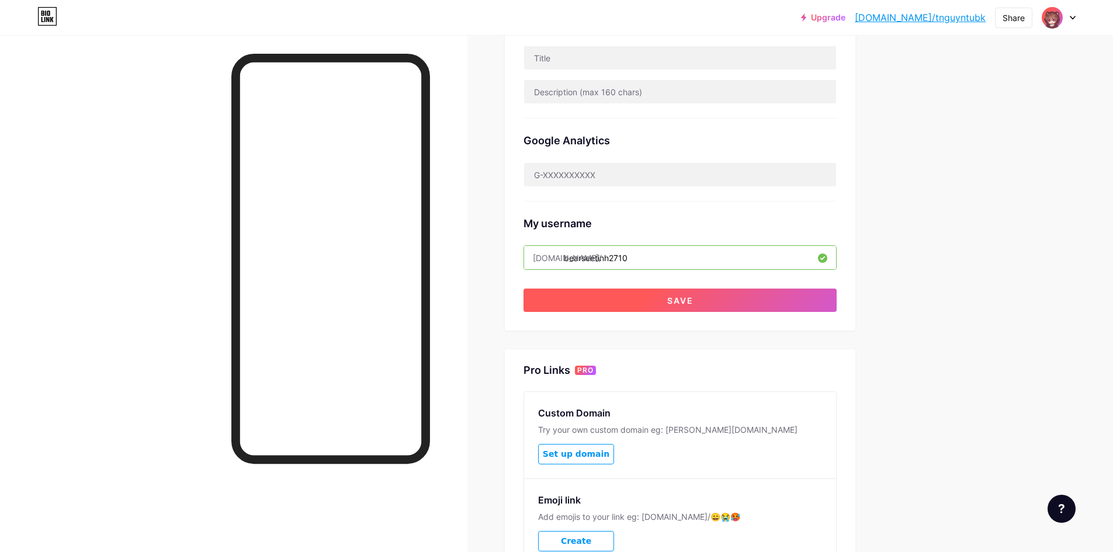
type input "bearseetinh2710"
click at [705, 292] on button "Save" at bounding box center [679, 300] width 313 height 23
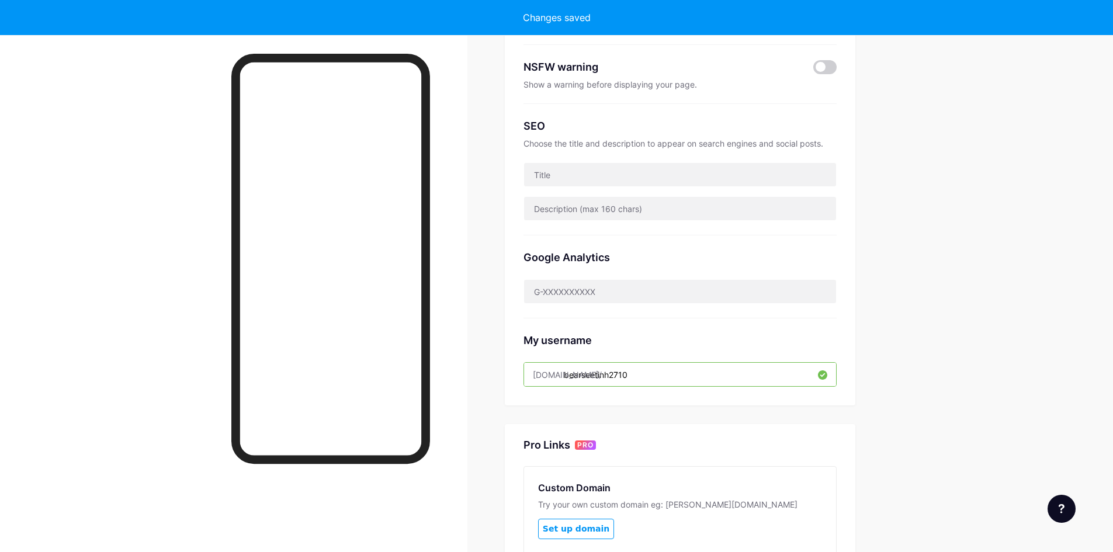
scroll to position [0, 0]
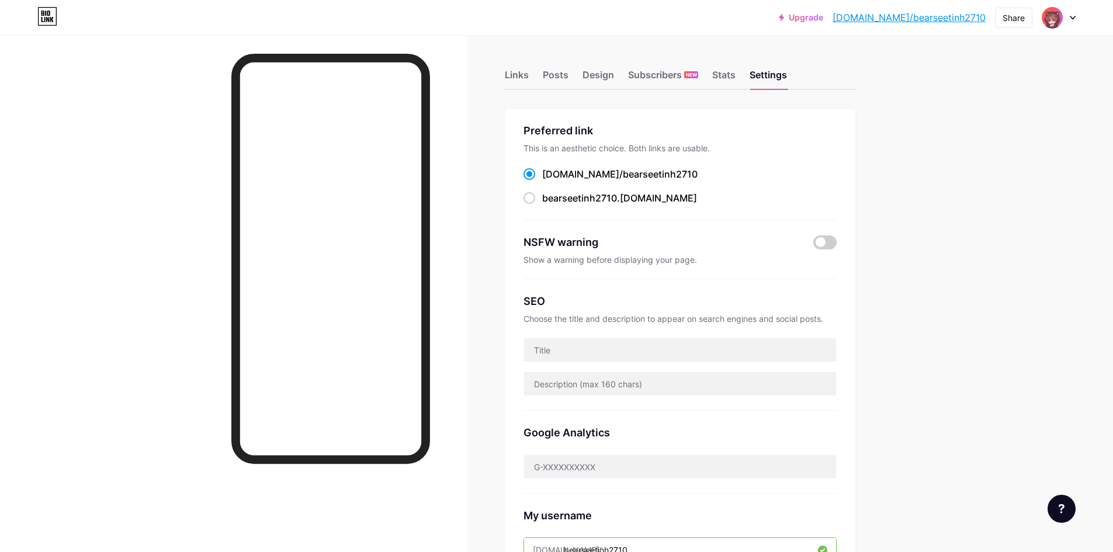
drag, startPoint x: 887, startPoint y: 15, endPoint x: 866, endPoint y: 196, distance: 182.3
click at [886, 186] on div "Links Posts Design Subscribers NEW Stats Settings Preferred link This is an aes…" at bounding box center [452, 475] width 904 height 880
drag, startPoint x: 932, startPoint y: 18, endPoint x: 948, endPoint y: 233, distance: 215.6
click at [959, 220] on div "Upgrade [DOMAIN_NAME]/[PERSON_NAME]... [DOMAIN_NAME]/bearseetinh2710 Share Swit…" at bounding box center [556, 457] width 1113 height 915
